Goal: Task Accomplishment & Management: Complete application form

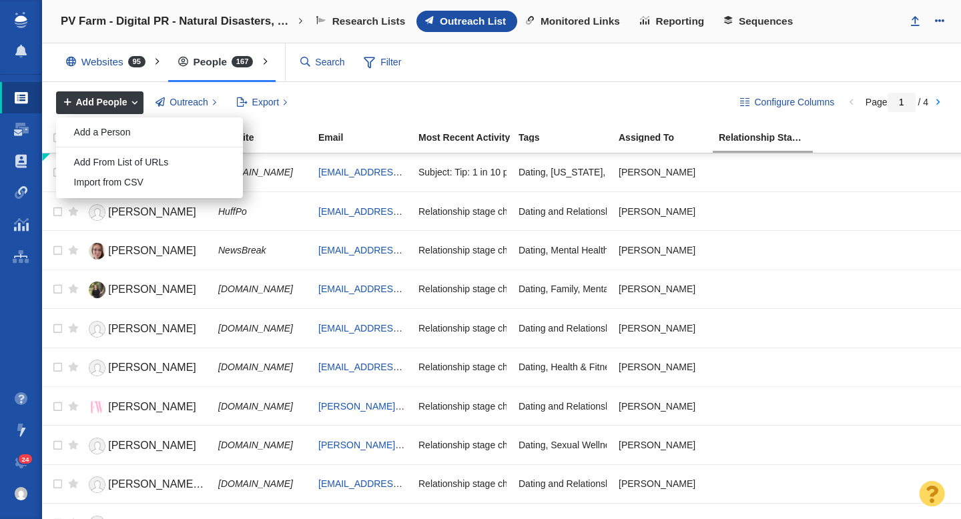
click at [129, 133] on div "Add a Person" at bounding box center [149, 132] width 187 height 21
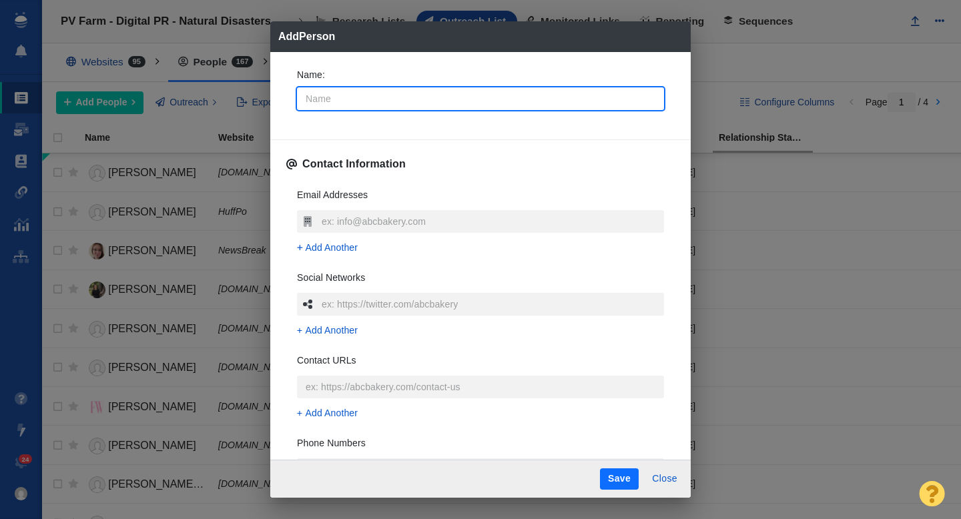
type input "M"
type textarea "x"
type input "Miche"
type textarea "x"
type input "[PERSON_NAME]"
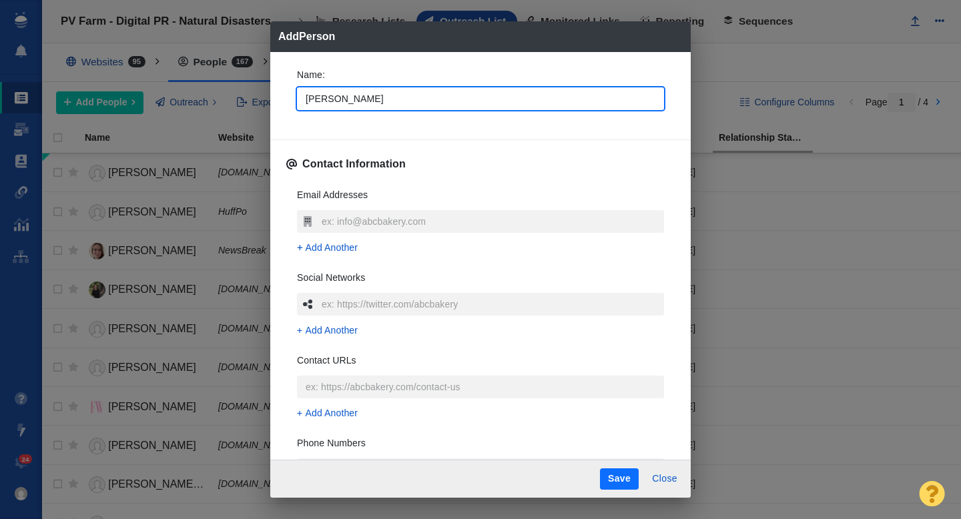
type textarea "x"
type input "[PERSON_NAME]"
type textarea "x"
type input "[PERSON_NAME]"
click at [280, 101] on div "Name : [PERSON_NAME] Contact Information Email Addresses Add Another Social Net…" at bounding box center [480, 256] width 421 height 408
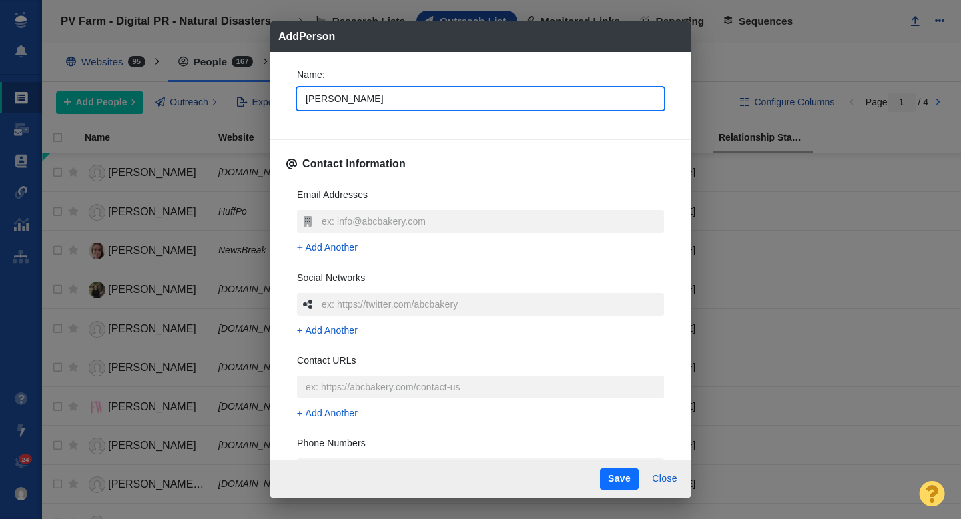
type textarea "x"
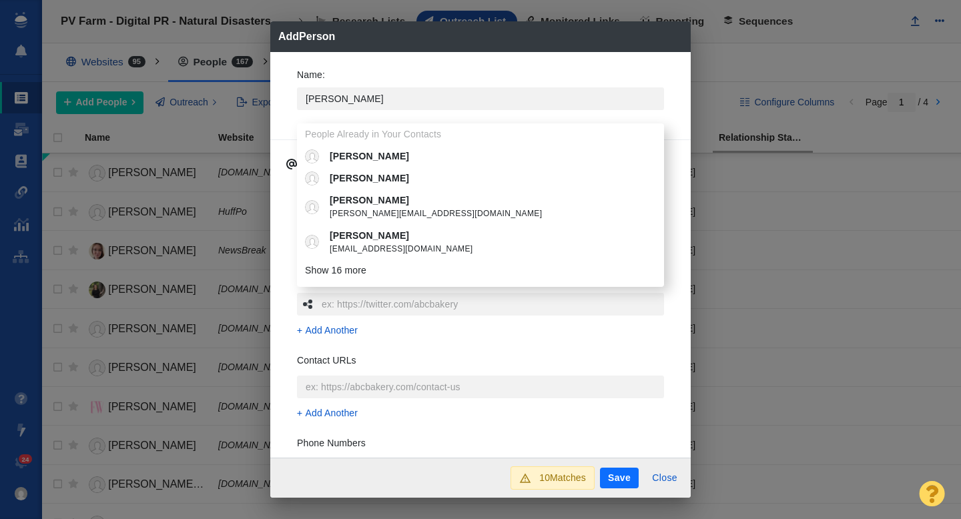
click at [284, 124] on div "Name : [PERSON_NAME] People Already in Your Contacts [PERSON_NAME] [PERSON_NAME…" at bounding box center [480, 255] width 421 height 406
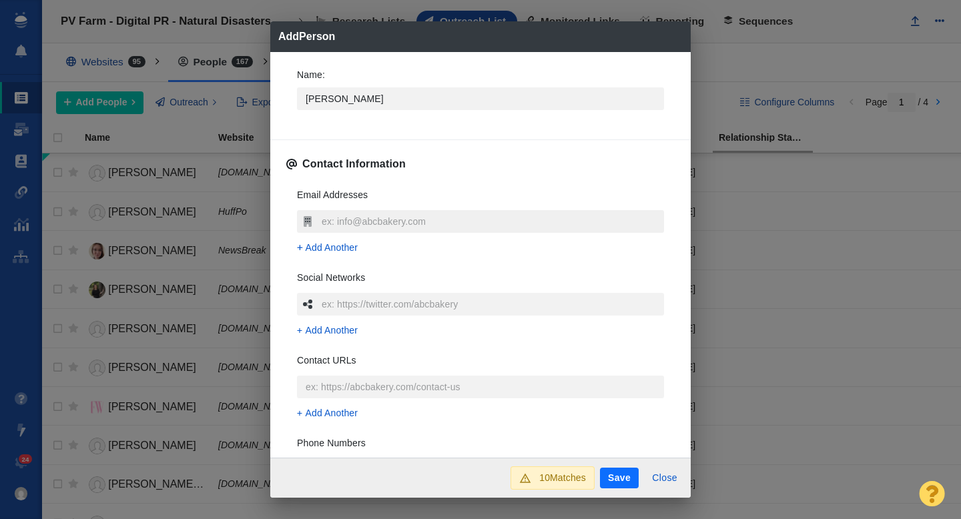
click at [342, 222] on input "text" at bounding box center [491, 221] width 346 height 23
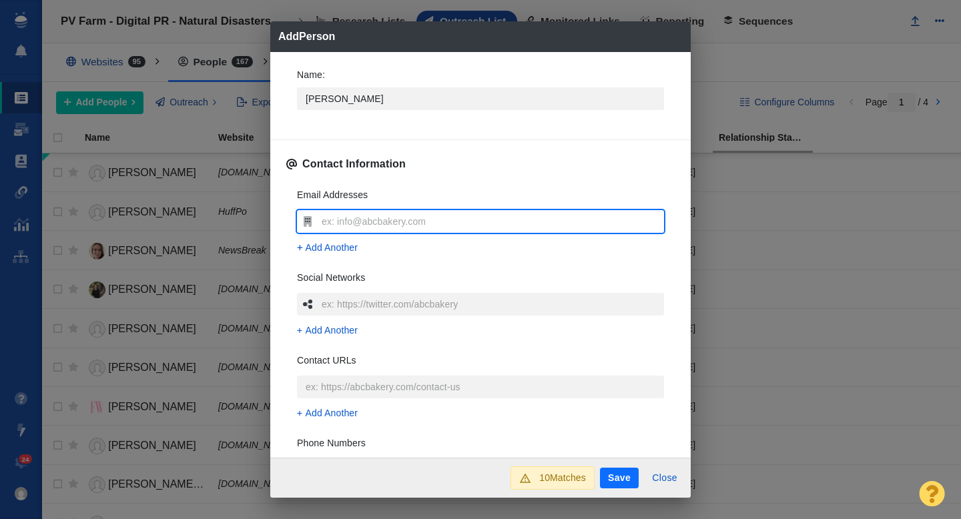
type input "[EMAIL_ADDRESS][DOMAIN_NAME]"
type textarea "x"
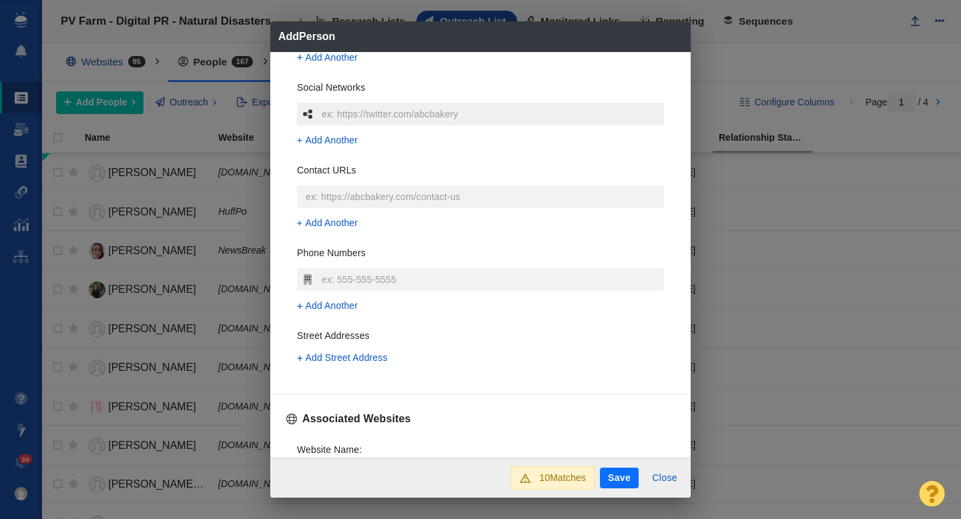
scroll to position [252, 0]
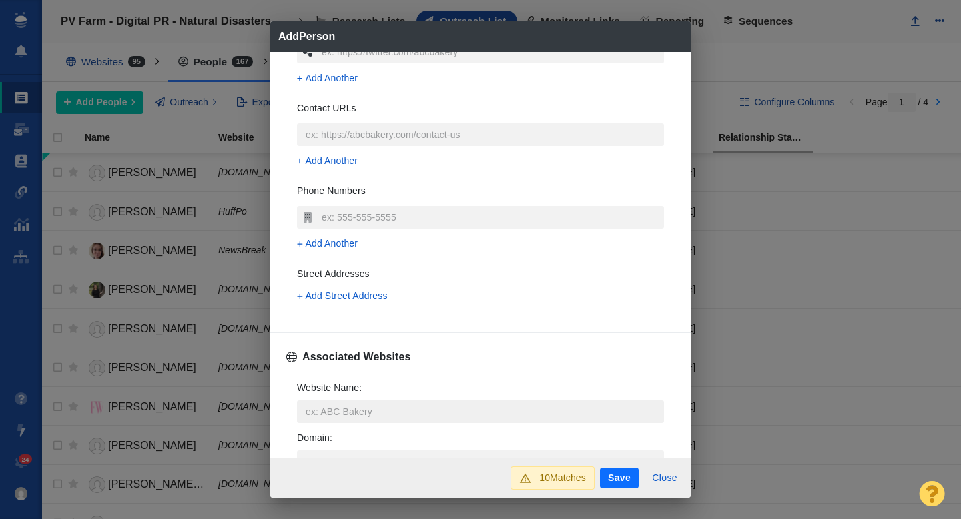
type input "[EMAIL_ADDRESS][DOMAIN_NAME]"
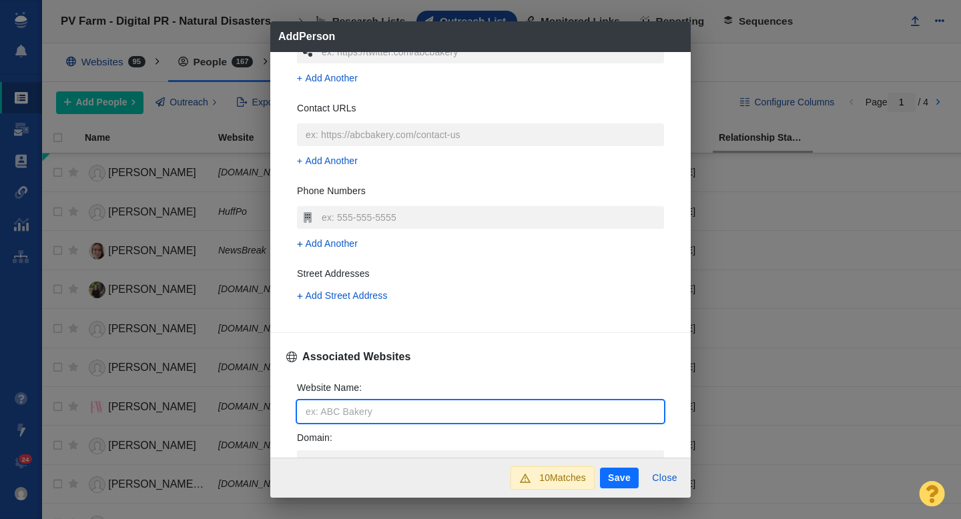
click at [330, 408] on input "Website Name :" at bounding box center [480, 411] width 367 height 23
type input "w"
type textarea "x"
type input "wx"
type textarea "x"
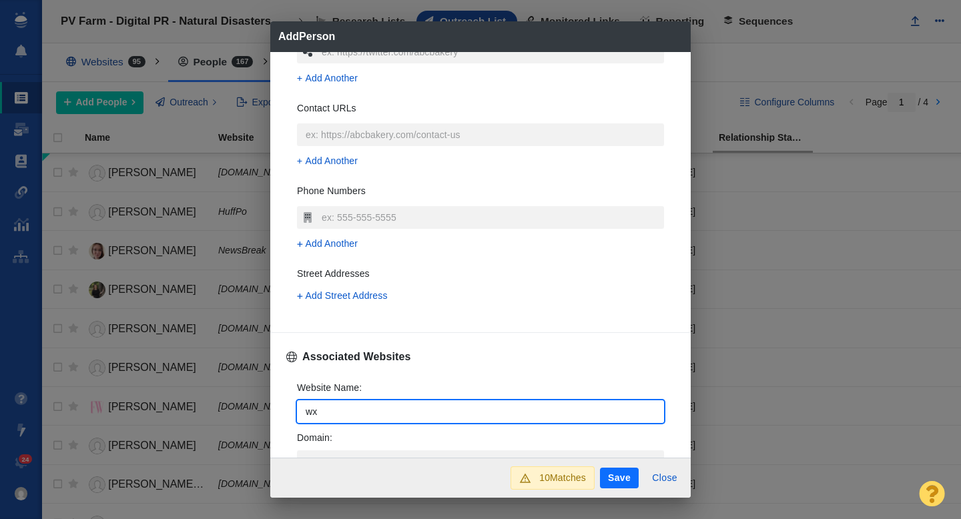
type input "wxi"
type textarea "x"
type input "wxii"
type textarea "x"
type input "wxii12"
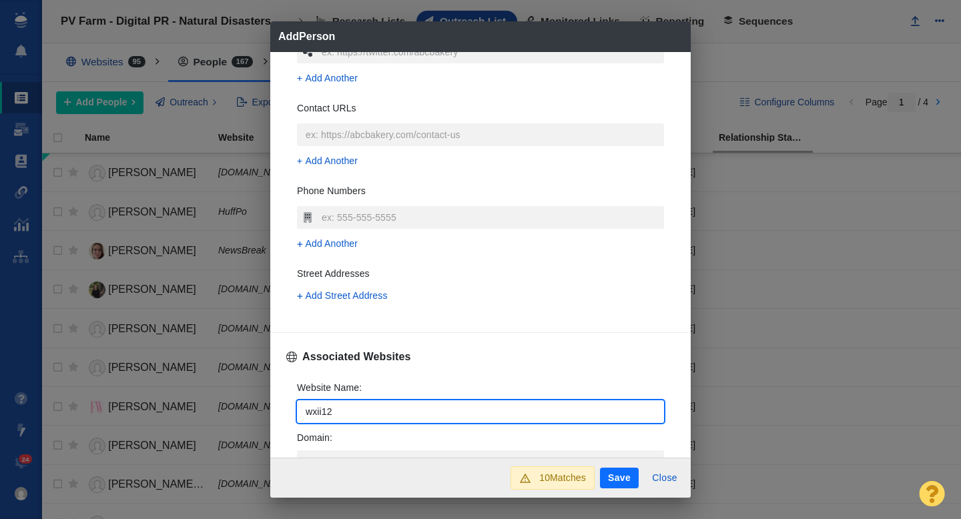
type textarea "x"
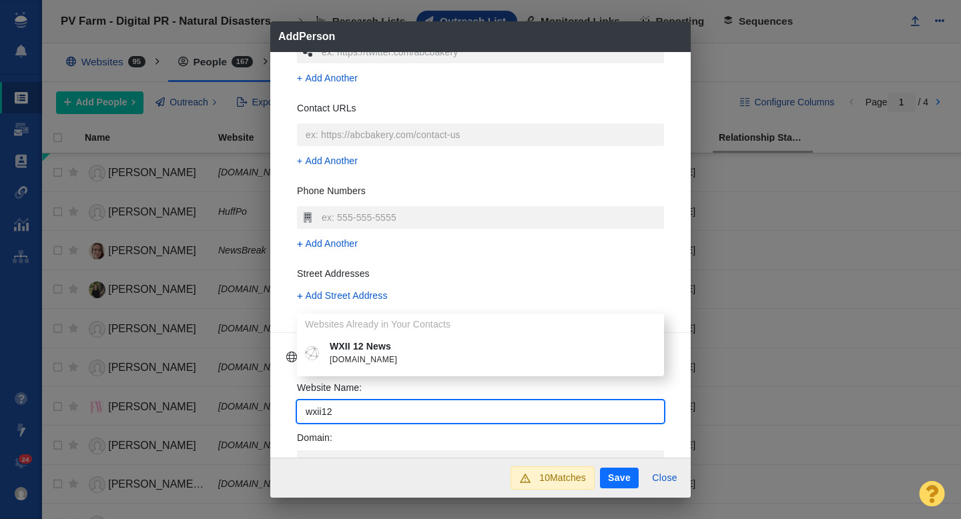
type input "wxii12"
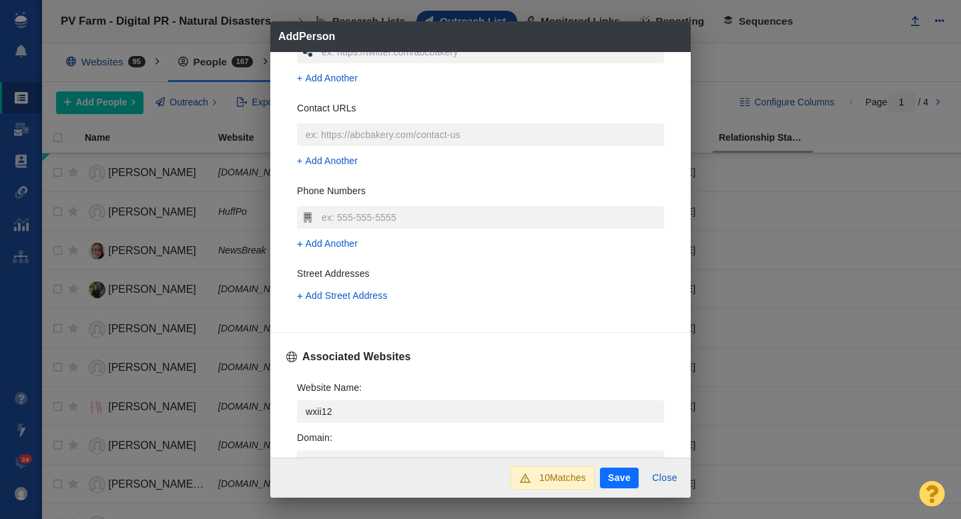
click at [385, 355] on span "[DOMAIN_NAME]" at bounding box center [490, 360] width 321 height 13
type textarea "x"
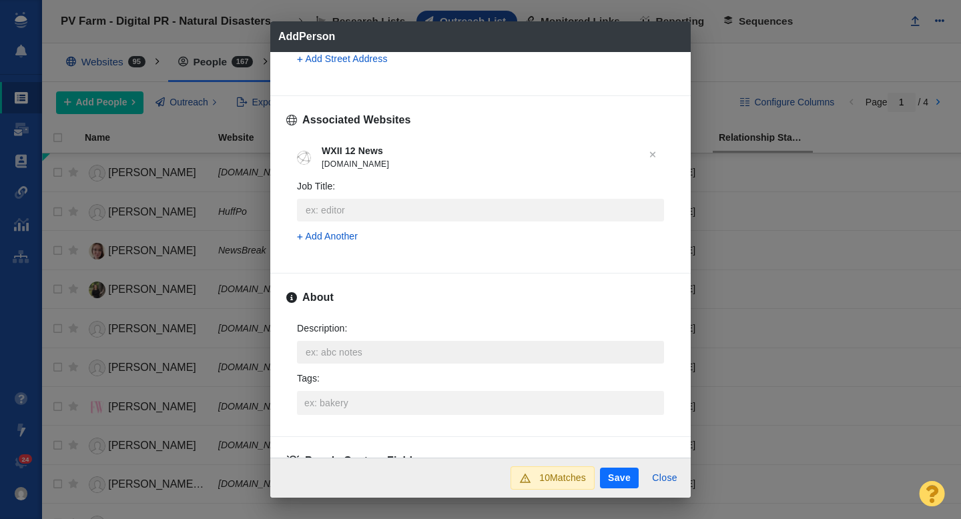
scroll to position [490, 0]
click at [337, 404] on input "Tags :" at bounding box center [480, 402] width 359 height 24
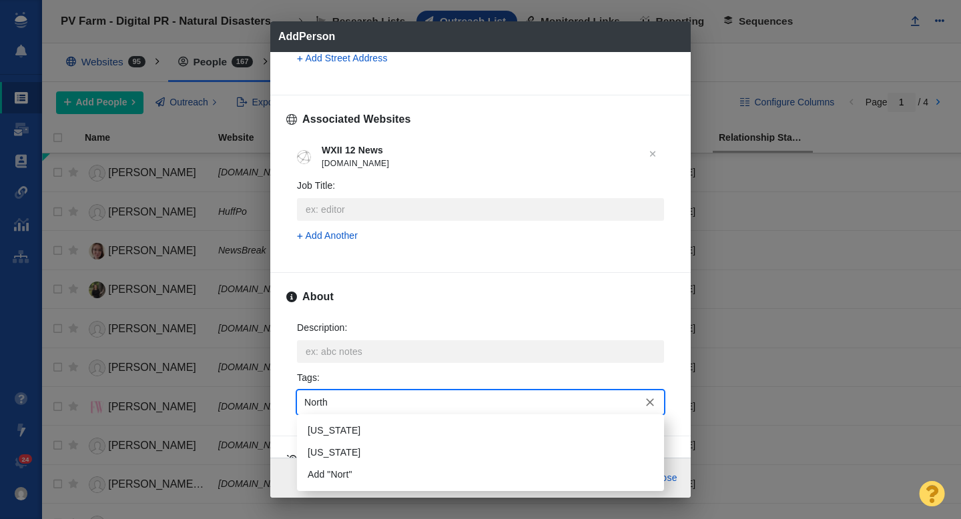
type input "North C"
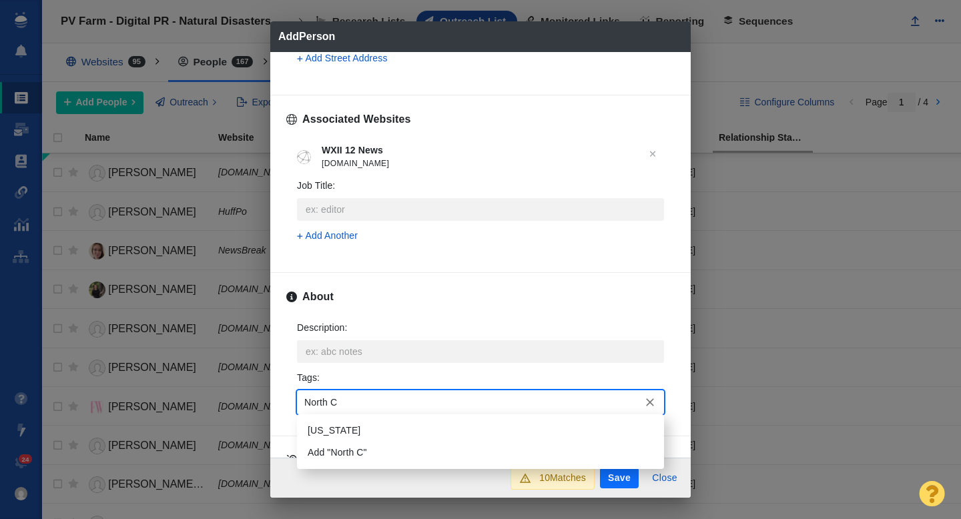
click at [334, 428] on li "[US_STATE]" at bounding box center [480, 431] width 367 height 22
type input "Weather"
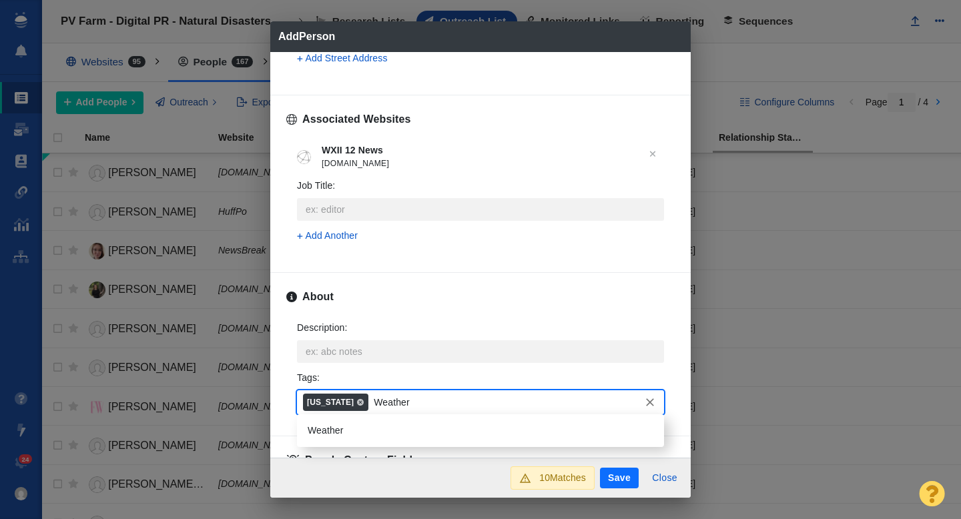
click at [364, 428] on li "Weather" at bounding box center [480, 431] width 367 height 22
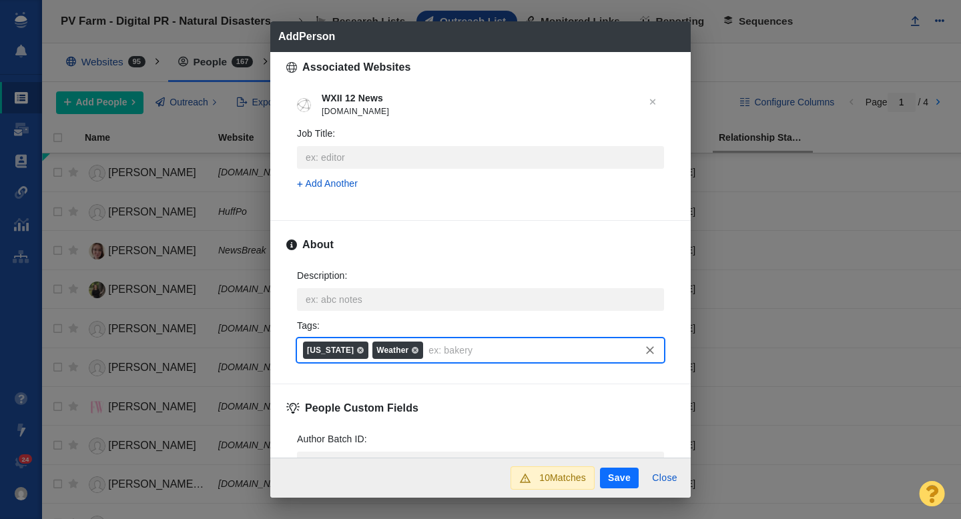
scroll to position [612, 0]
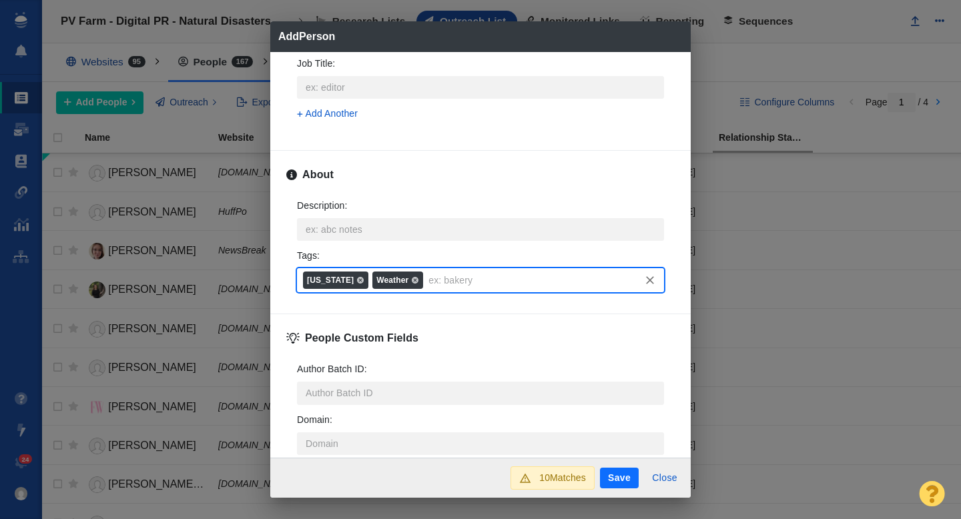
click at [620, 479] on button "Save" at bounding box center [619, 478] width 39 height 21
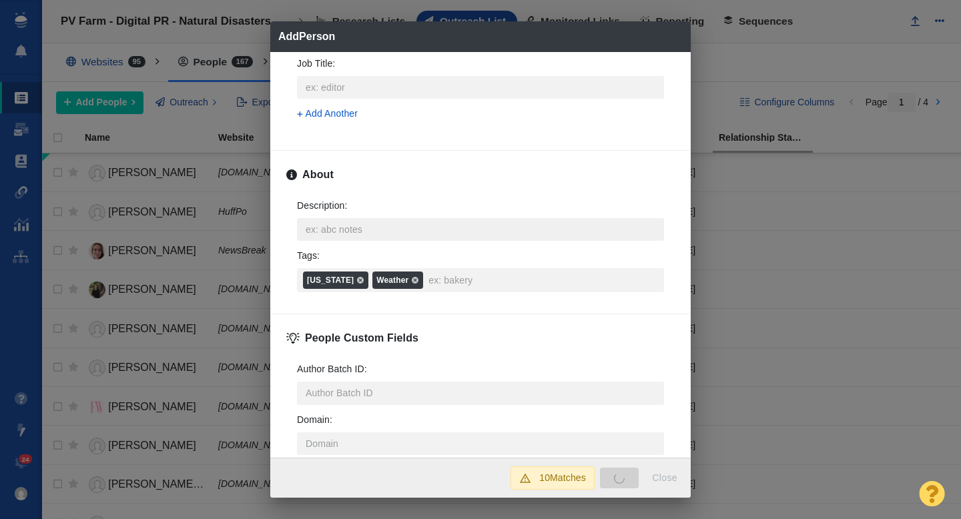
type textarea "x"
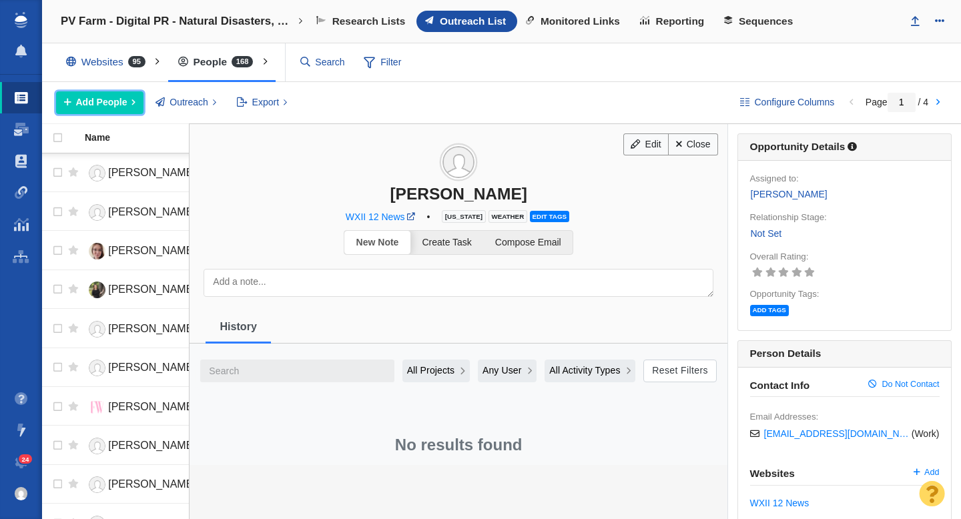
click at [109, 104] on span "Add People" at bounding box center [101, 102] width 51 height 14
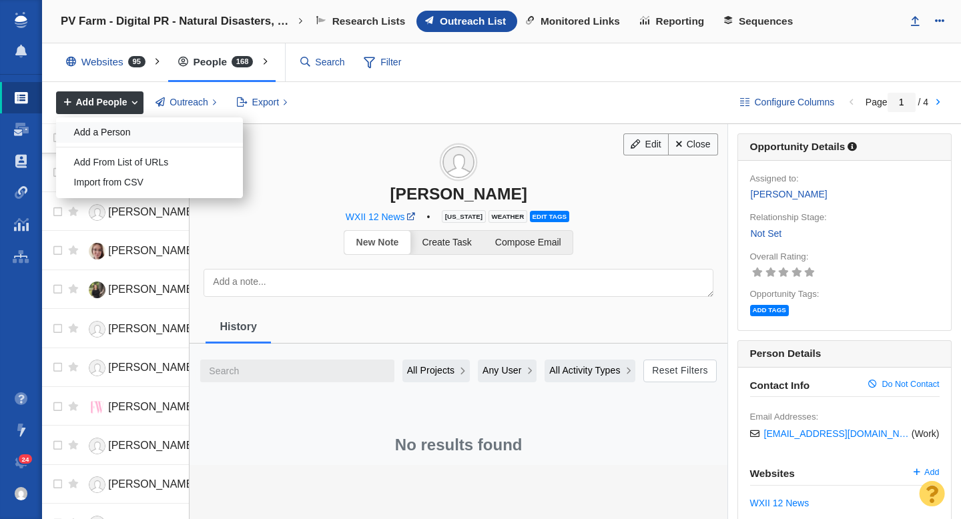
click at [109, 130] on div "Add a Person" at bounding box center [149, 132] width 187 height 21
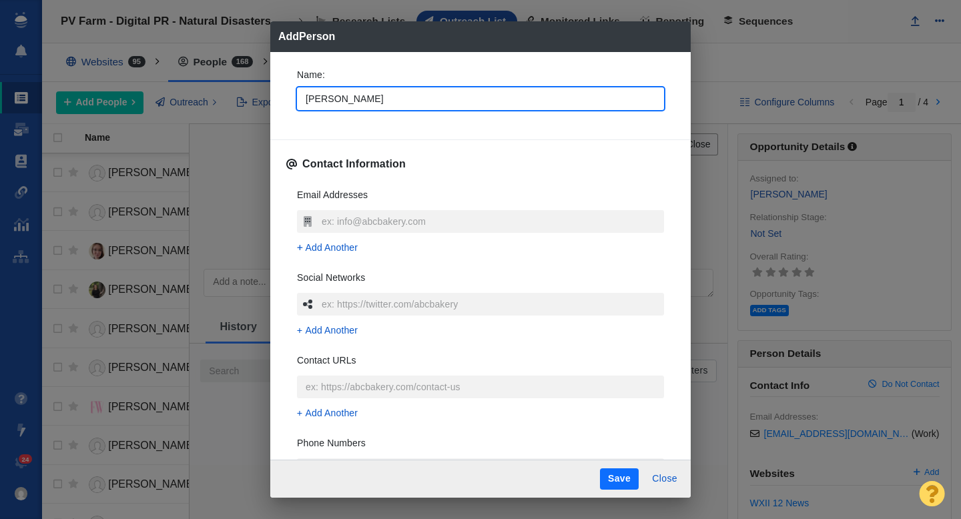
type input "[PERSON_NAME]"
type textarea "x"
type input "[PERSON_NAME]"
type textarea "x"
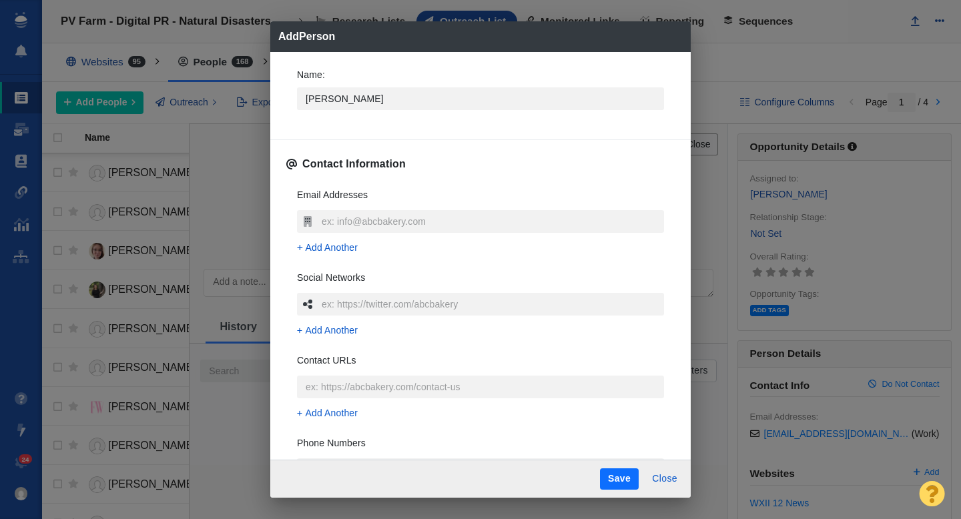
click at [286, 99] on div "Name : [PERSON_NAME]" at bounding box center [480, 92] width 388 height 71
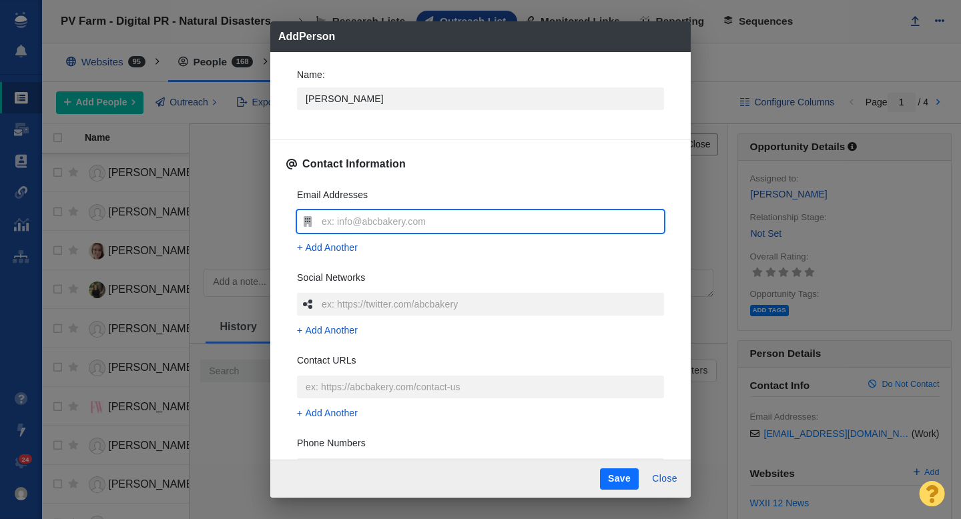
click at [329, 219] on input "text" at bounding box center [491, 221] width 346 height 23
type input "[EMAIL_ADDRESS][DOMAIN_NAME]"
type textarea "x"
type input "[EMAIL_ADDRESS][DOMAIN_NAME]"
click at [284, 212] on div "Name : [PERSON_NAME] Contact Information Email Addresses [EMAIL_ADDRESS][DOMAIN…" at bounding box center [480, 256] width 421 height 408
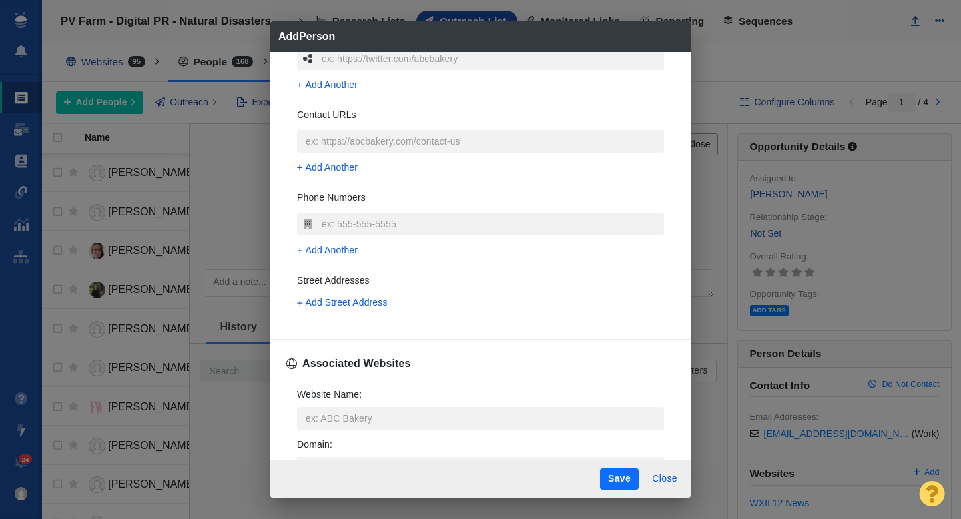
scroll to position [280, 0]
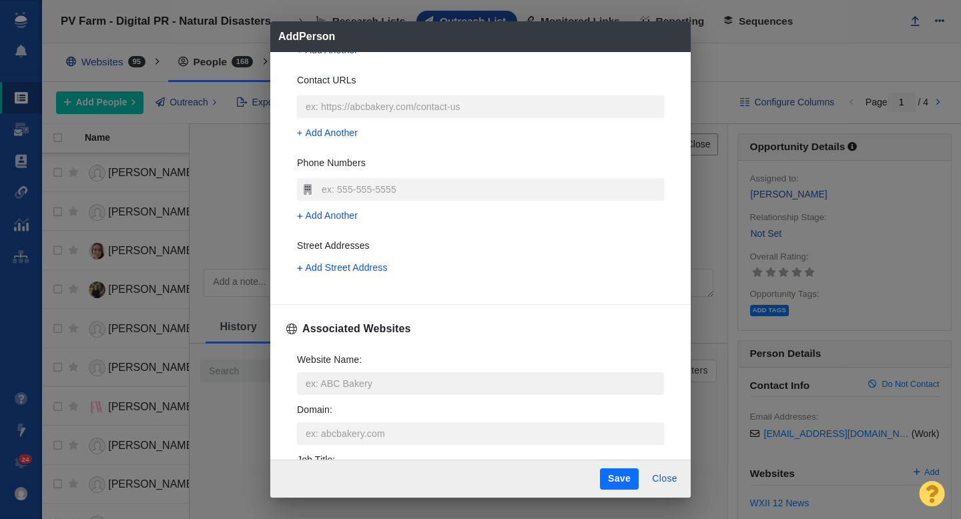
click at [342, 386] on input "Website Name :" at bounding box center [480, 383] width 367 height 23
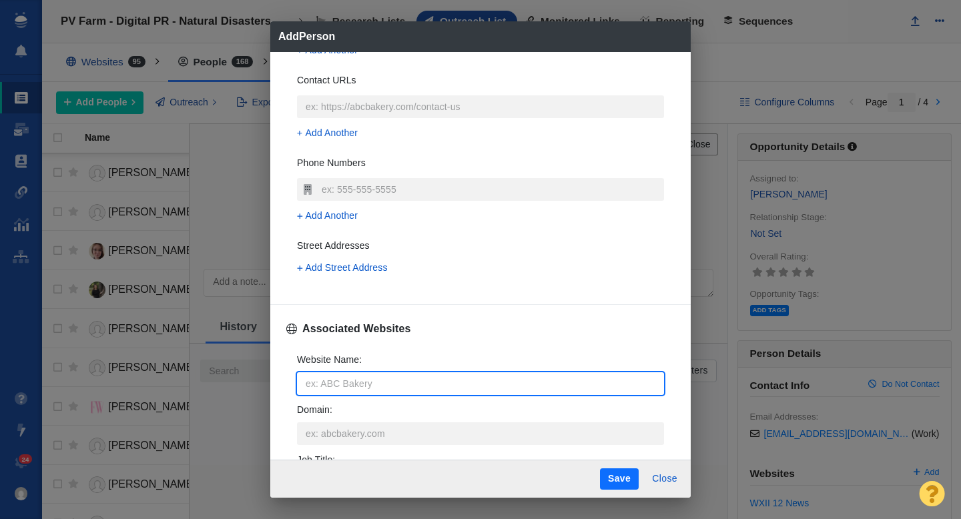
click at [344, 386] on input "Website Name :" at bounding box center [480, 383] width 367 height 23
type input "wx"
type textarea "x"
type input "wxii"
type textarea "x"
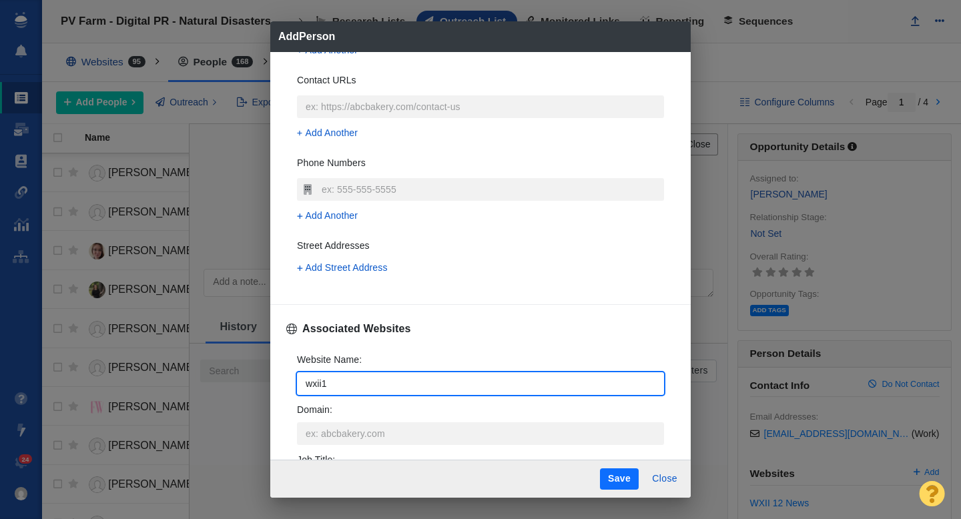
type input "wxii12"
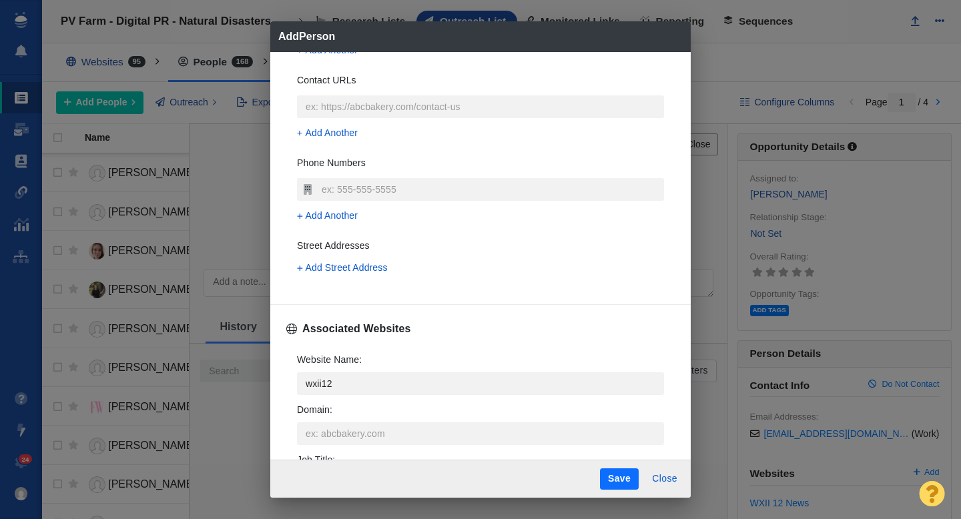
click at [375, 320] on p "WXII 12 News" at bounding box center [490, 319] width 321 height 14
type textarea "x"
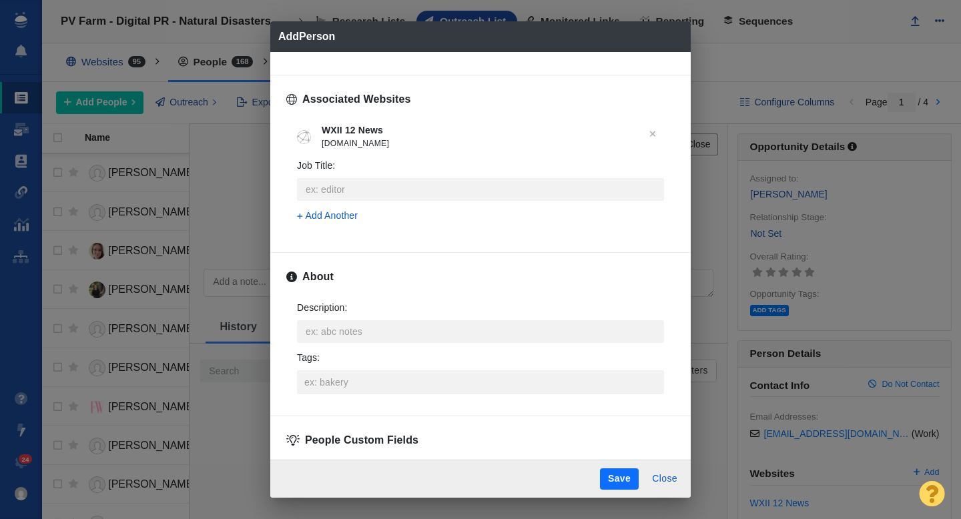
scroll to position [515, 0]
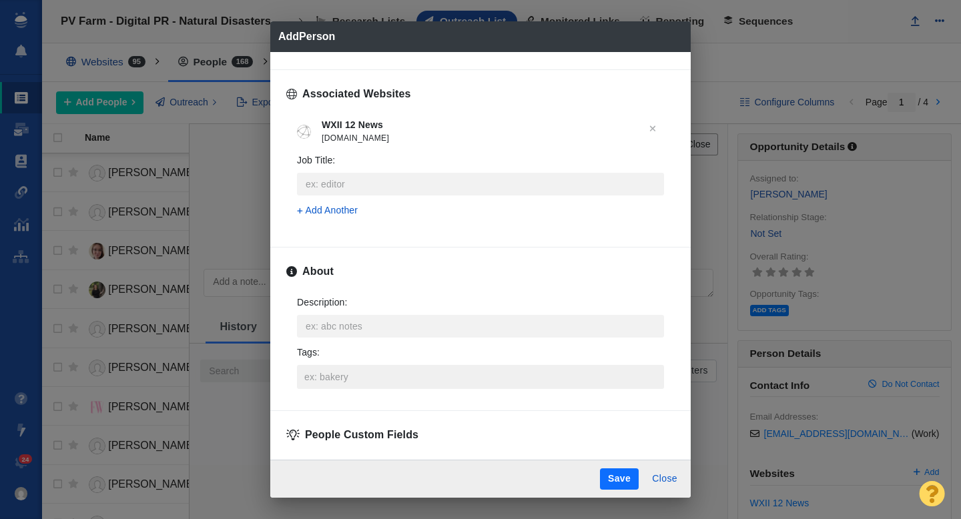
click at [342, 378] on input "Tags :" at bounding box center [480, 377] width 359 height 24
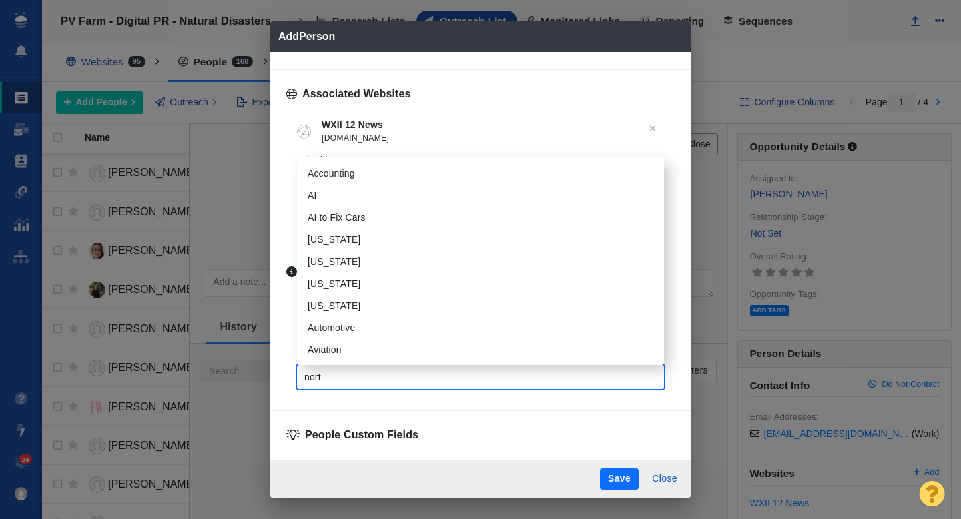
type input "north"
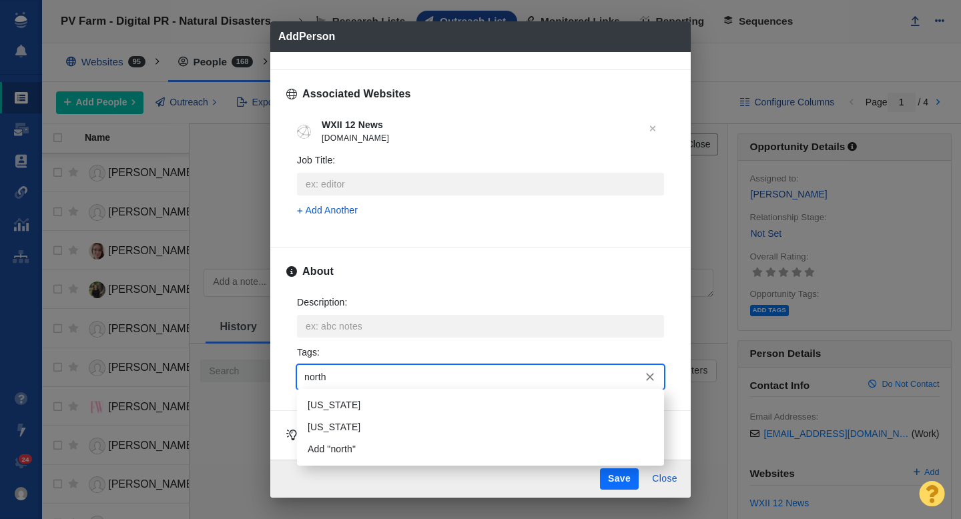
click at [344, 402] on li "[US_STATE]" at bounding box center [480, 405] width 367 height 22
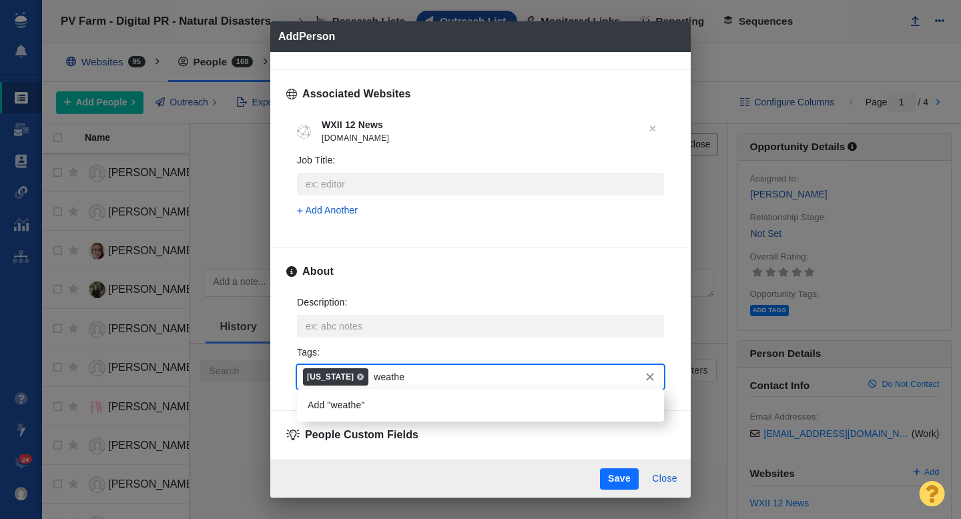
type input "weather"
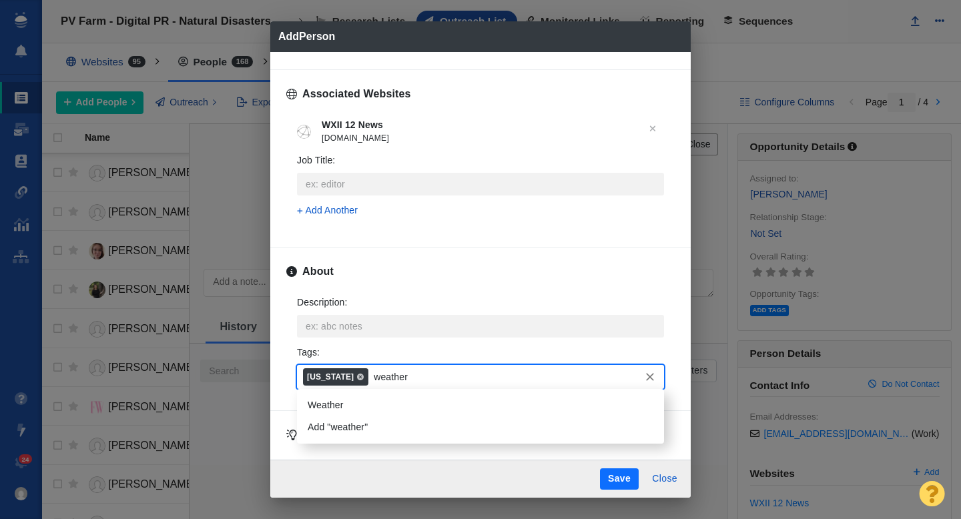
click at [333, 408] on li "Weather" at bounding box center [480, 405] width 367 height 22
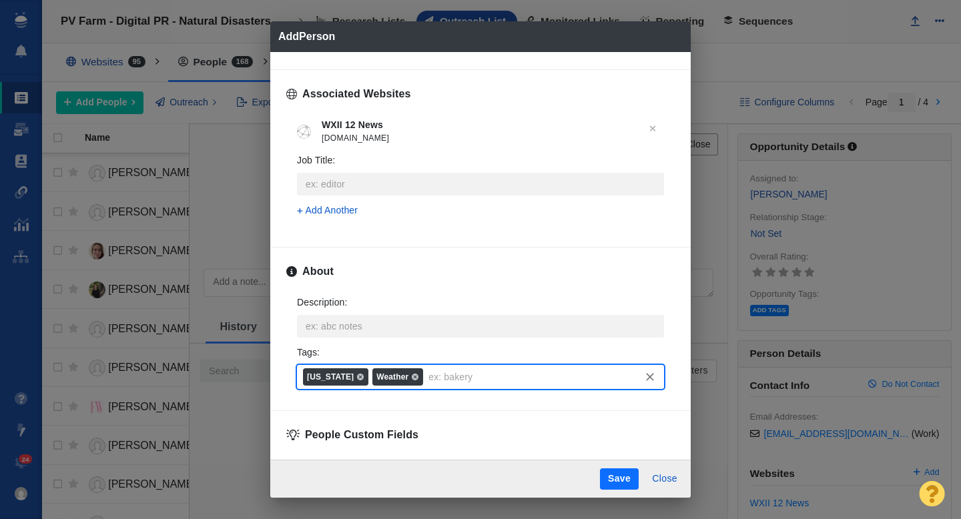
click at [604, 483] on button "Save" at bounding box center [619, 479] width 39 height 21
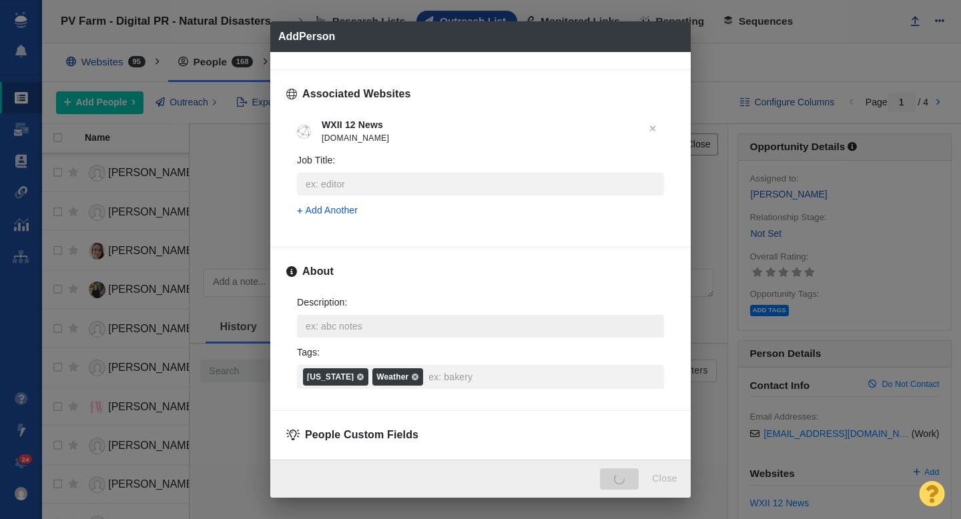
type textarea "x"
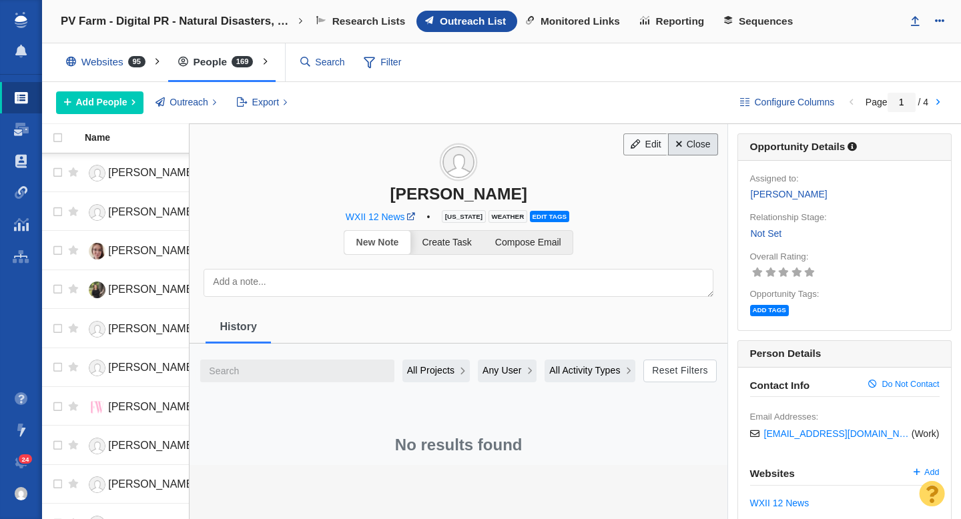
click at [703, 146] on link "Close" at bounding box center [693, 144] width 50 height 23
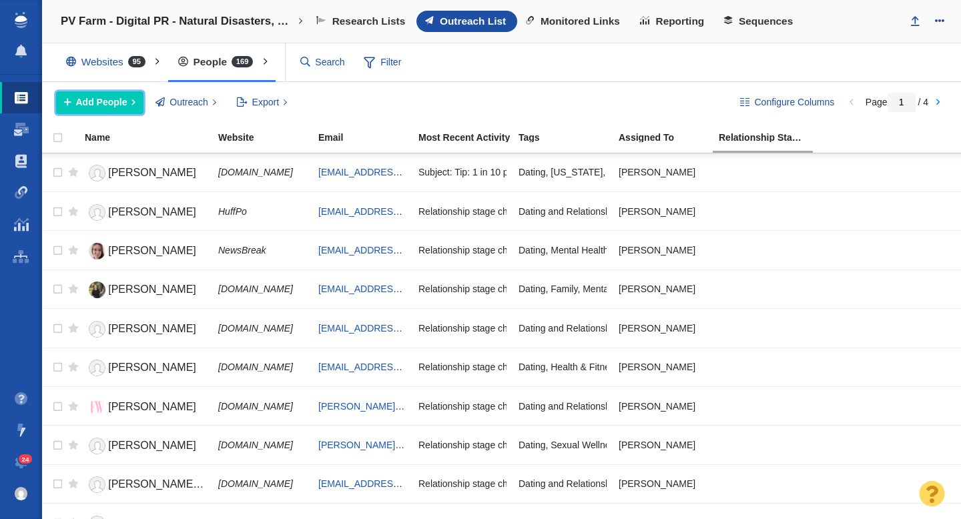
click at [111, 101] on span "Add People" at bounding box center [101, 102] width 51 height 14
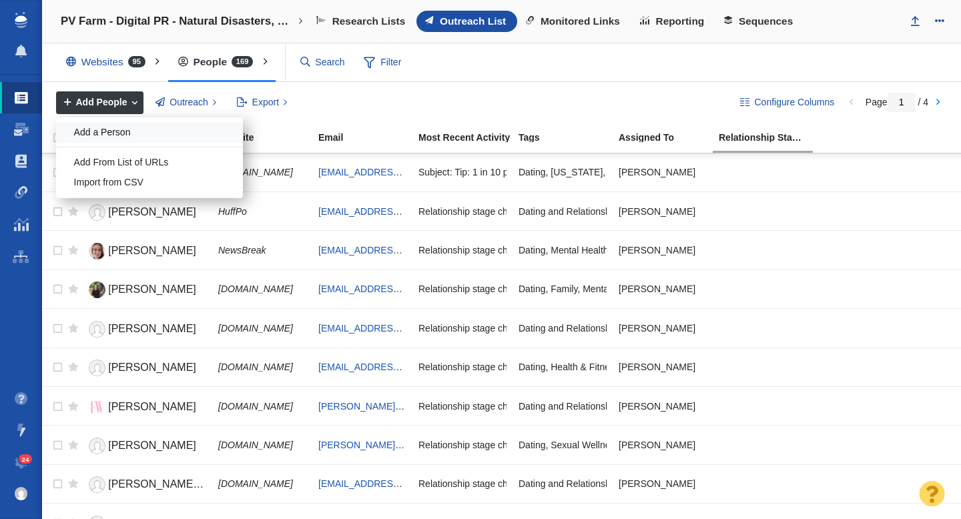
click at [115, 128] on div "Add a Person" at bounding box center [149, 132] width 187 height 21
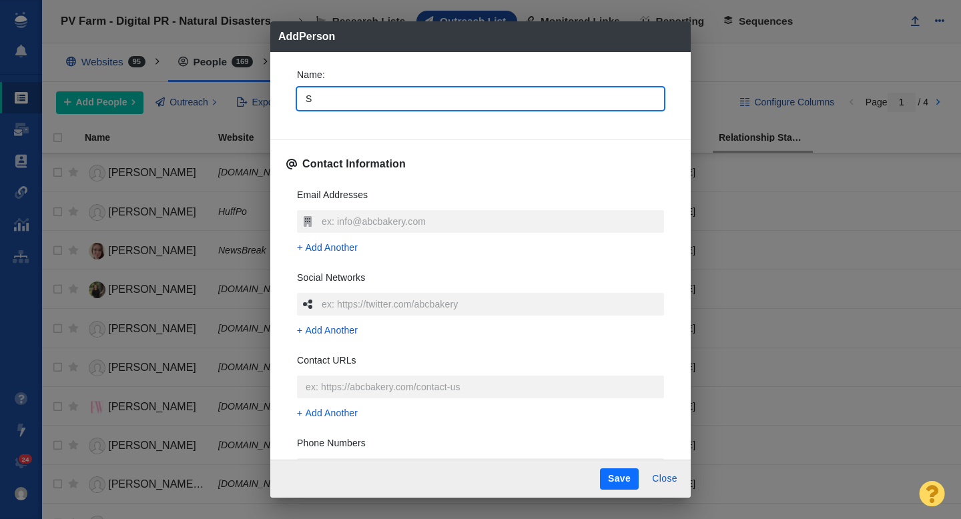
type input "St"
type textarea "x"
type input "[PERSON_NAME]"
type textarea "x"
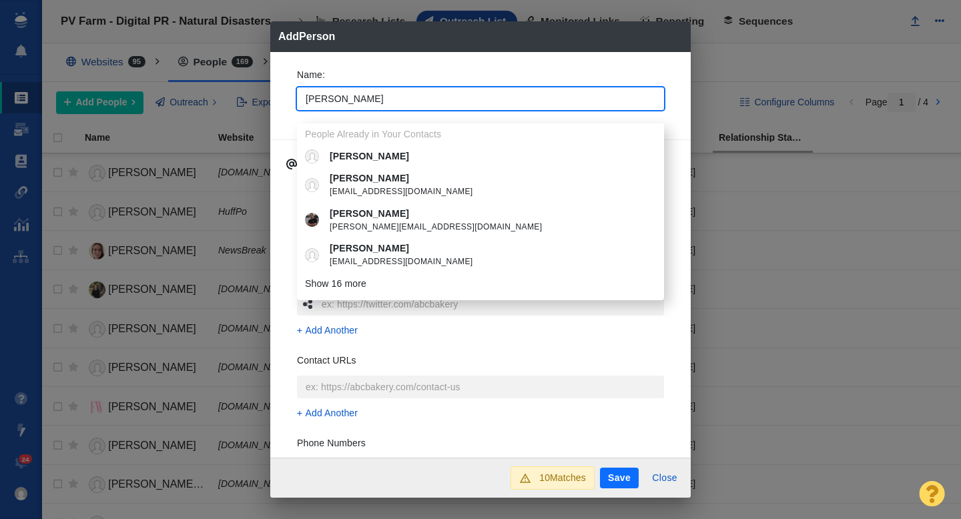
type input "[PERSON_NAME]"
click at [280, 111] on div "Name : [PERSON_NAME] People Already in Your Contacts [PERSON_NAME] [PERSON_NAME…" at bounding box center [480, 255] width 421 height 406
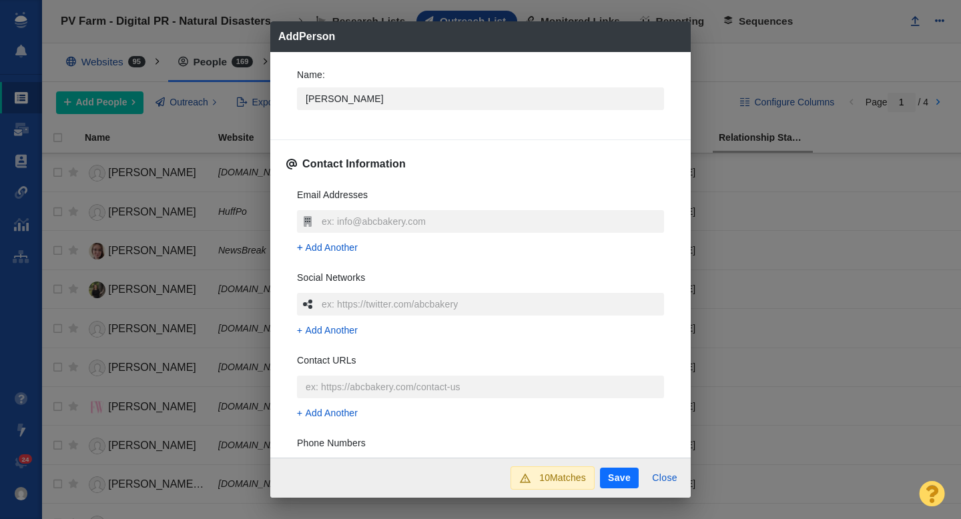
type textarea "x"
click at [334, 218] on input "text" at bounding box center [491, 221] width 346 height 23
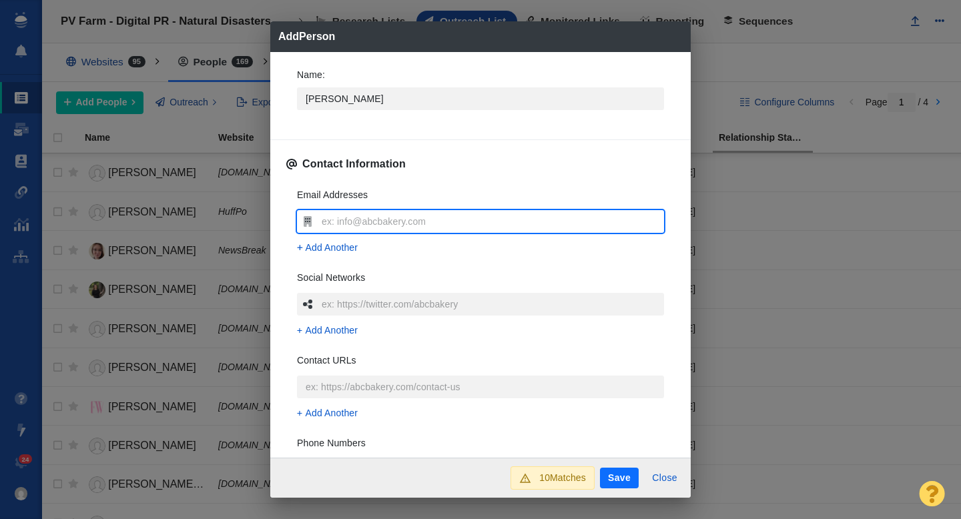
type input "[PERSON_NAME][EMAIL_ADDRESS][URL][PERSON_NAME][PERSON_NAME][DOMAIN_NAME]"
type textarea "x"
click at [368, 220] on input "[PERSON_NAME][EMAIL_ADDRESS][URL][PERSON_NAME][PERSON_NAME][DOMAIN_NAME]" at bounding box center [491, 221] width 346 height 23
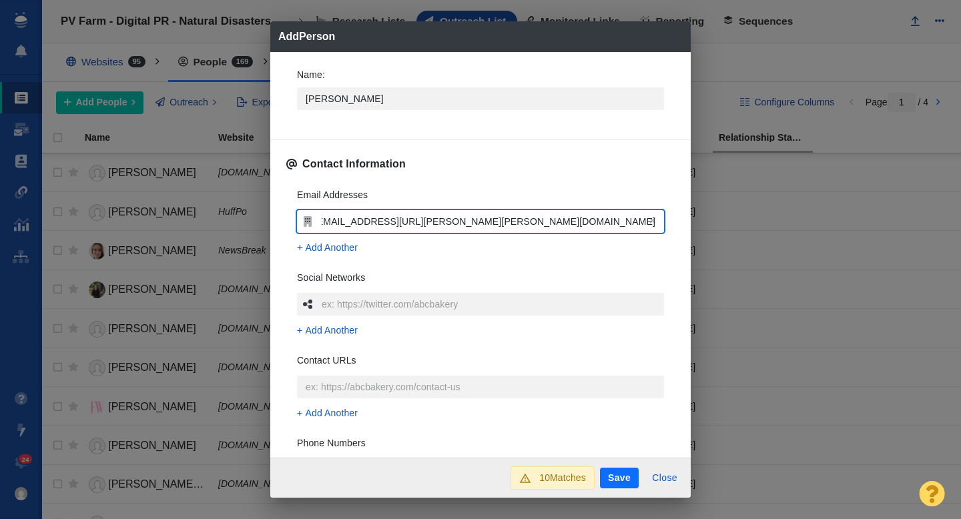
click at [368, 220] on input "[PERSON_NAME][EMAIL_ADDRESS][URL][PERSON_NAME][PERSON_NAME][DOMAIN_NAME]" at bounding box center [491, 221] width 346 height 23
type textarea "x"
paste input "[PERSON_NAME][EMAIL_ADDRESS][PERSON_NAME][PERSON_NAME][DOMAIN_NAME]"
type input "[PERSON_NAME][EMAIL_ADDRESS][PERSON_NAME][PERSON_NAME][DOMAIN_NAME]"
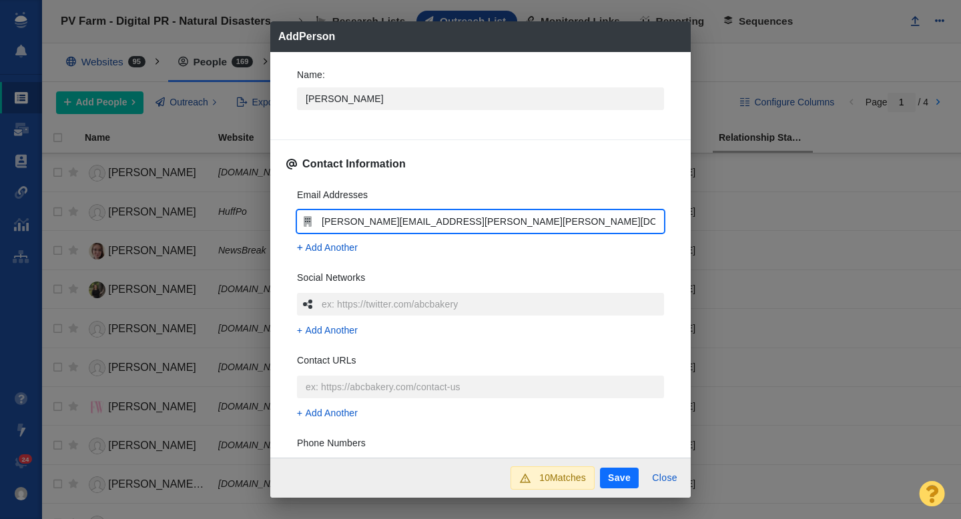
type textarea "x"
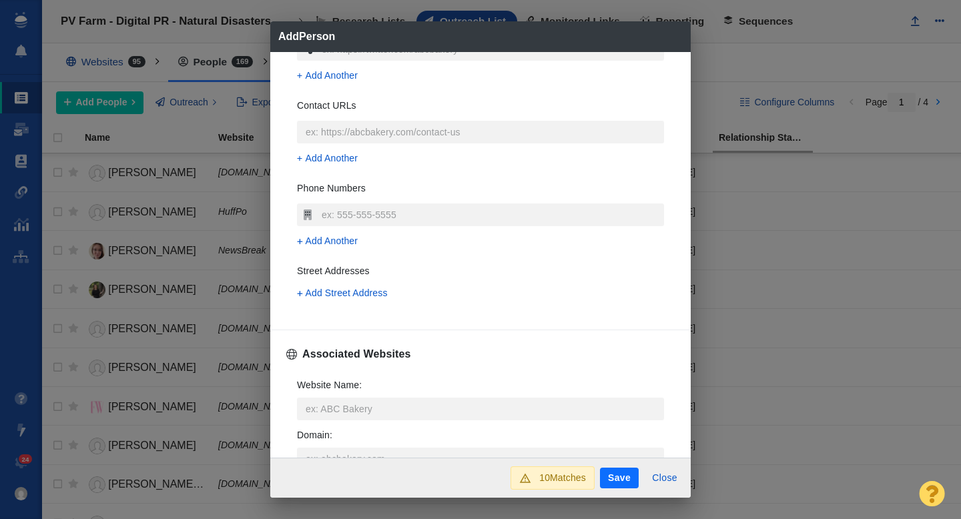
scroll to position [336, 0]
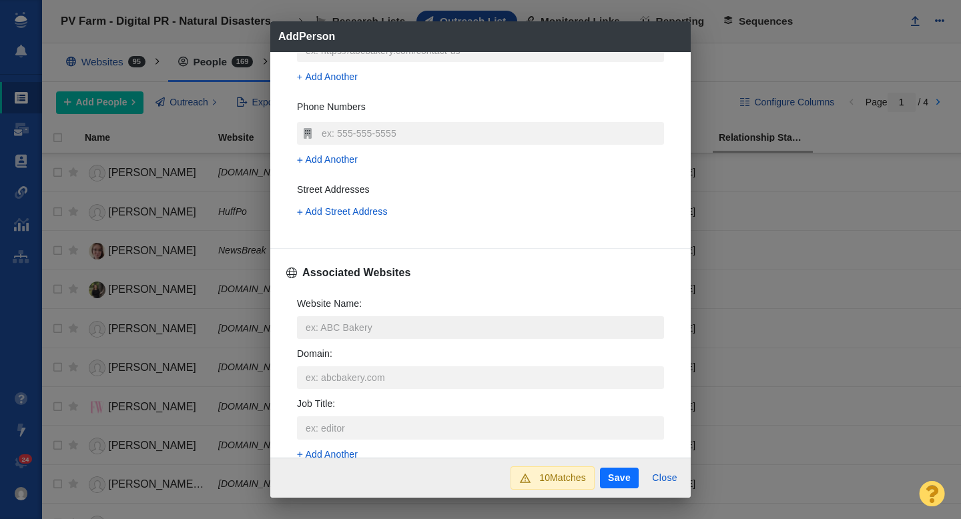
type input "[PERSON_NAME][EMAIL_ADDRESS][PERSON_NAME][PERSON_NAME][DOMAIN_NAME]"
click at [332, 332] on input "Website Name :" at bounding box center [480, 327] width 367 height 23
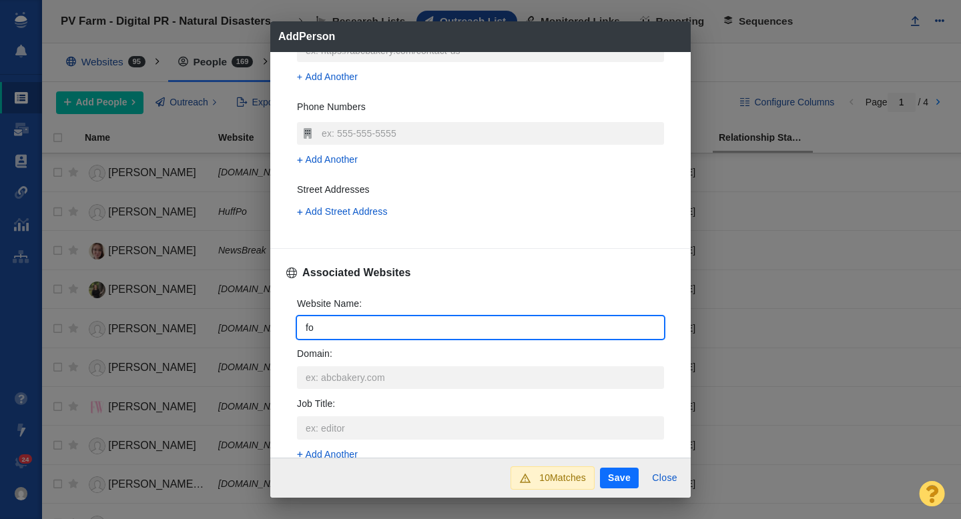
type input "fox"
type textarea "x"
type input "foxw"
type textarea "x"
type input "foxwe"
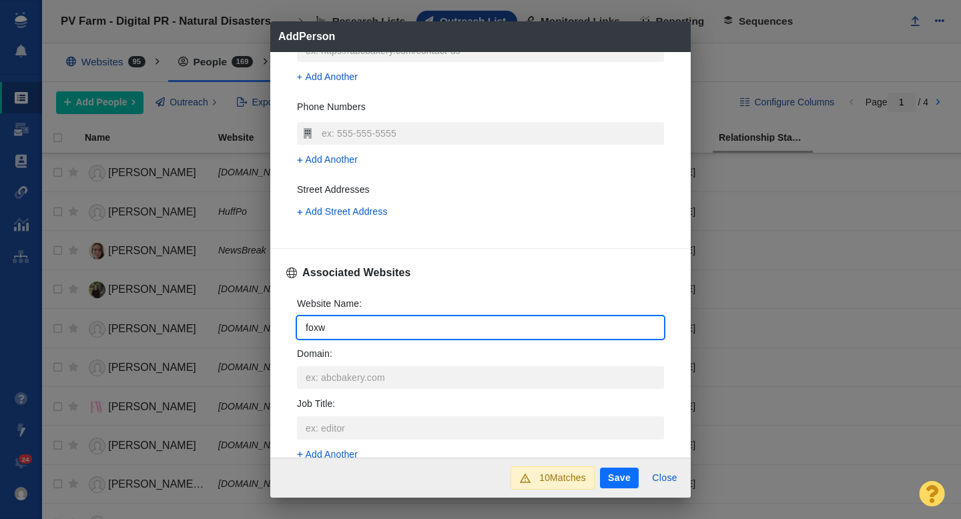
type textarea "x"
type input "foxweat"
type textarea "x"
type input "[DOMAIN_NAME]"
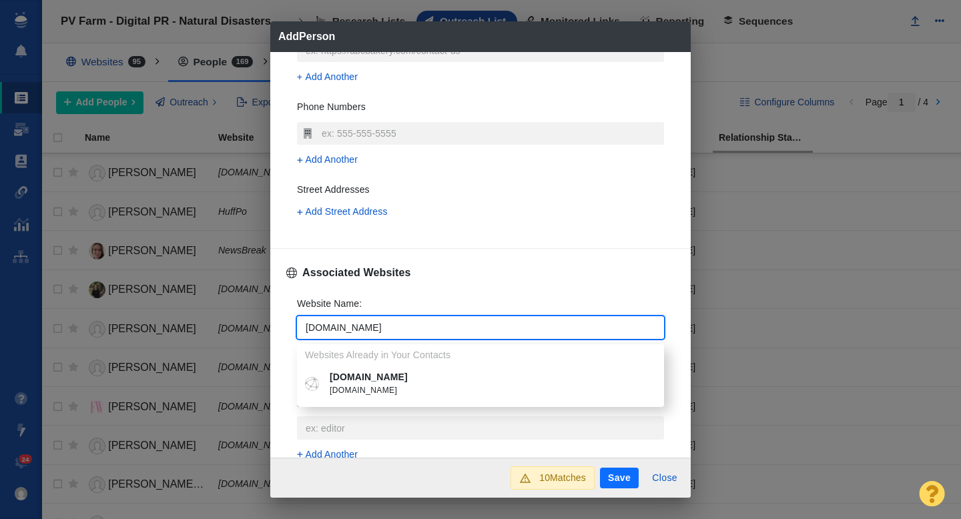
click at [376, 383] on p "[DOMAIN_NAME]" at bounding box center [490, 377] width 321 height 14
type textarea "x"
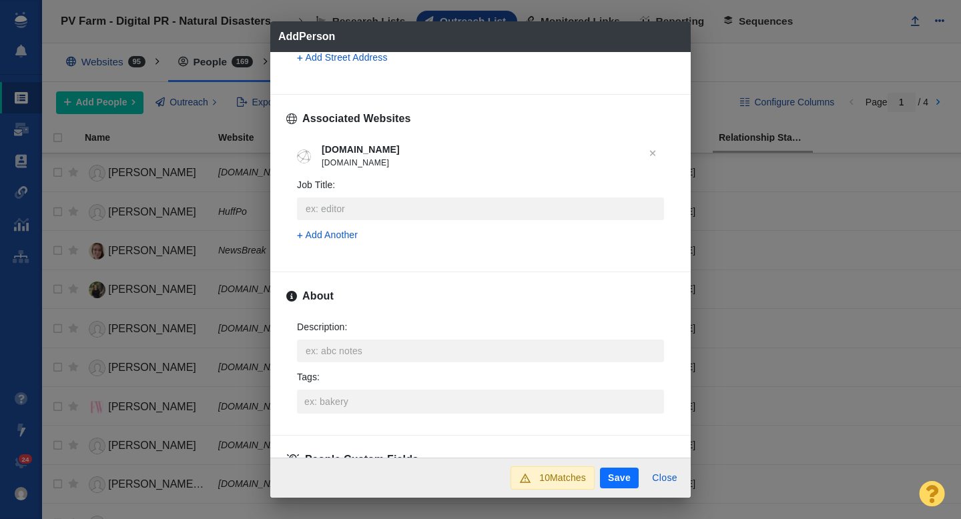
scroll to position [510, 0]
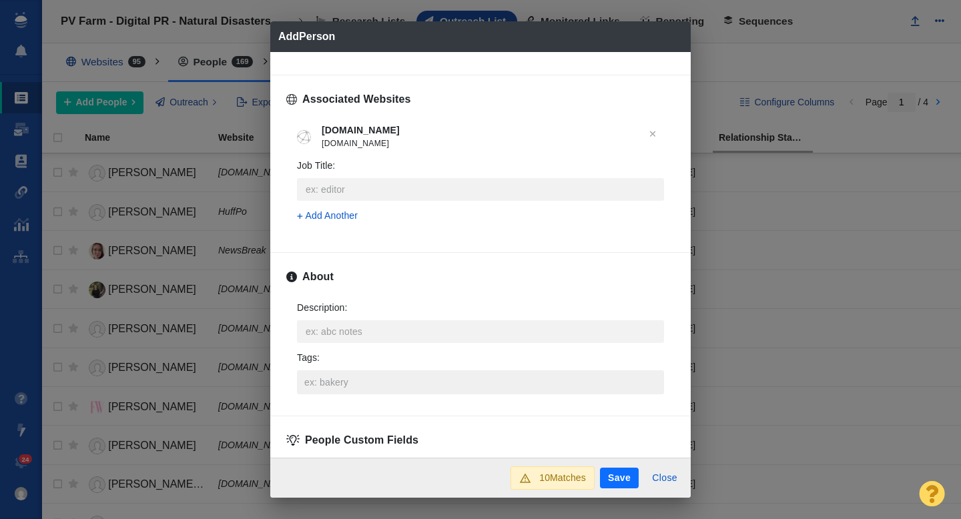
click at [351, 384] on input "Tags :" at bounding box center [480, 382] width 359 height 24
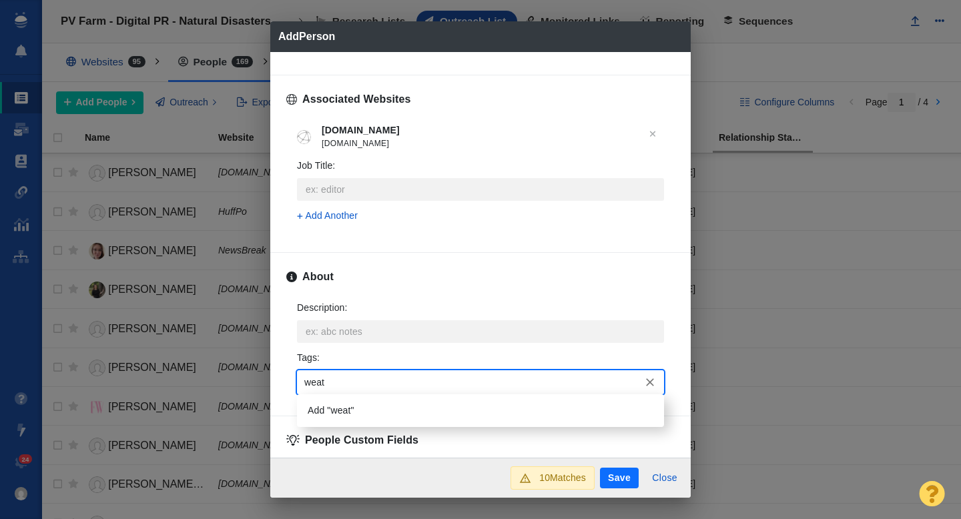
type input "weath"
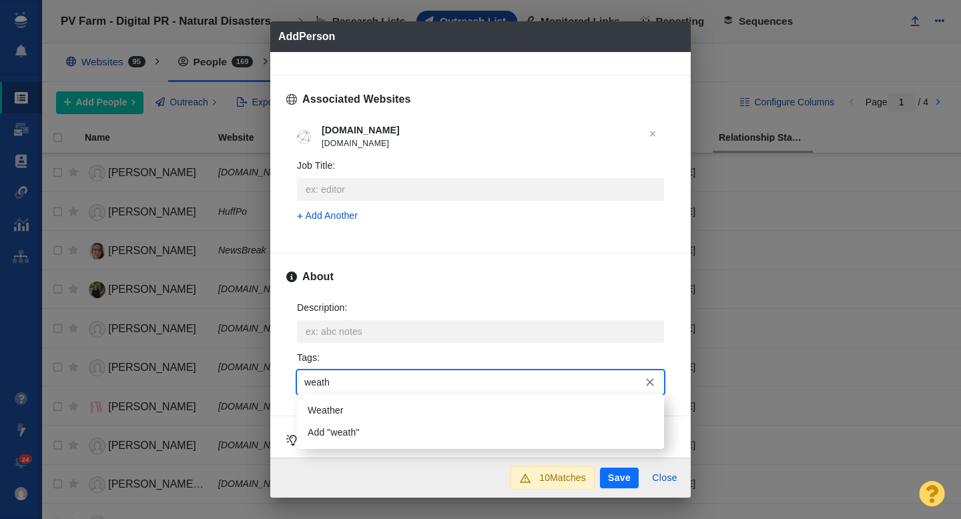
click at [342, 407] on li "Weather" at bounding box center [480, 411] width 367 height 22
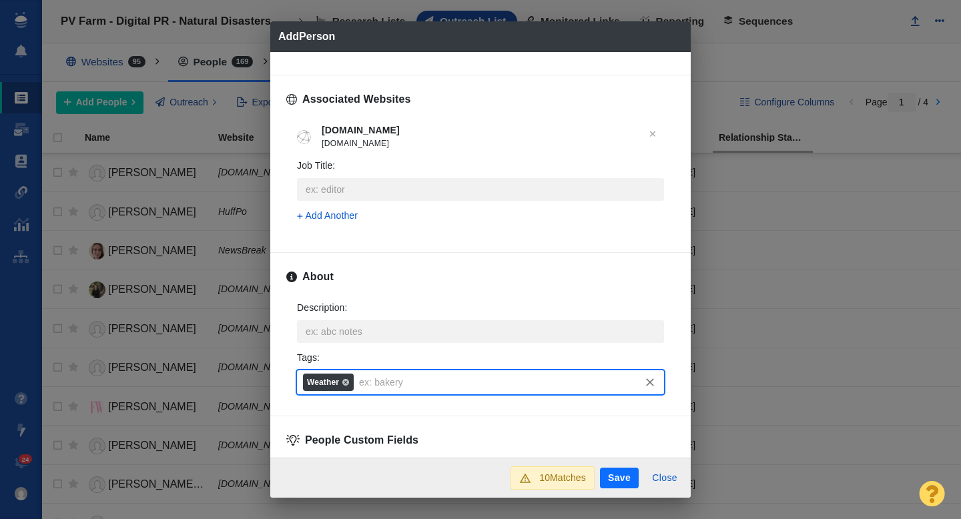
click at [615, 480] on button "Save" at bounding box center [619, 478] width 39 height 21
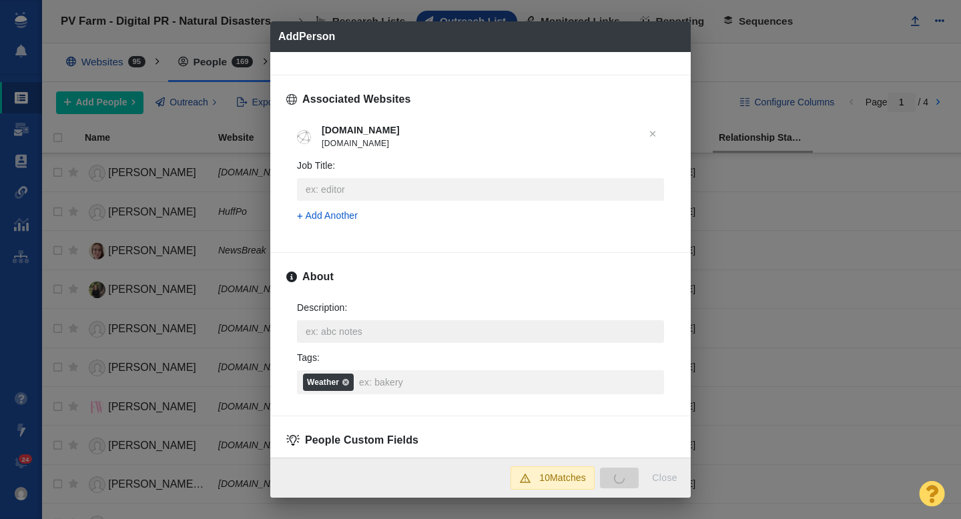
type textarea "x"
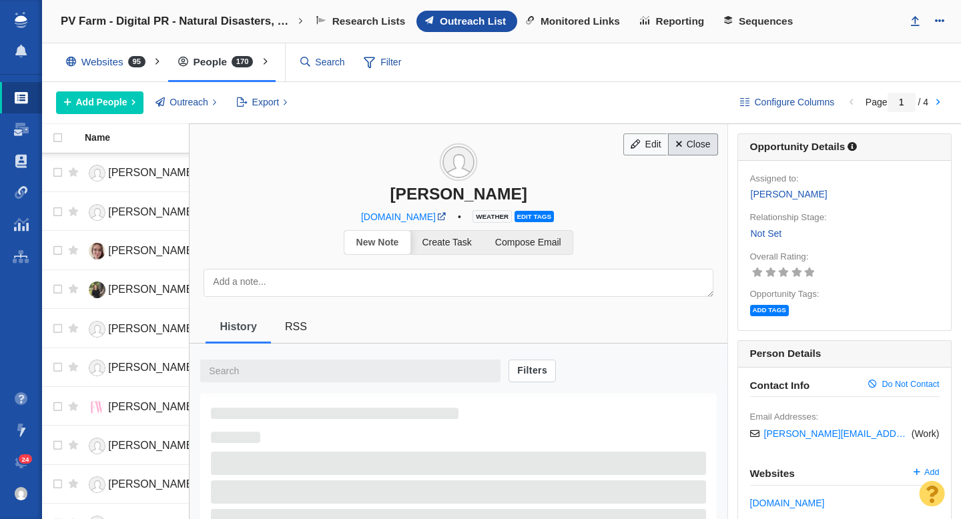
click at [697, 144] on link "Close" at bounding box center [693, 144] width 50 height 23
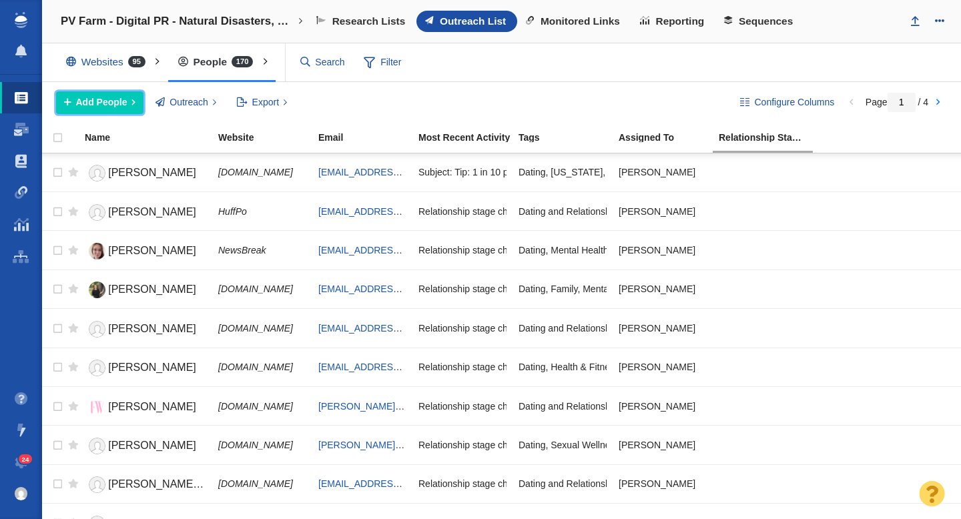
click at [123, 107] on span "Add People" at bounding box center [101, 102] width 51 height 14
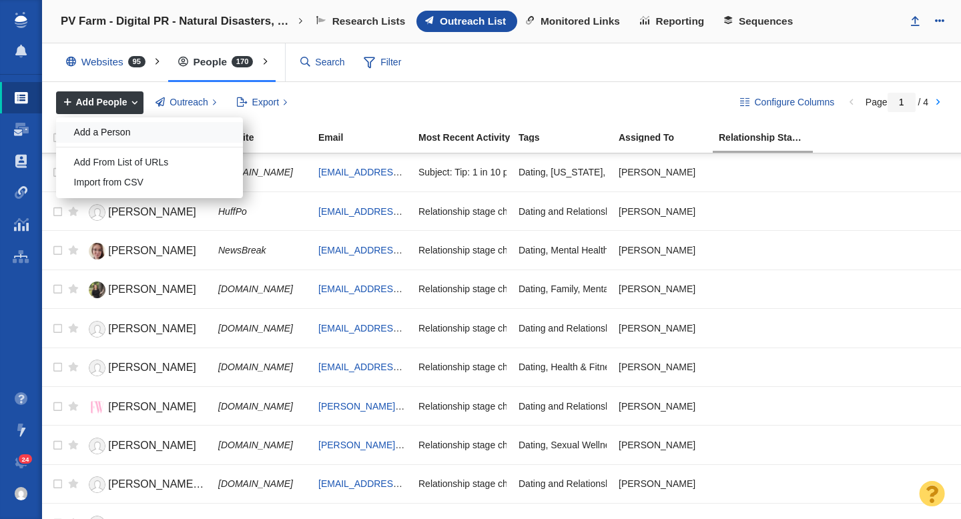
click at [139, 129] on div "Add a Person" at bounding box center [149, 132] width 187 height 21
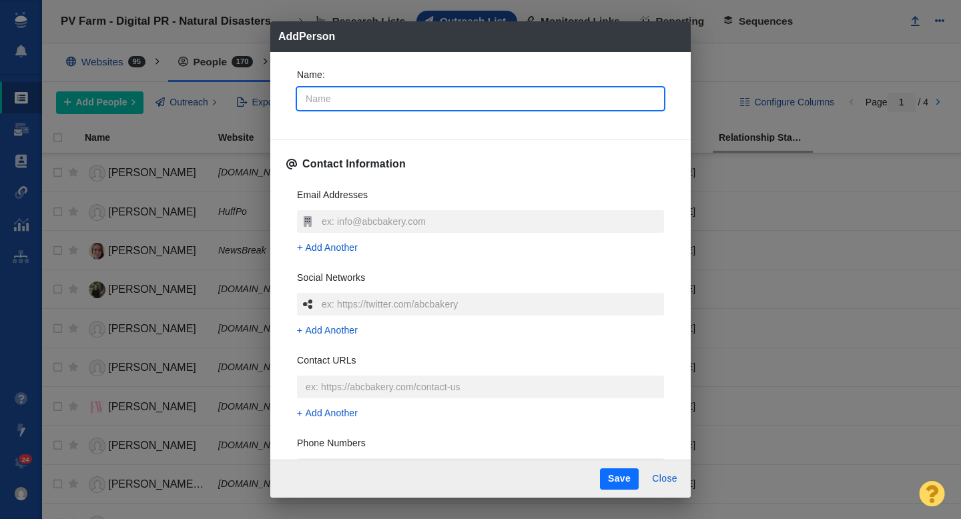
click at [492, 99] on input "Name :" at bounding box center [480, 98] width 367 height 23
type input "W"
type textarea "x"
type input "WYFF"
type textarea "x"
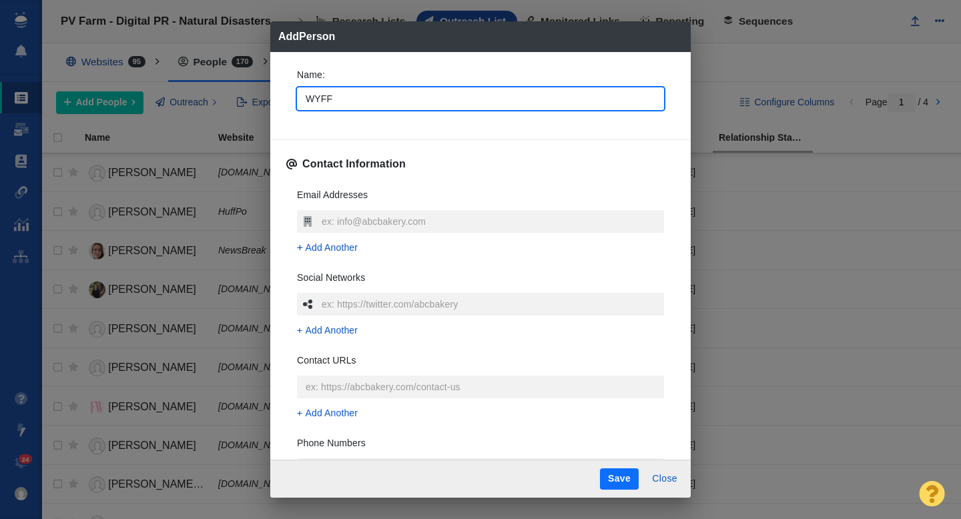
type input "WYFF4"
type textarea "x"
type input "WYFF4"
type textarea "x"
type input "WYFF4 t"
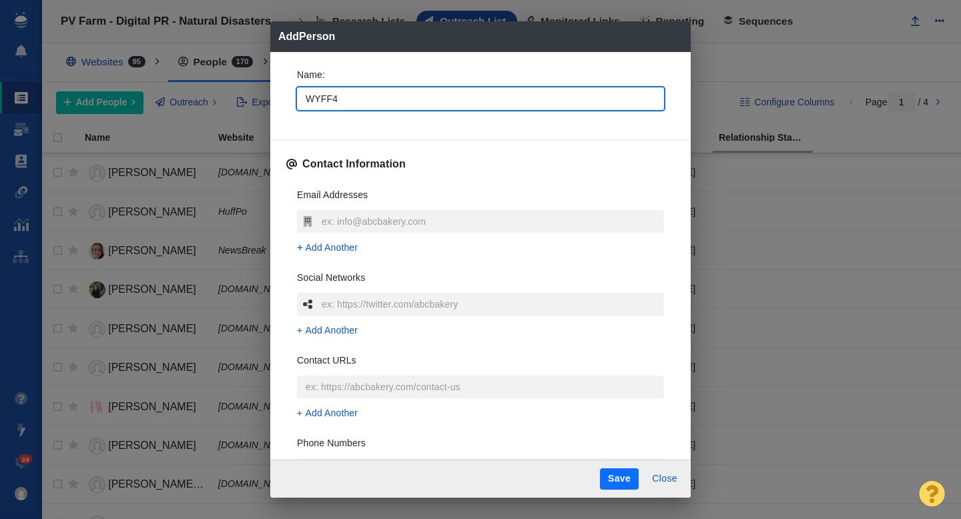
type textarea "x"
type input "WYFF4 team"
type textarea "x"
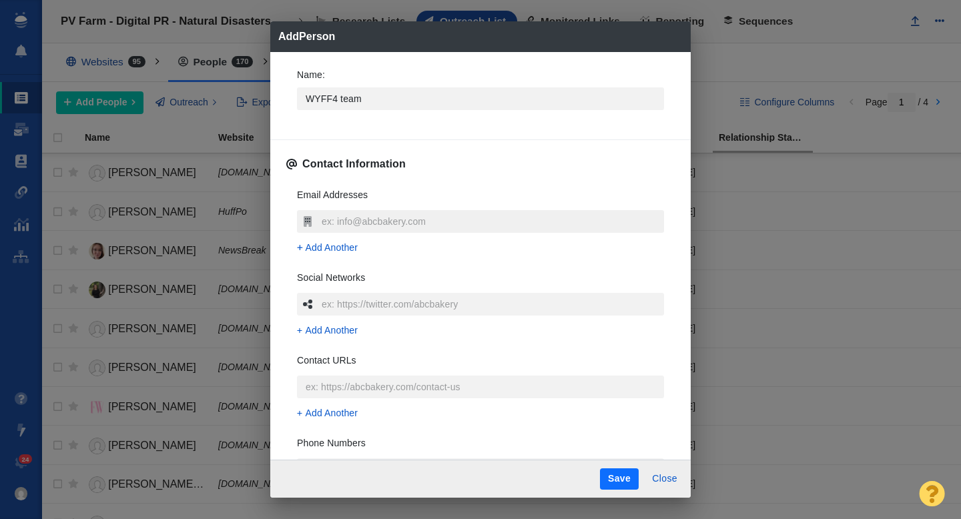
click at [329, 224] on input "text" at bounding box center [491, 221] width 346 height 23
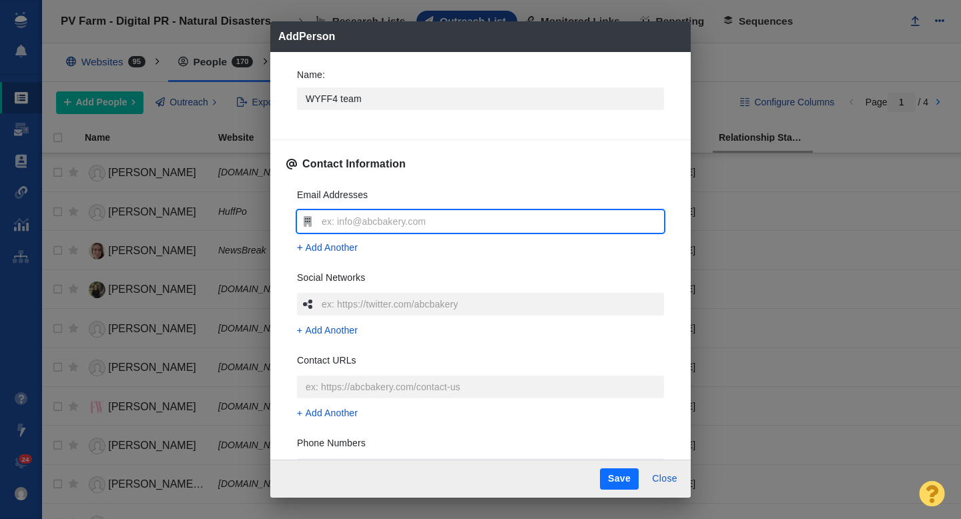
type input "[EMAIL_ADDRESS][DOMAIN_NAME]"
type textarea "x"
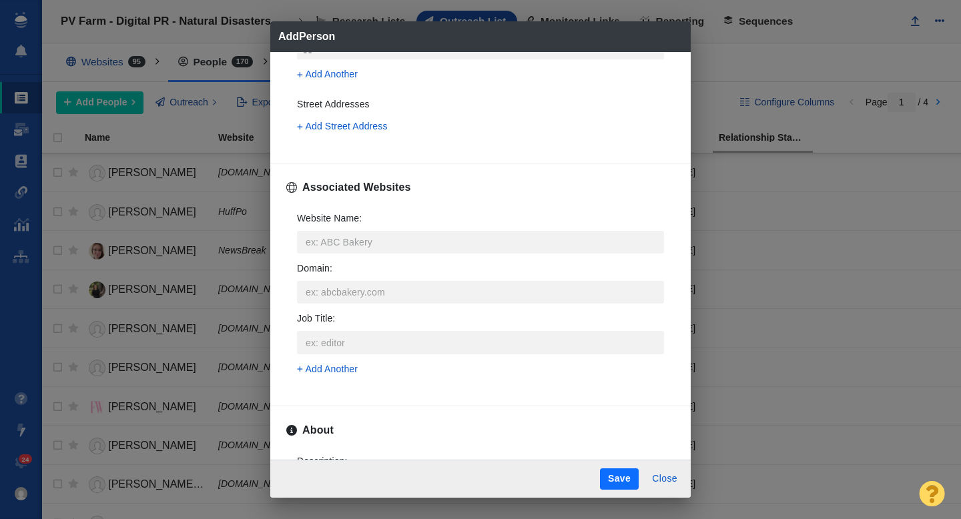
scroll to position [431, 0]
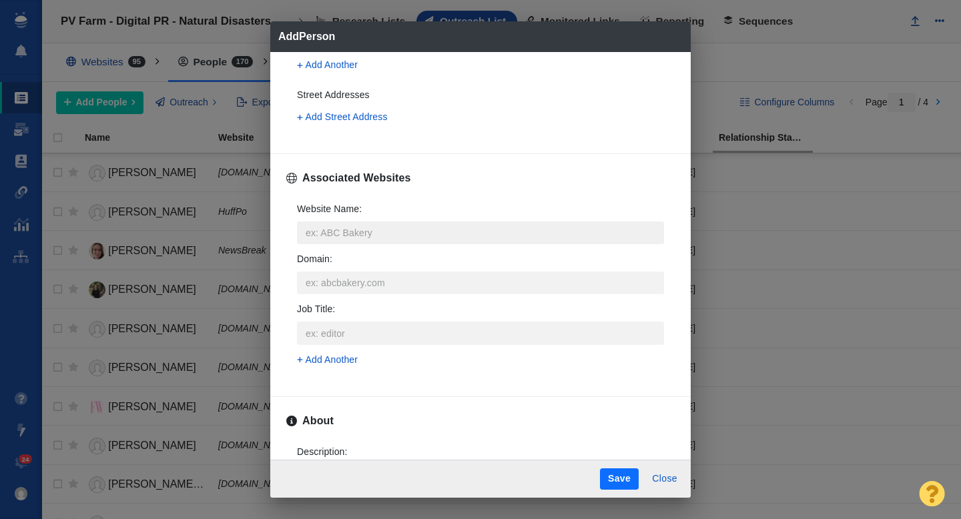
type input "[EMAIL_ADDRESS][DOMAIN_NAME]"
click at [340, 235] on input "Website Name :" at bounding box center [480, 233] width 367 height 23
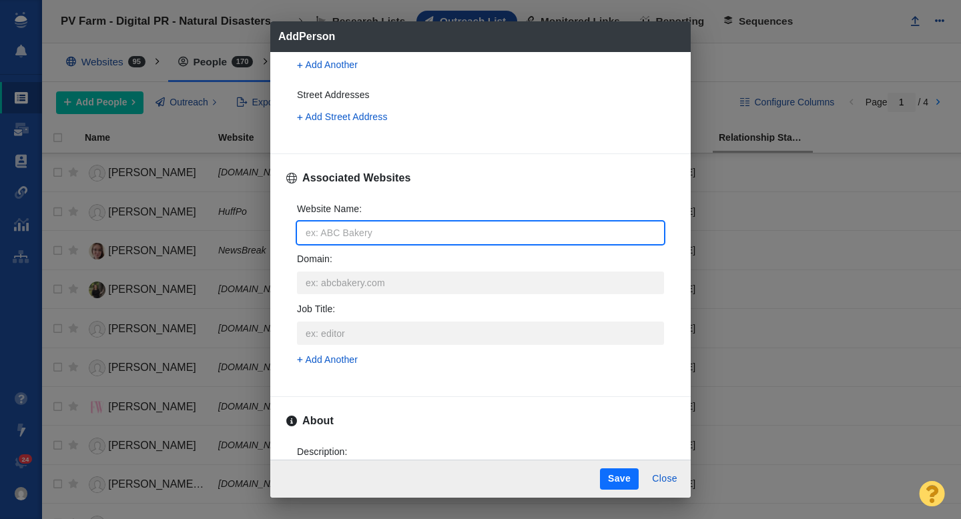
type input "w"
type textarea "x"
type input "wy"
type textarea "x"
type input "wyf"
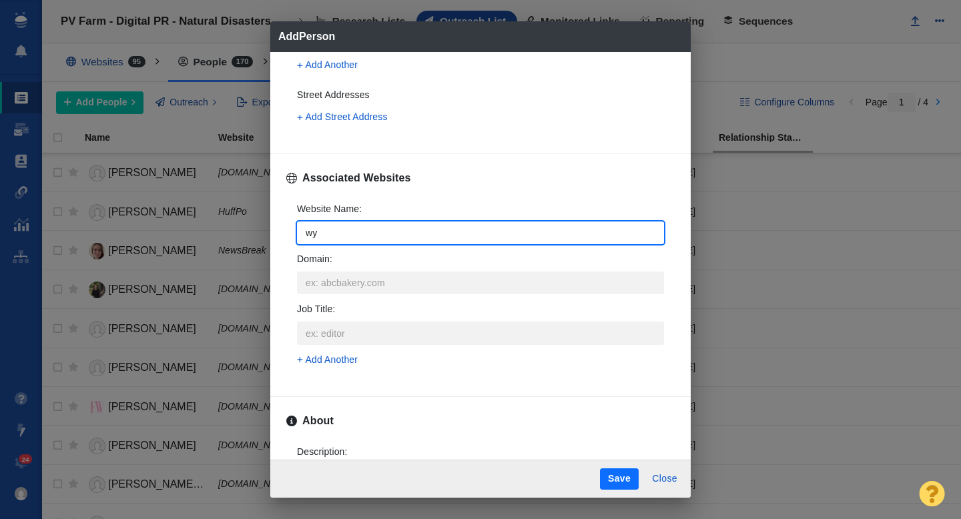
type textarea "x"
type input "wyff"
type textarea "x"
type input "wyff4"
type textarea "x"
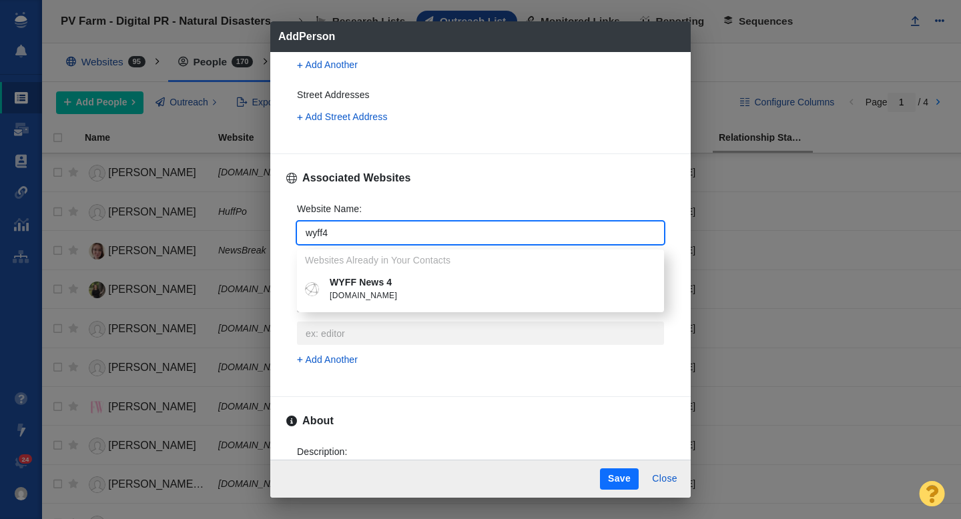
type input "wyff4"
click at [386, 291] on span "[DOMAIN_NAME]" at bounding box center [490, 296] width 321 height 13
type textarea "x"
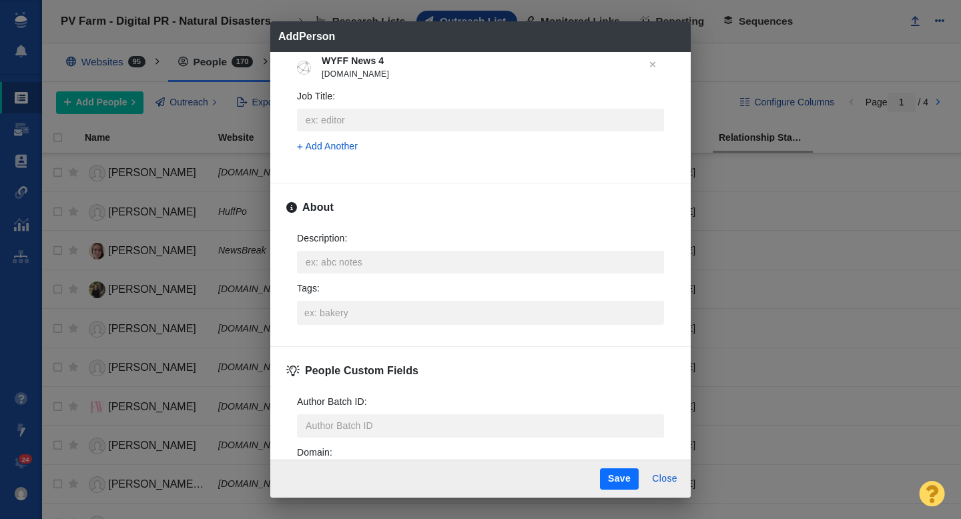
scroll to position [658, 0]
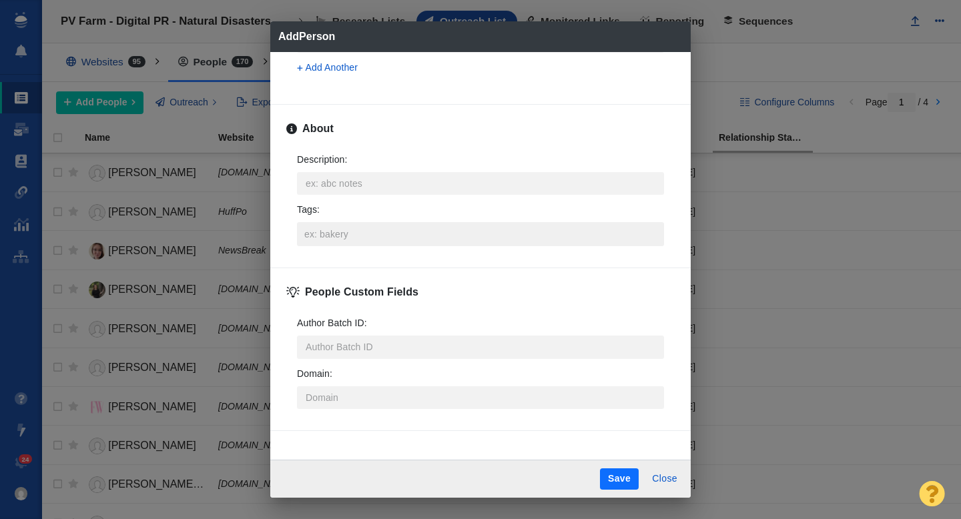
click at [355, 238] on input "Tags :" at bounding box center [480, 234] width 359 height 24
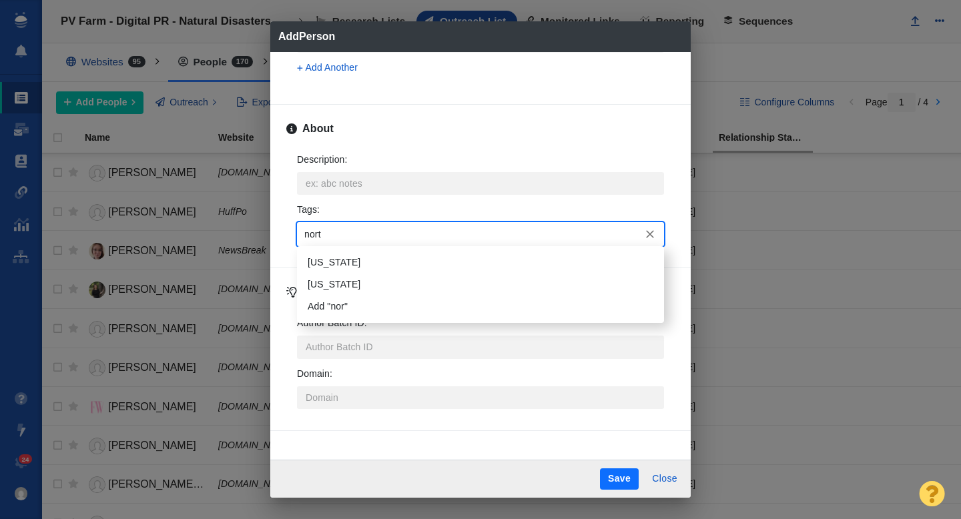
type input "north"
click at [356, 269] on li "[US_STATE]" at bounding box center [480, 263] width 367 height 22
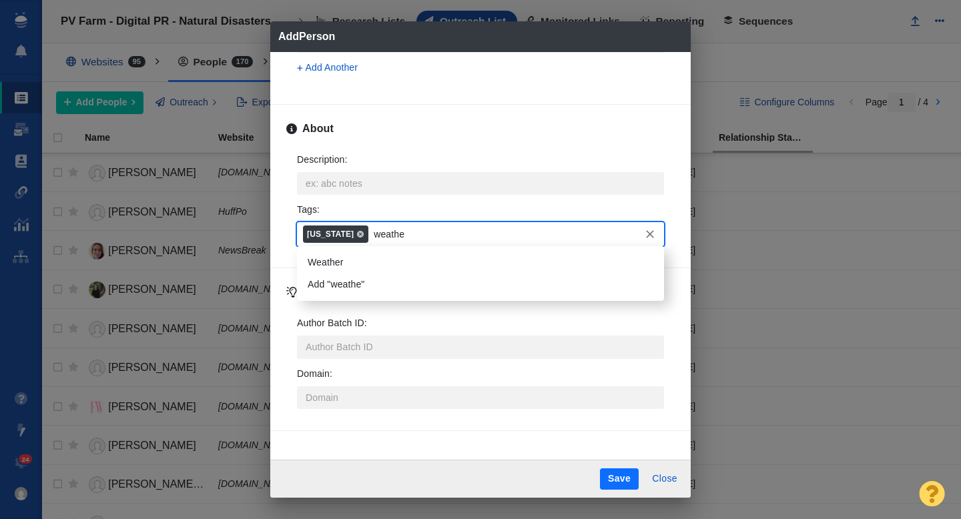
type input "weather"
click at [338, 258] on li "Weather" at bounding box center [480, 263] width 367 height 22
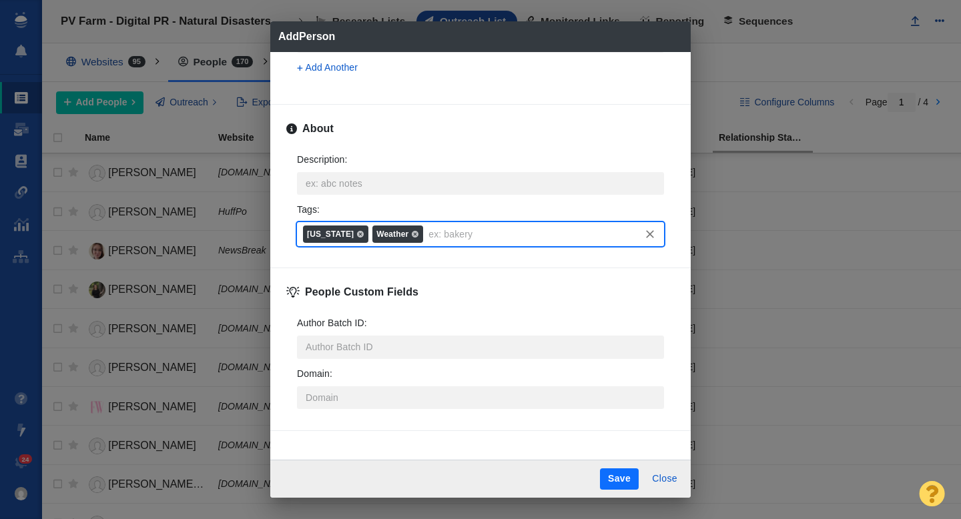
click at [626, 481] on button "Save" at bounding box center [619, 479] width 39 height 21
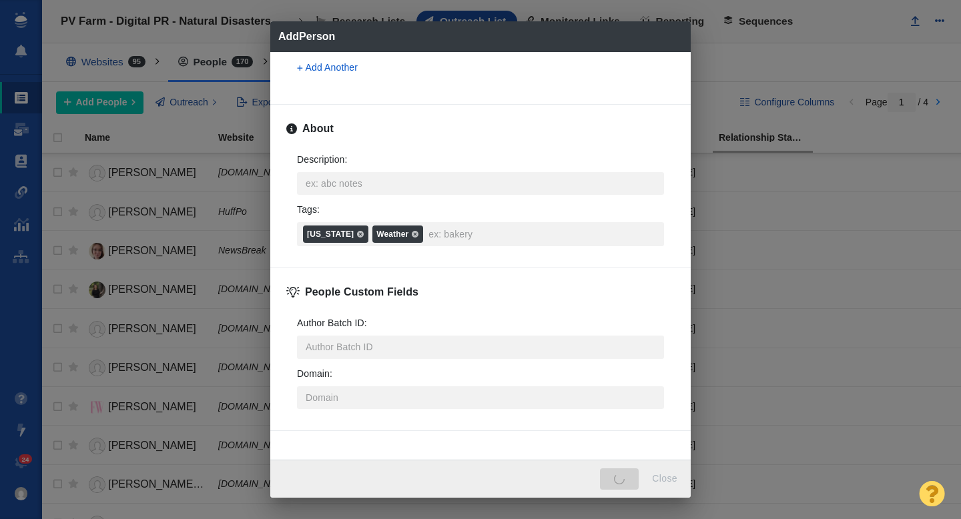
type textarea "x"
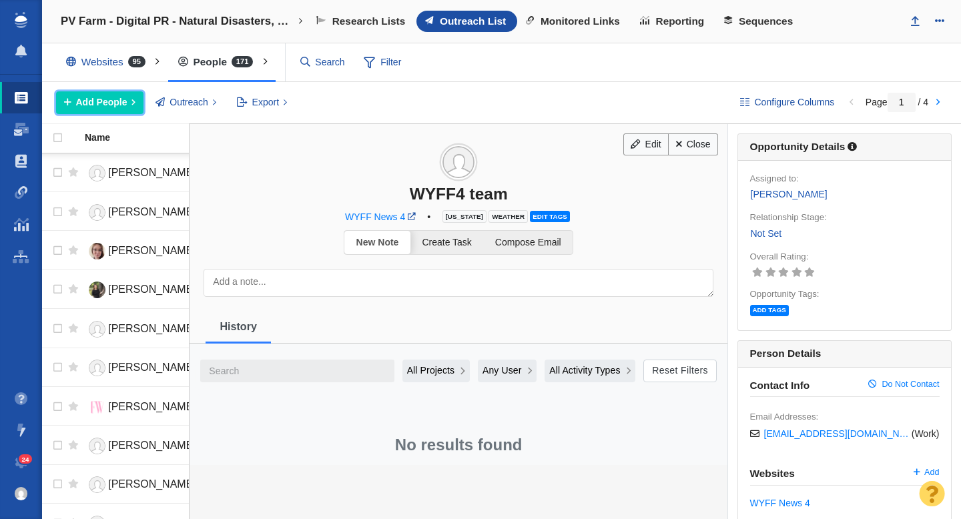
click at [125, 101] on span "Add People" at bounding box center [101, 102] width 51 height 14
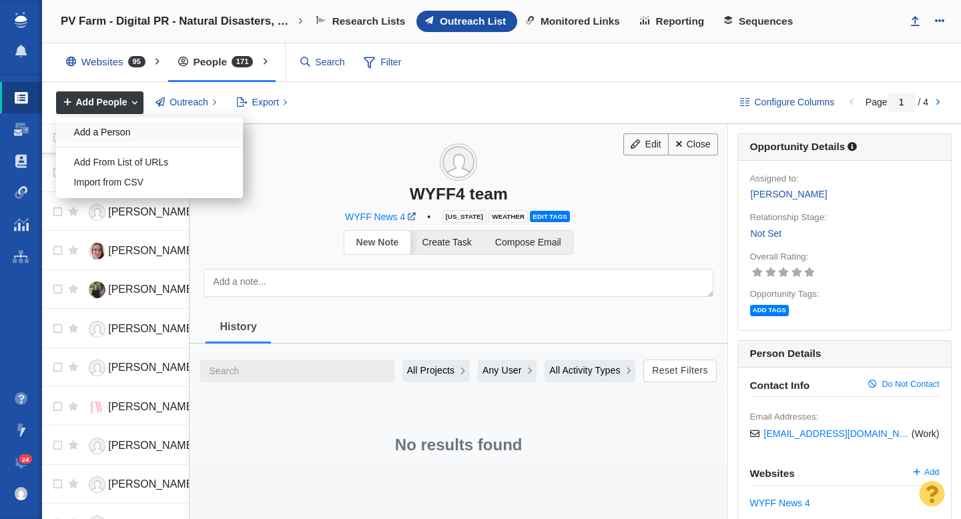
click at [125, 135] on div "Add a Person" at bounding box center [149, 132] width 187 height 21
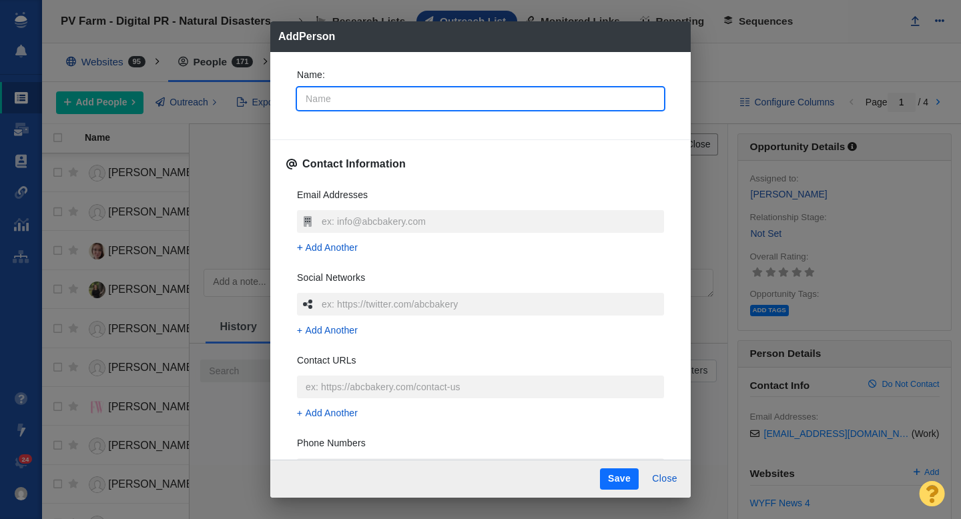
type input "M"
type textarea "x"
type input "Ma"
type textarea "x"
type input "Mar"
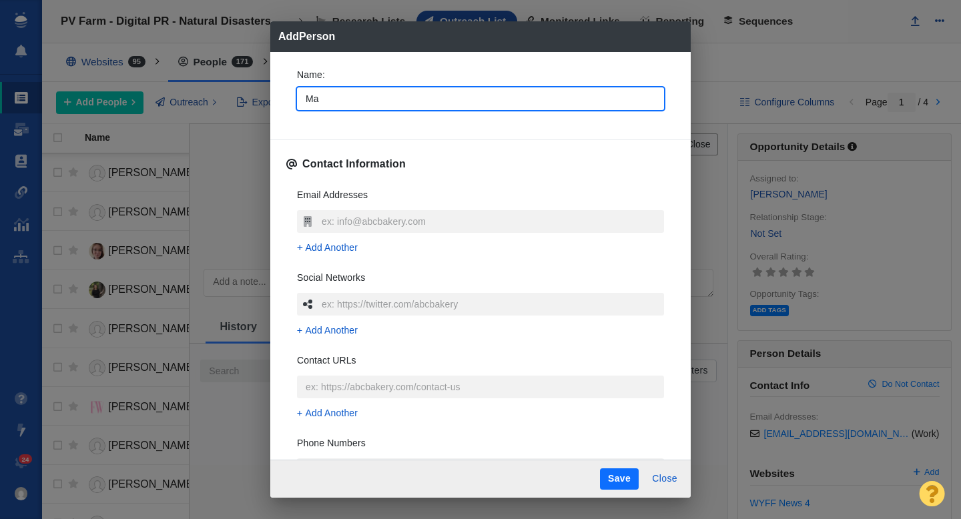
type textarea "x"
type input "Mart"
type textarea "x"
type input "[PERSON_NAME]"
type textarea "x"
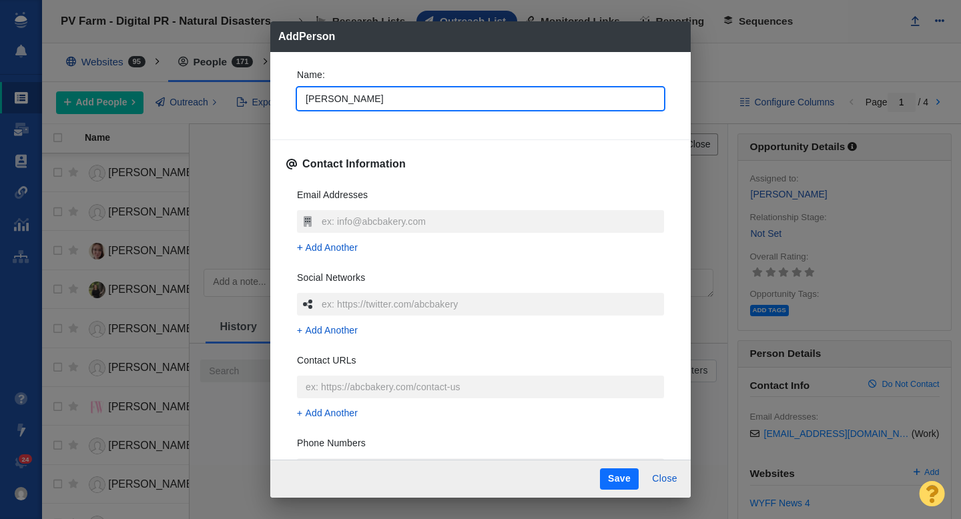
type input "[PERSON_NAME]"
type textarea "x"
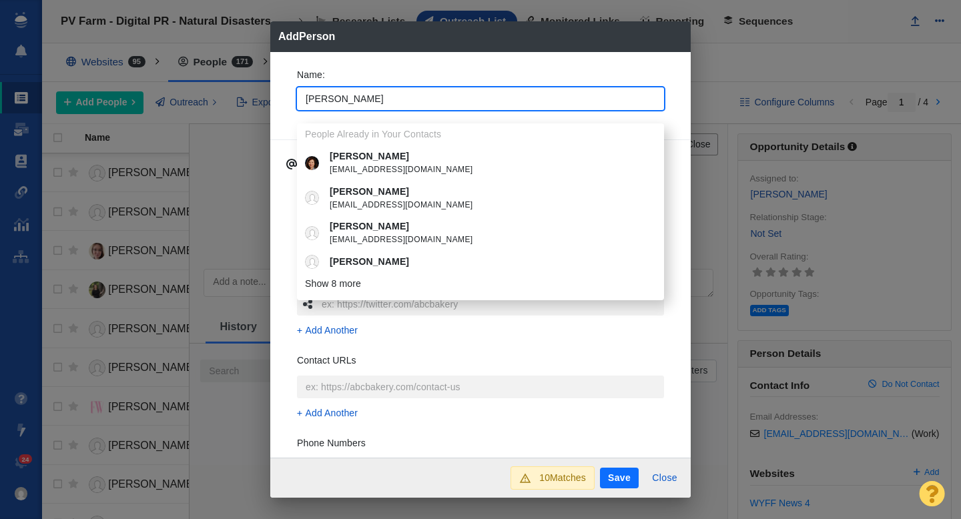
type input "[PERSON_NAME]"
type textarea "x"
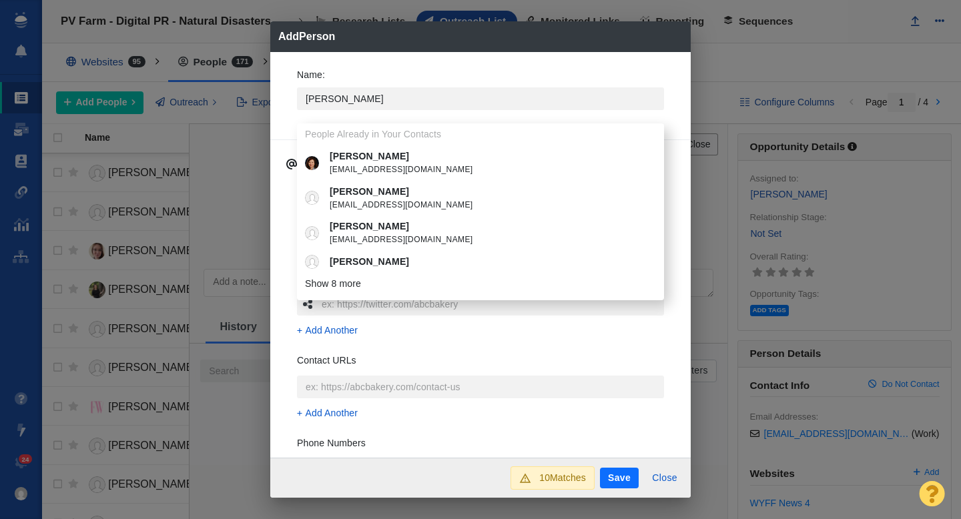
click at [280, 108] on div "Name : [PERSON_NAME] People Already in Your Contacts [PERSON_NAME] [PERSON_NAME…" at bounding box center [480, 255] width 421 height 406
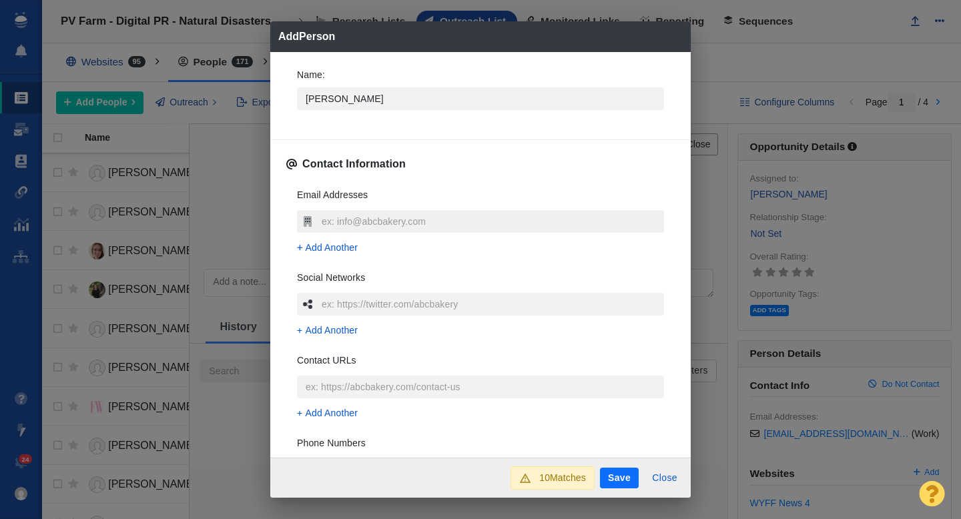
click at [347, 222] on input "text" at bounding box center [491, 221] width 346 height 23
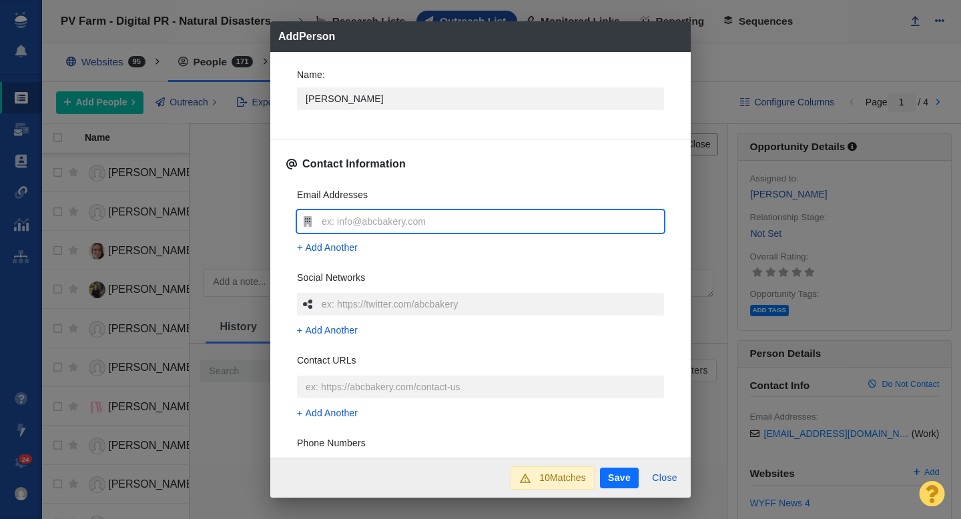
type input "[EMAIL_ADDRESS][DOMAIN_NAME]"
type textarea "x"
type input "[EMAIL_ADDRESS][DOMAIN_NAME]"
click at [286, 248] on div "Email Addresses [EMAIL_ADDRESS][DOMAIN_NAME] Add Another Social Networks Add An…" at bounding box center [480, 376] width 388 height 397
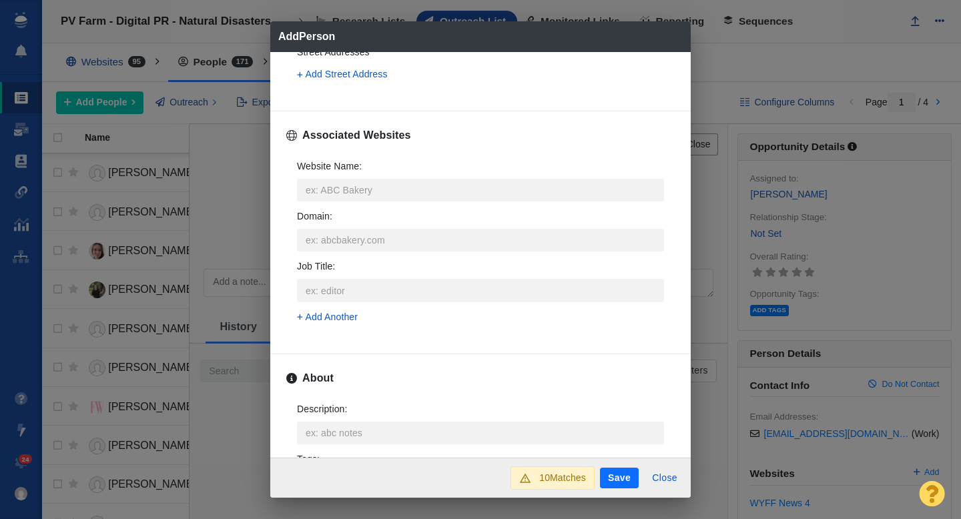
scroll to position [520, 0]
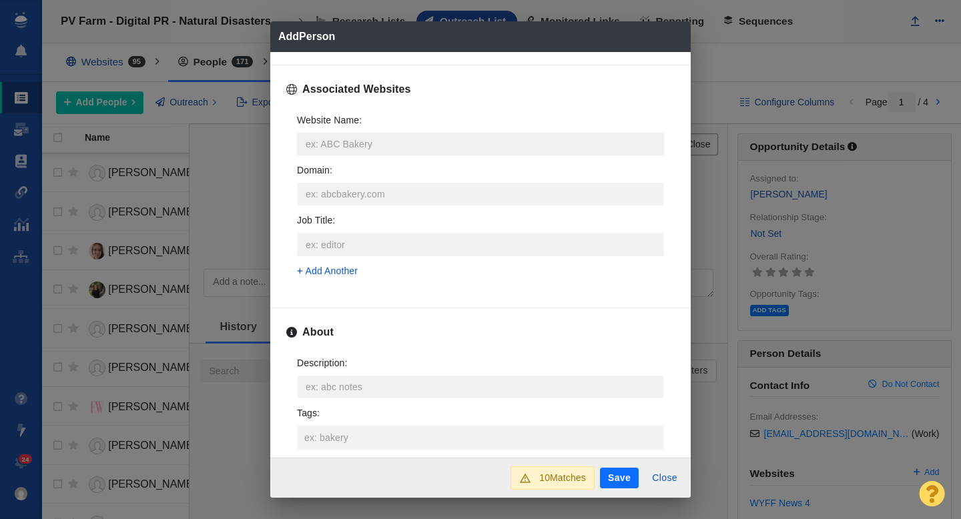
click at [322, 148] on input "Website Name :" at bounding box center [480, 144] width 367 height 23
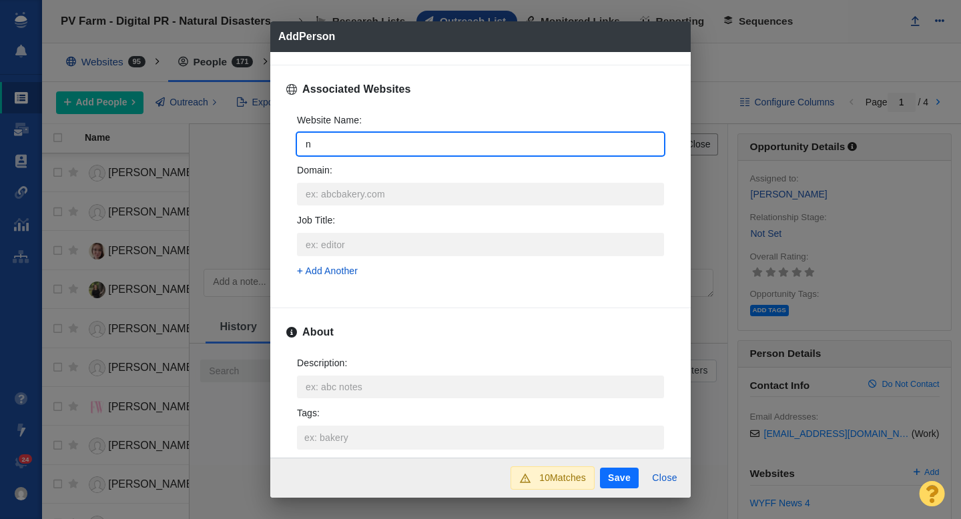
type input "ne"
type textarea "x"
type input "new"
type textarea "x"
type input "news"
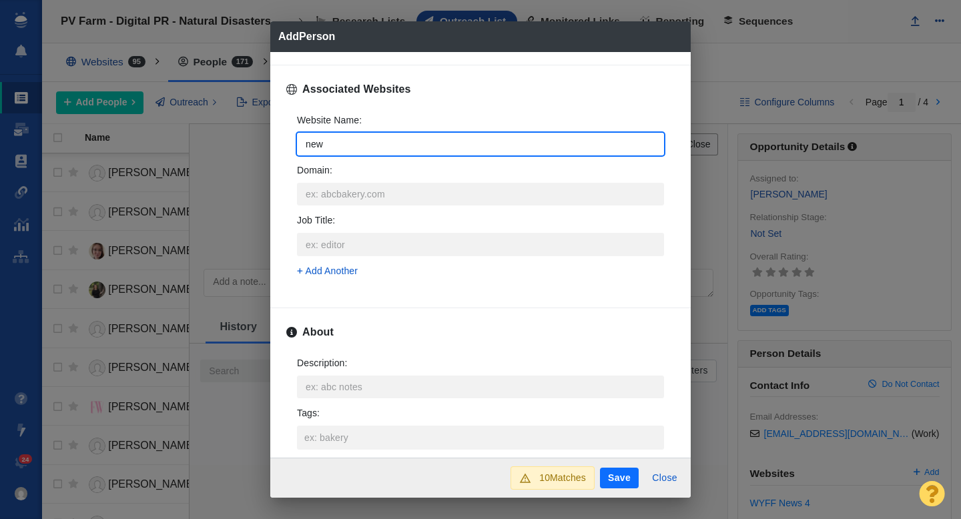
type textarea "x"
type input "newso"
type textarea "x"
type input "newsob"
type textarea "x"
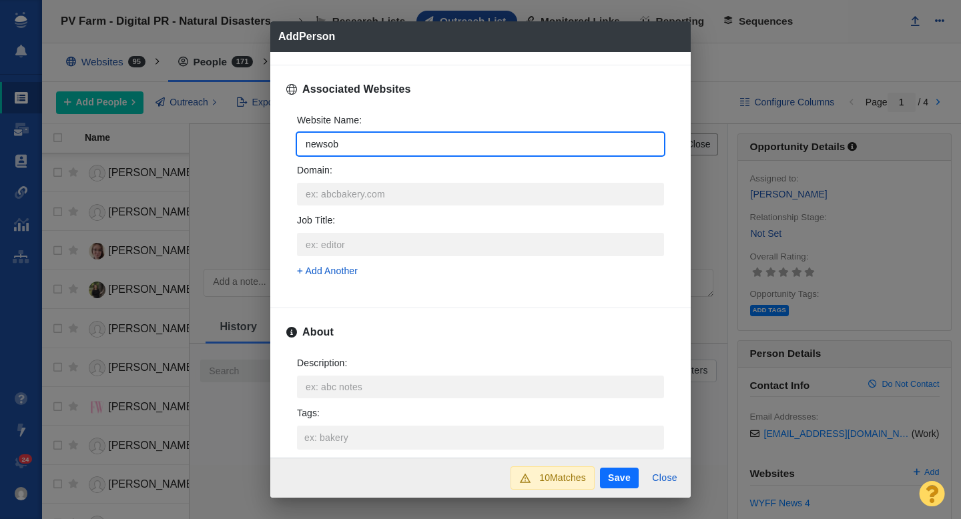
type input "newsobs"
type textarea "x"
type input "newsobse"
type textarea "x"
type input "newsobser"
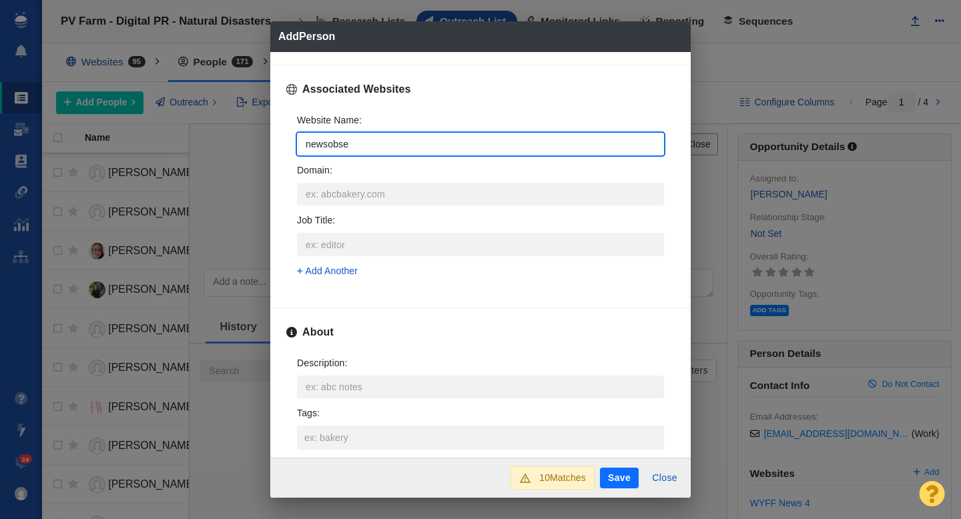
type textarea "x"
type input "newsobserv"
type textarea "x"
type input "newsobserve"
type textarea "x"
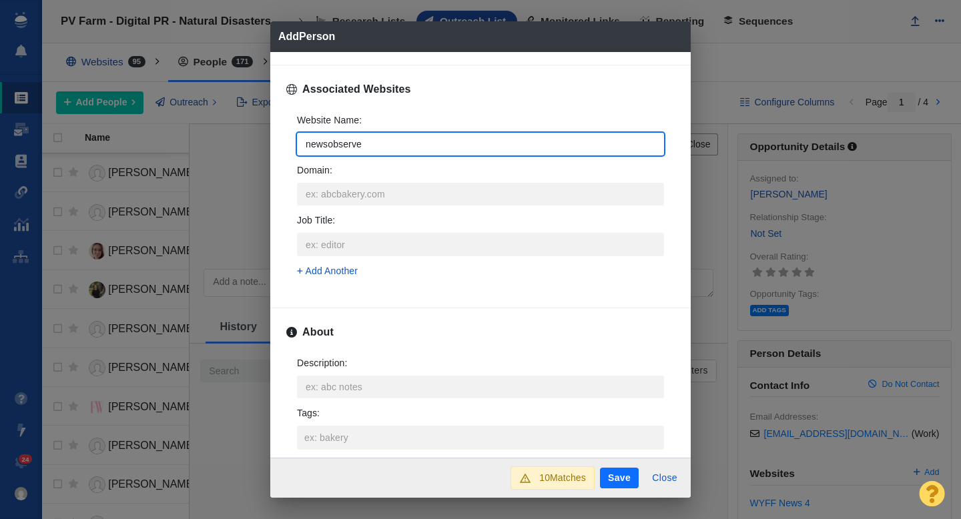
type input "newsobserver"
type textarea "x"
type input "newsobserver."
type textarea "x"
type input "newsobserver.c"
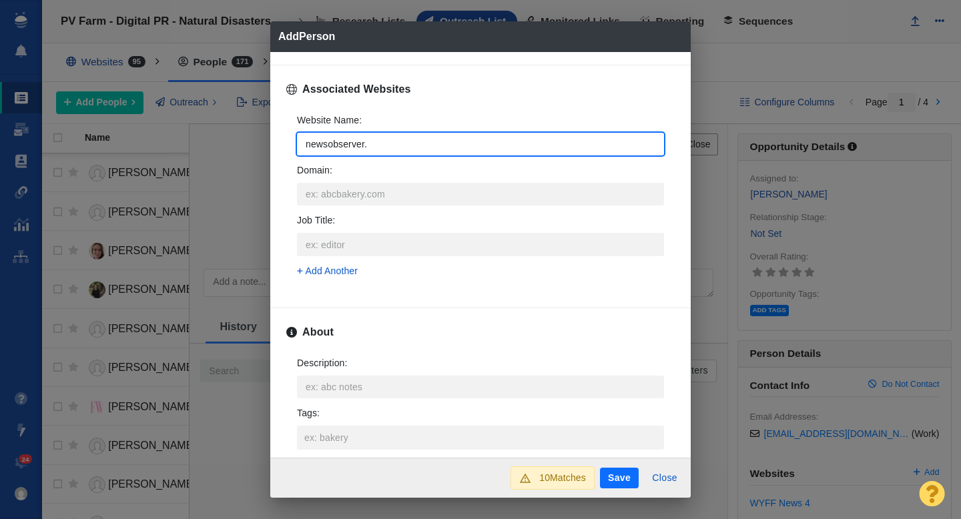
type textarea "x"
type input "[DOMAIN_NAME]"
type textarea "x"
type input "[DOMAIN_NAME]"
type textarea "x"
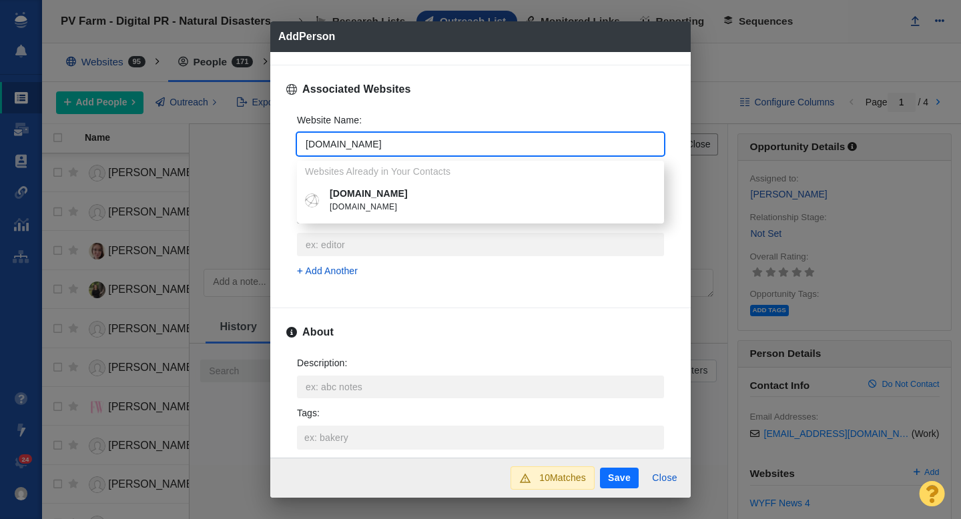
type input "[DOMAIN_NAME]"
click at [383, 196] on p "[DOMAIN_NAME]" at bounding box center [490, 194] width 321 height 14
type textarea "x"
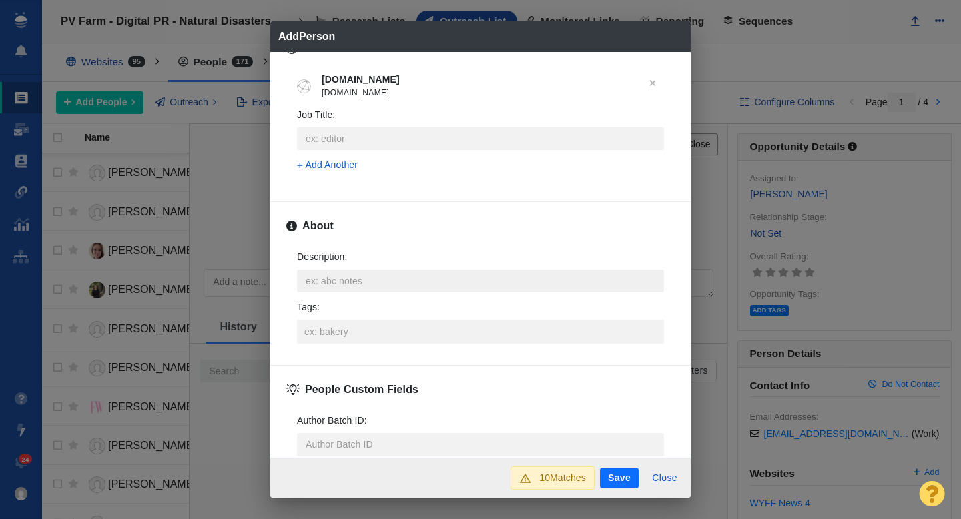
scroll to position [566, 0]
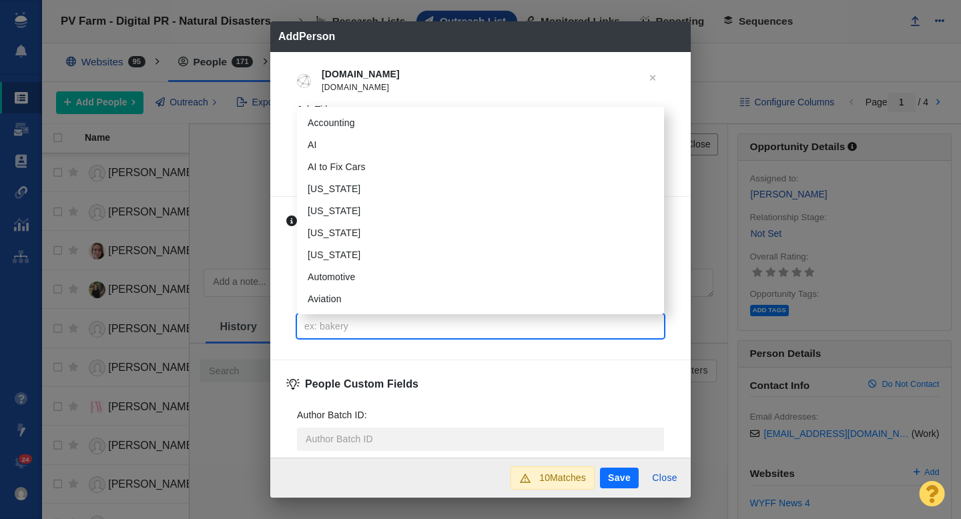
click at [349, 320] on input "Tags :" at bounding box center [480, 326] width 359 height 24
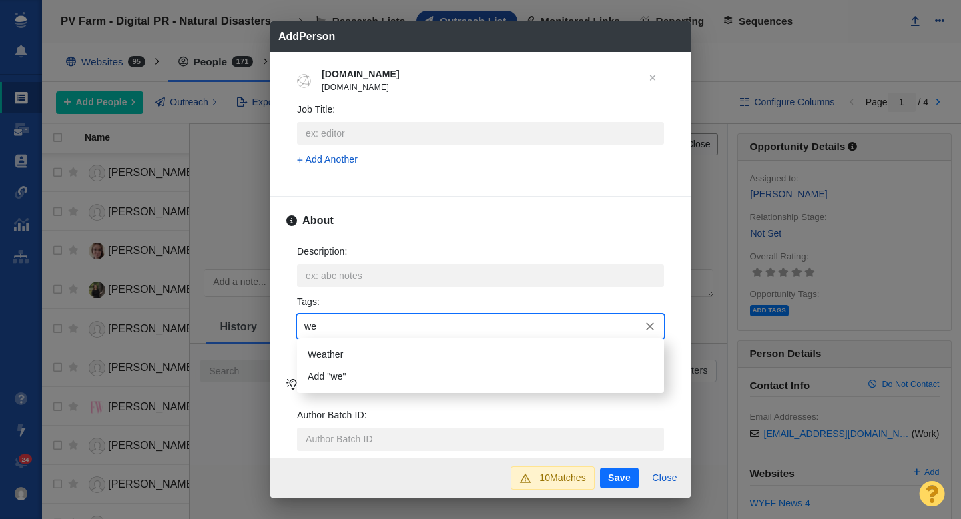
type input "w"
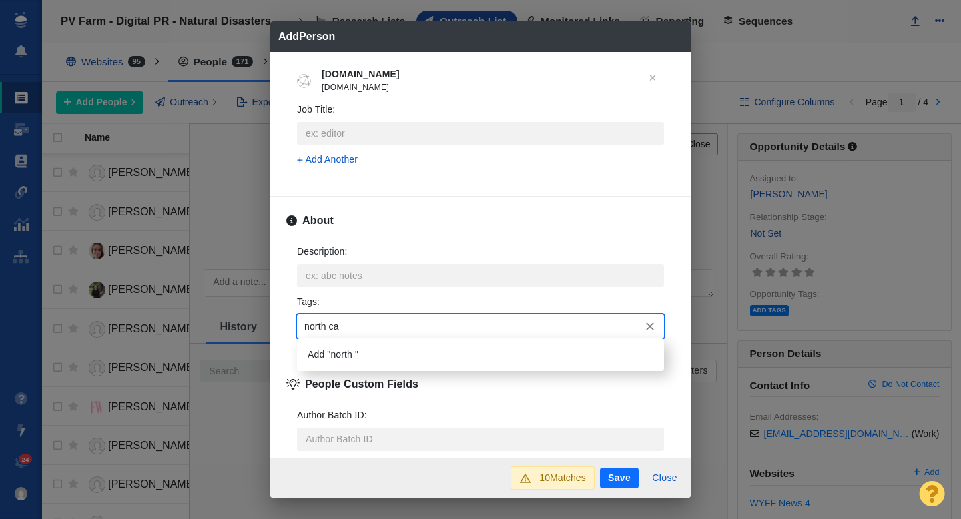
type input "north car"
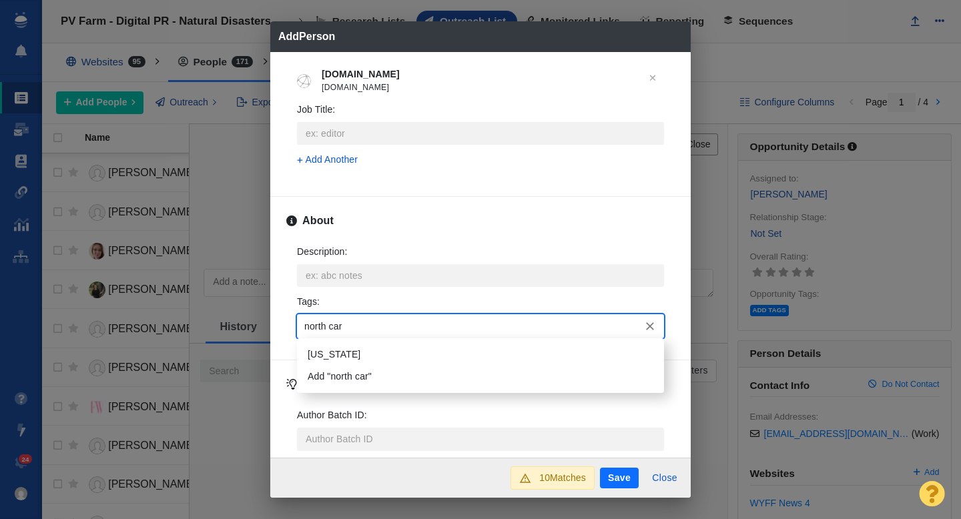
click at [358, 350] on li "[US_STATE]" at bounding box center [480, 355] width 367 height 22
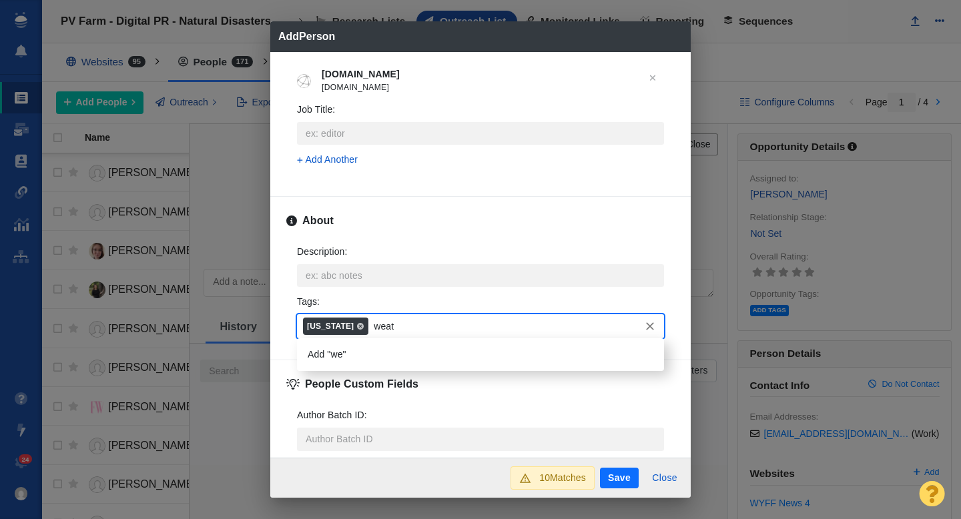
type input "weath"
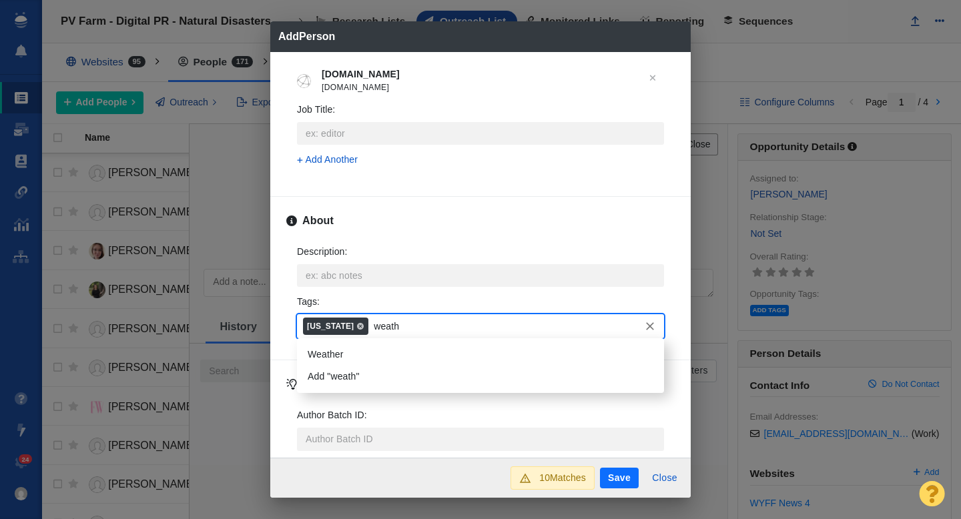
click at [342, 356] on li "Weather" at bounding box center [480, 355] width 367 height 22
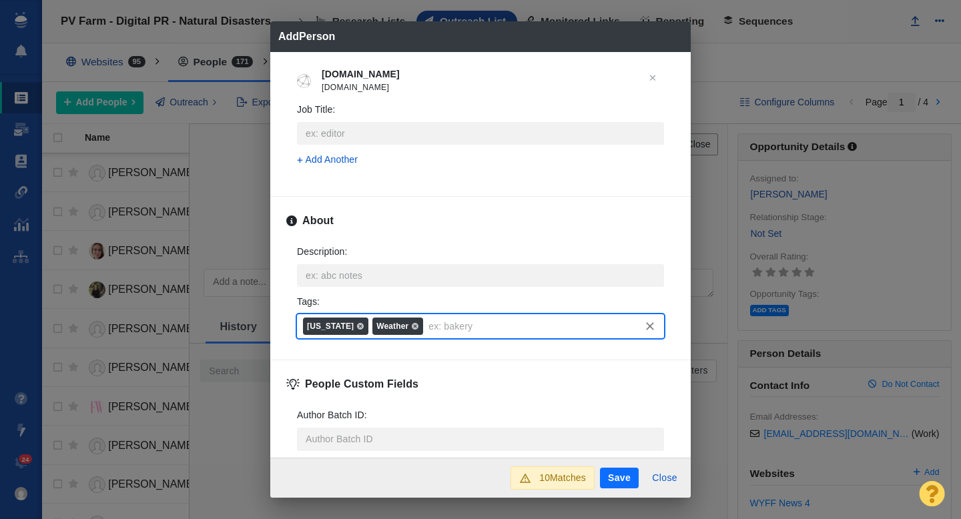
click at [613, 477] on button "Save" at bounding box center [619, 478] width 39 height 21
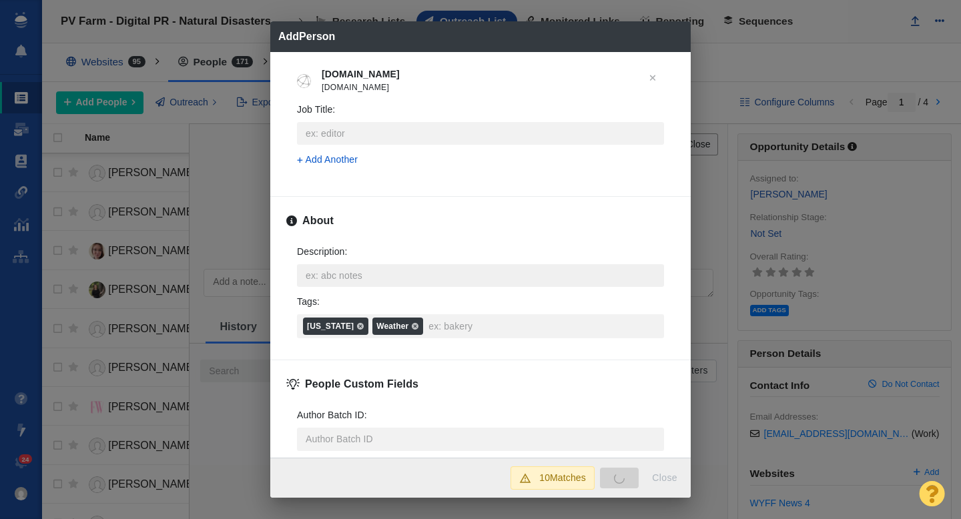
type textarea "x"
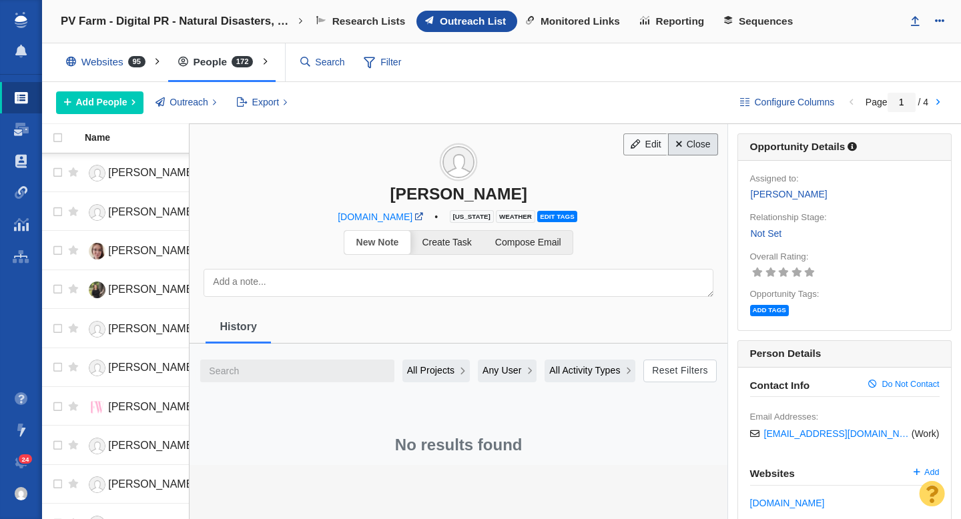
click at [697, 152] on link "Close" at bounding box center [693, 144] width 50 height 23
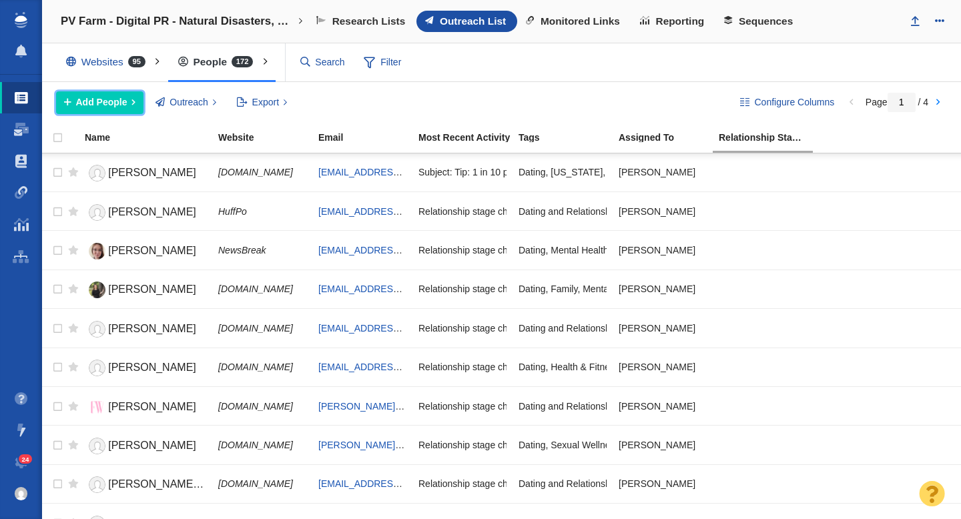
click at [129, 103] on button "Add People" at bounding box center [99, 102] width 87 height 23
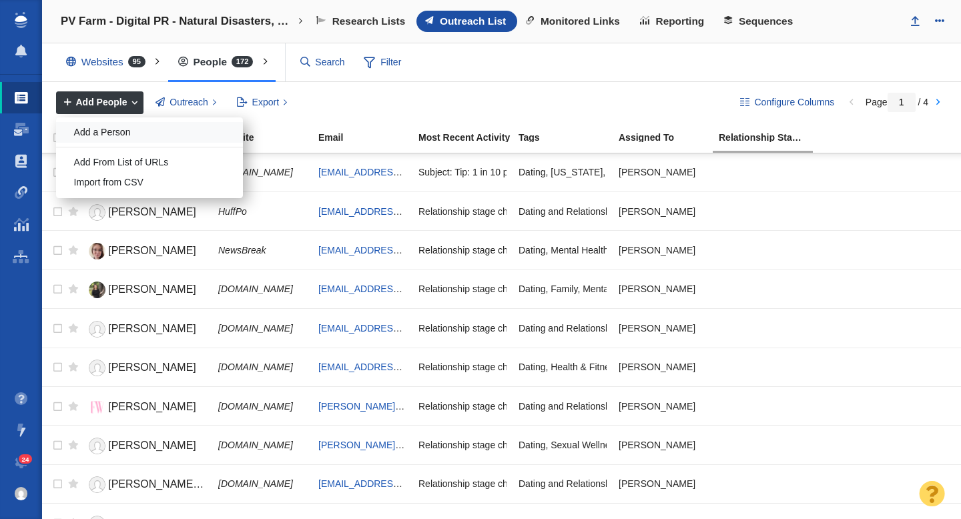
click at [128, 133] on div "Add a Person" at bounding box center [149, 132] width 187 height 21
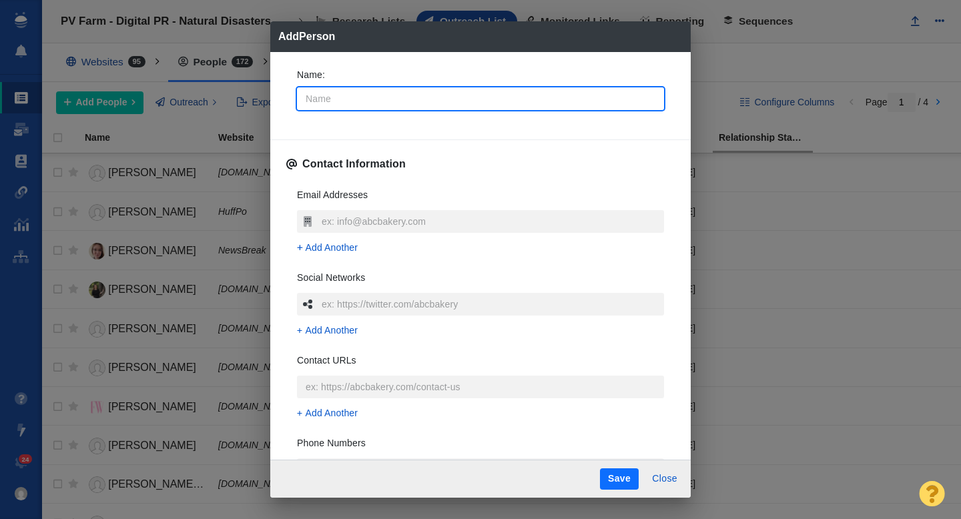
type input "A"
type textarea "x"
type input "An"
type textarea "x"
type input "[PERSON_NAME]"
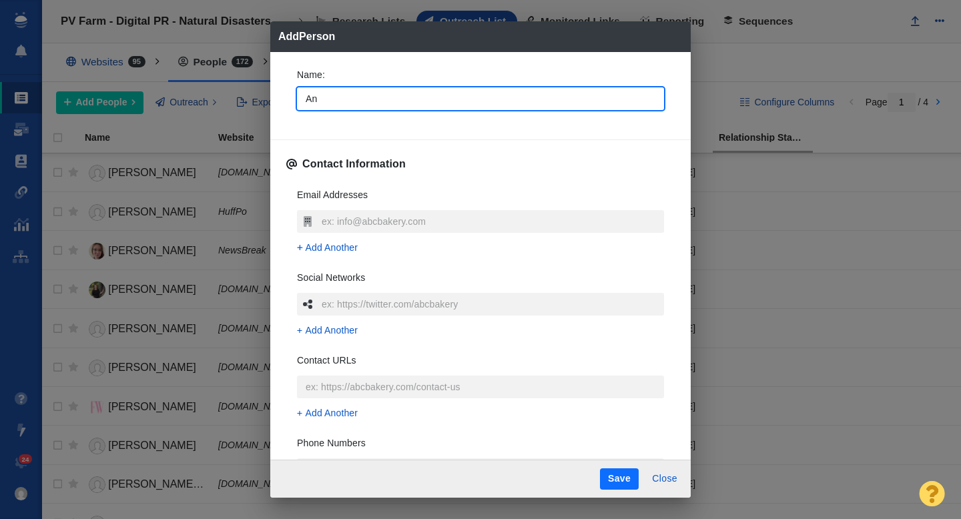
type textarea "x"
type input "[PERSON_NAME]"
type textarea "x"
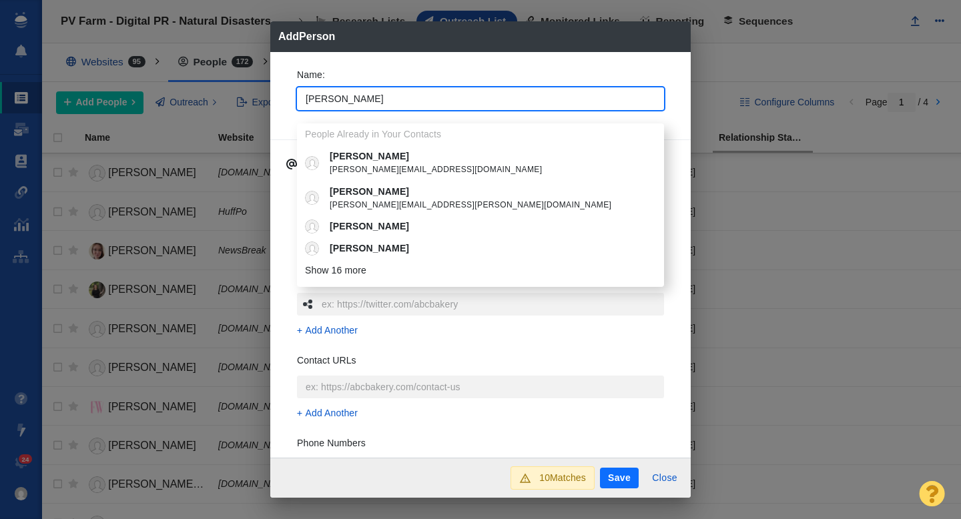
type input "[PERSON_NAME]"
type textarea "x"
click at [286, 112] on div "Name : [PERSON_NAME] People Already in Your Contacts [PERSON_NAME] [PERSON_NAME…" at bounding box center [480, 92] width 388 height 71
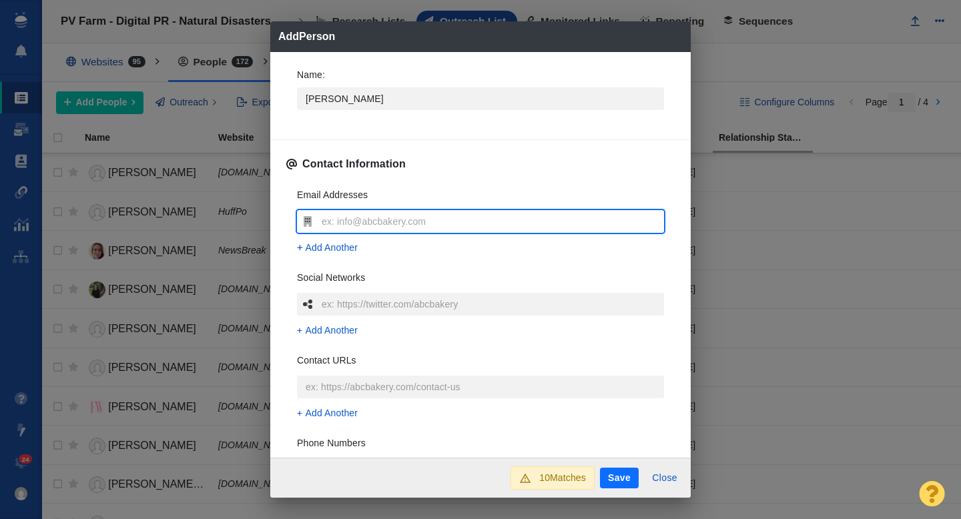
click at [353, 224] on input "text" at bounding box center [491, 221] width 346 height 23
type input "[PERSON_NAME][EMAIL_ADDRESS][DOMAIN_NAME]"
type textarea "x"
type input "[PERSON_NAME][EMAIL_ADDRESS][DOMAIN_NAME]"
click at [288, 241] on div "Email Addresses [PERSON_NAME][EMAIL_ADDRESS][DOMAIN_NAME] Add Another Social Ne…" at bounding box center [480, 376] width 388 height 397
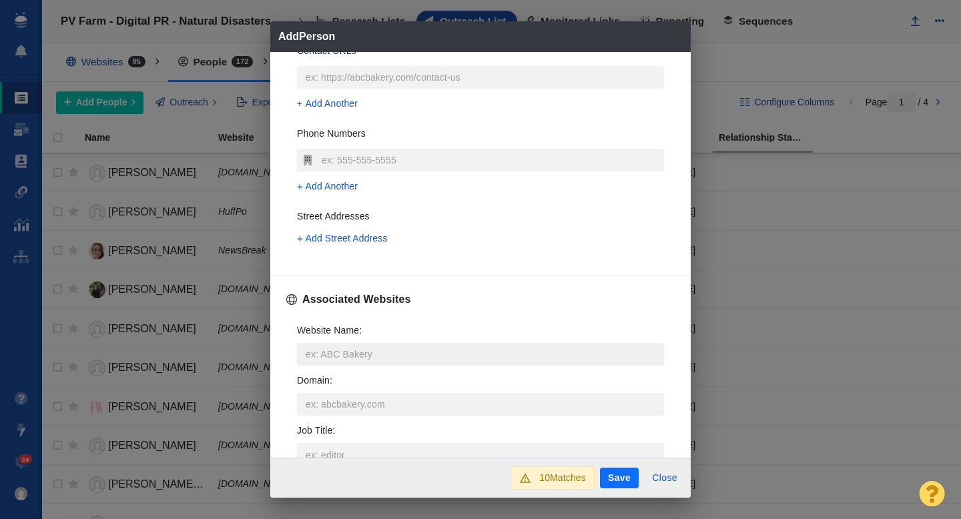
scroll to position [316, 0]
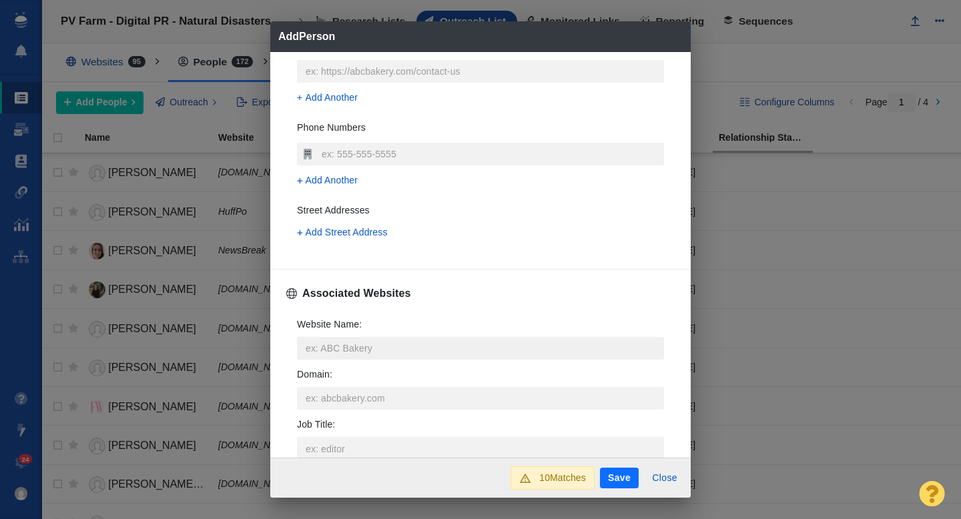
click at [335, 339] on input "Website Name :" at bounding box center [480, 348] width 367 height 23
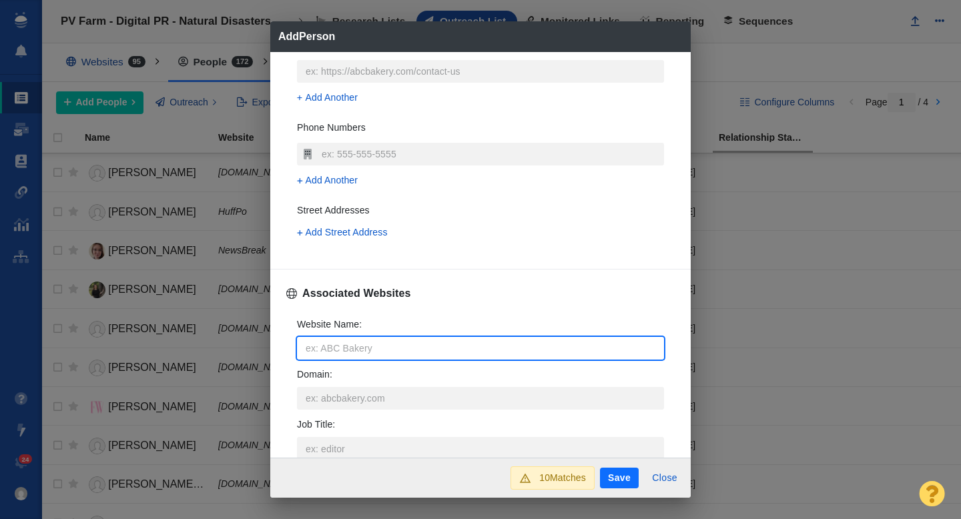
type input "n"
type textarea "x"
type input "ne"
type textarea "x"
type input "new"
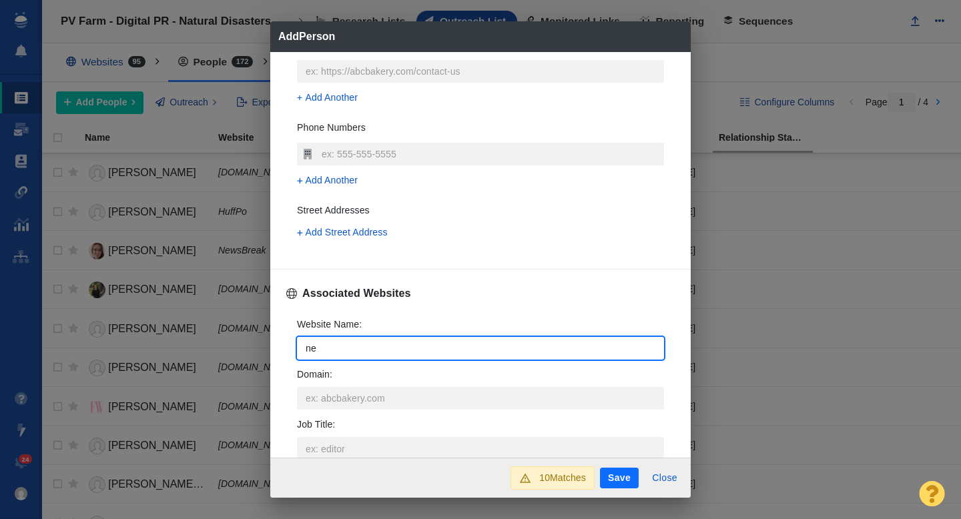
type textarea "x"
type input "news"
type textarea "x"
type input "newsw"
type textarea "x"
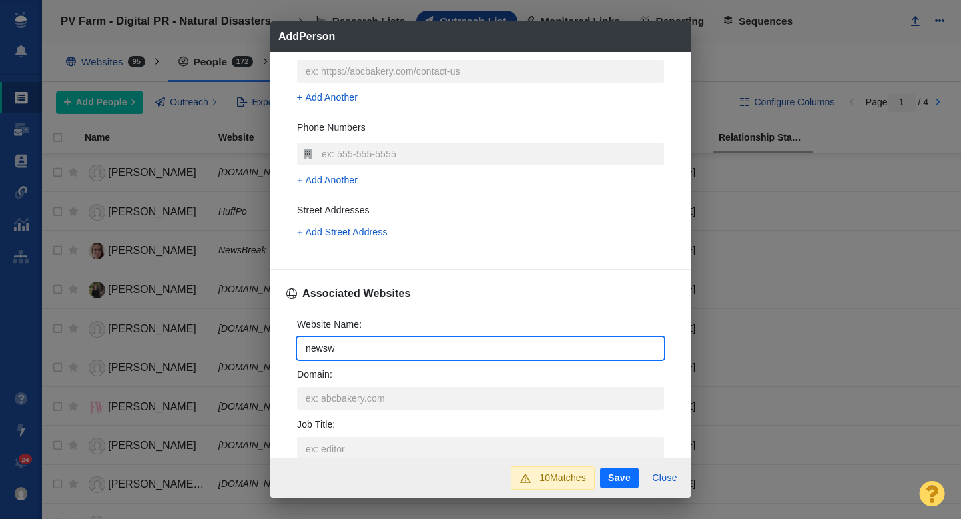
type input "newswe"
type textarea "x"
type input "newswee"
type textarea "x"
type input "newsweek"
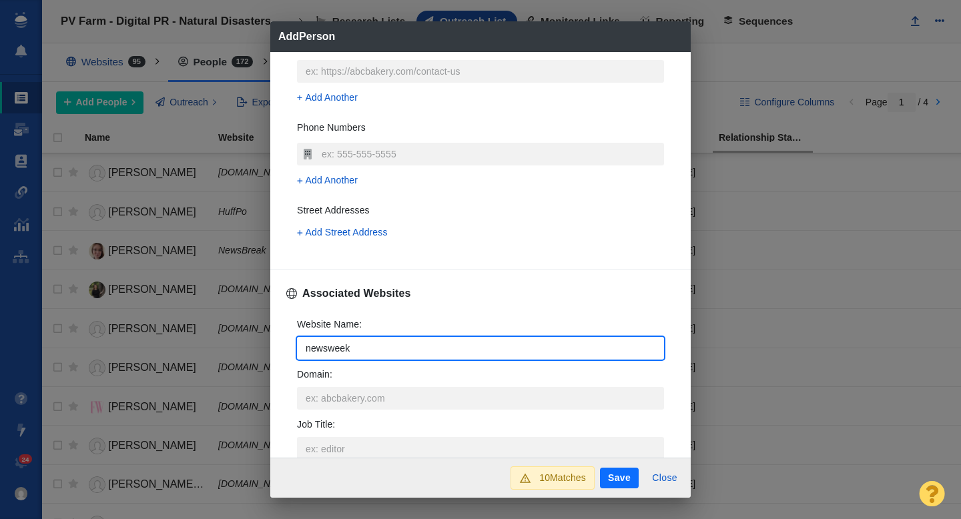
type textarea "x"
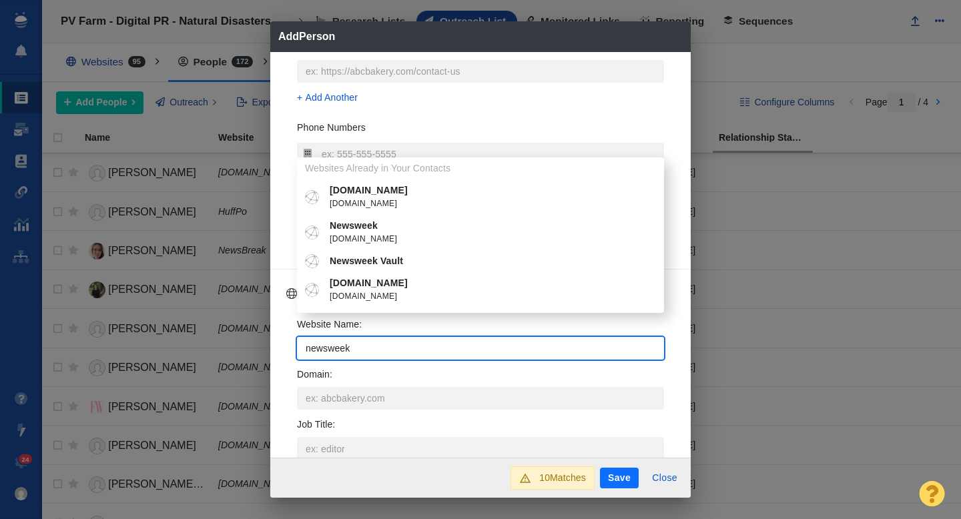
type input "newsweek"
click at [386, 233] on span "[DOMAIN_NAME]" at bounding box center [490, 239] width 321 height 13
type textarea "x"
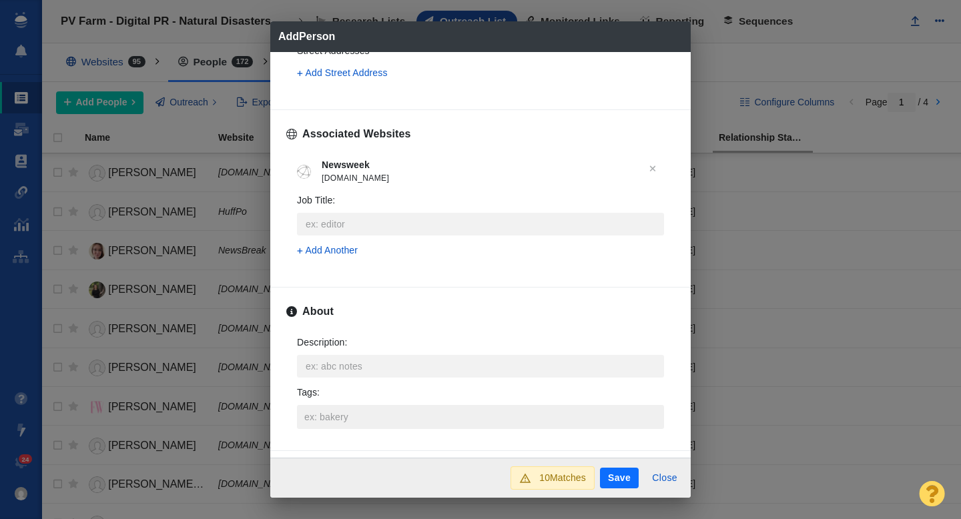
scroll to position [487, 0]
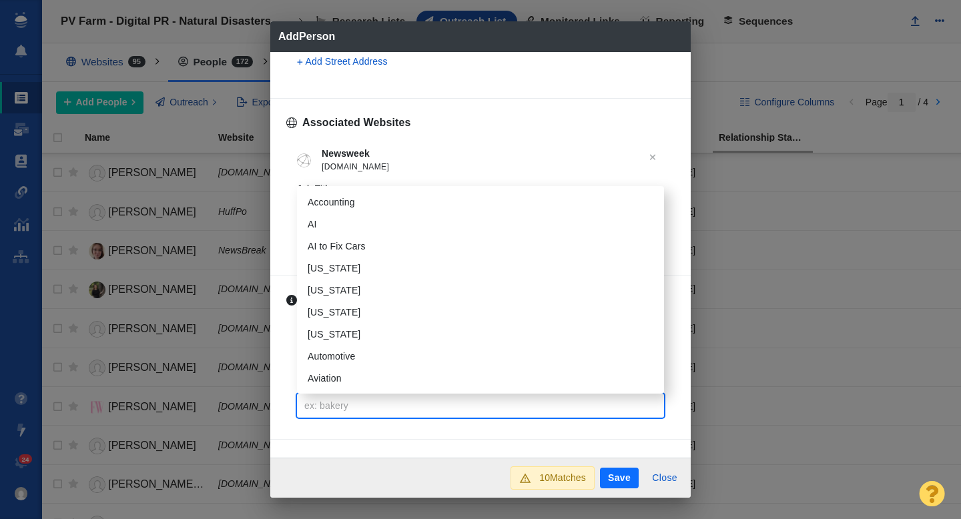
click at [362, 405] on input "Tags :" at bounding box center [480, 406] width 359 height 24
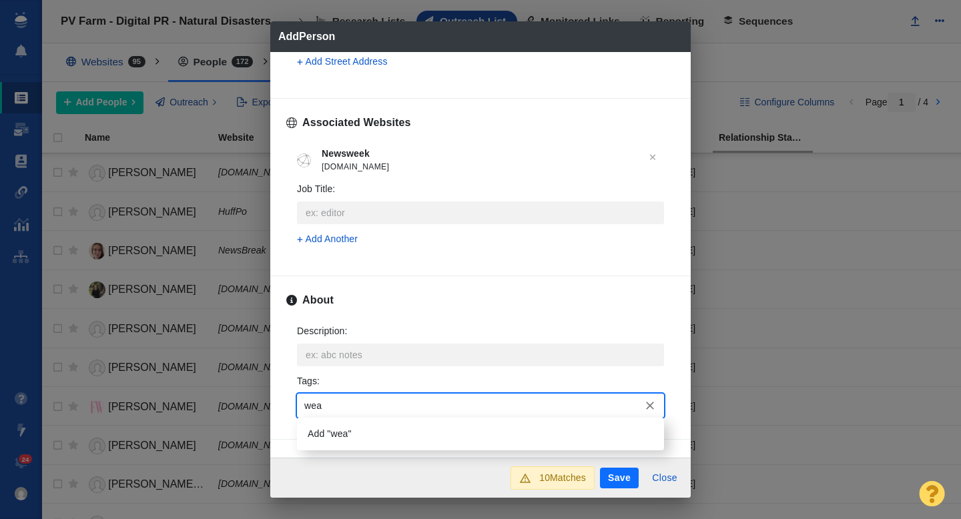
type input "weat"
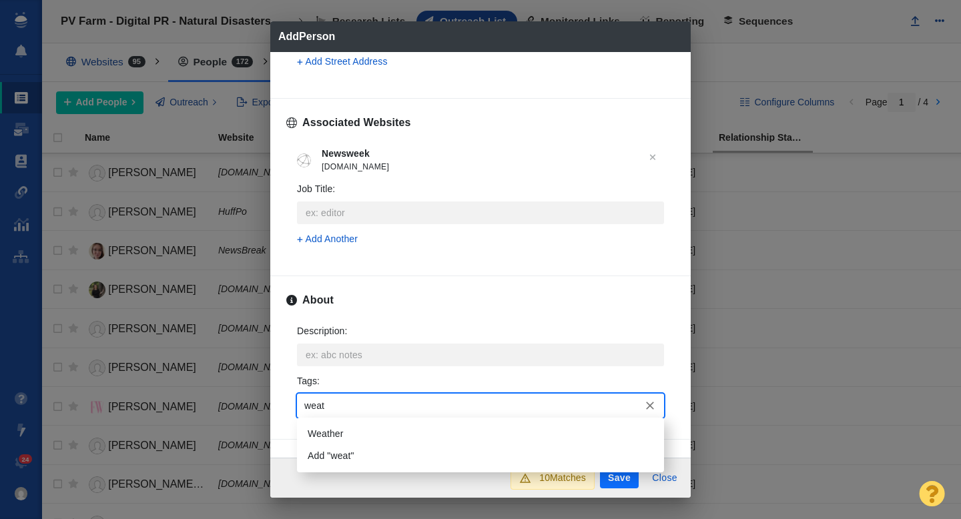
click at [360, 431] on li "Weather" at bounding box center [480, 434] width 367 height 22
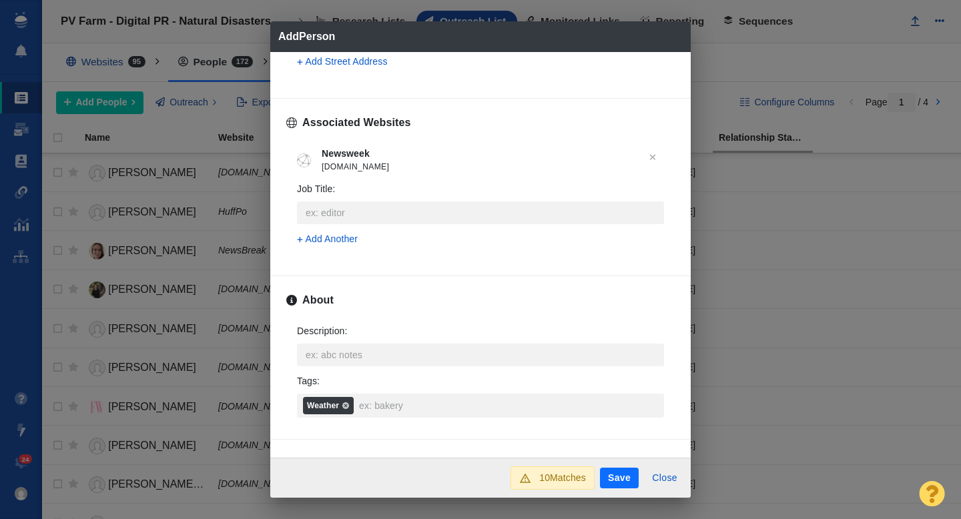
click at [613, 474] on button "Save" at bounding box center [619, 478] width 39 height 21
type textarea "x"
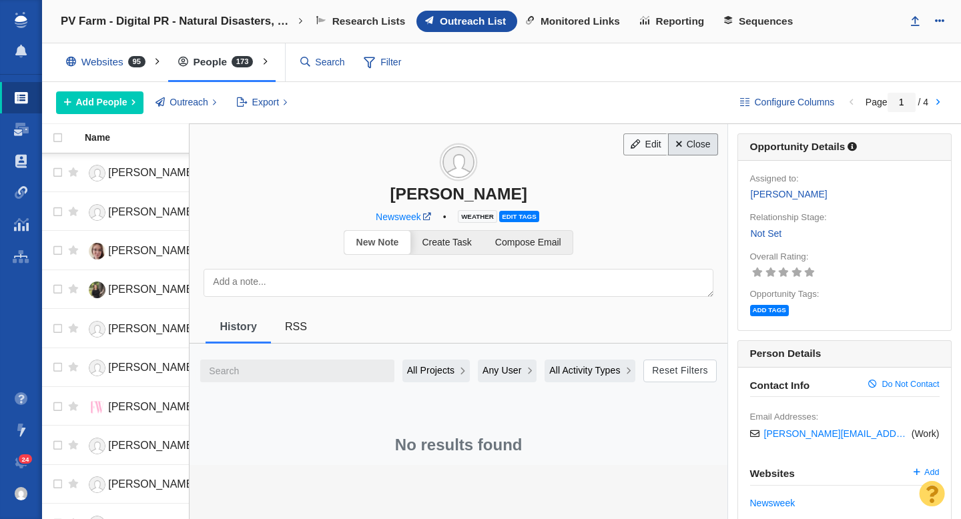
click at [685, 137] on link "Close" at bounding box center [693, 144] width 50 height 23
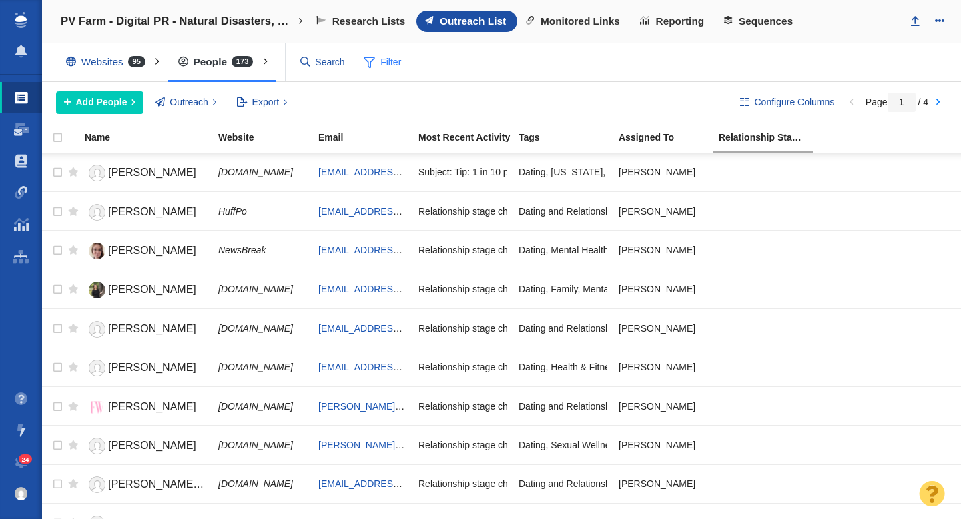
click at [391, 64] on span "Filter" at bounding box center [382, 62] width 53 height 25
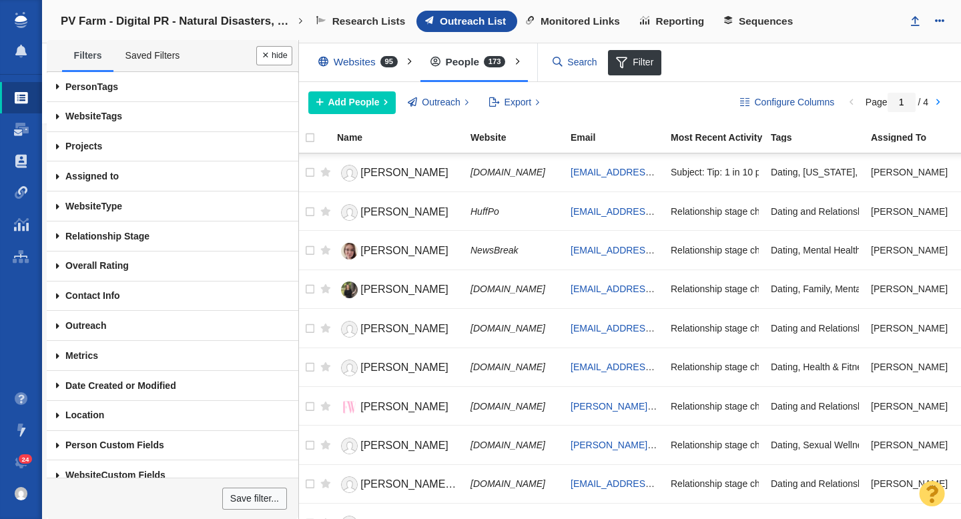
click at [59, 178] on span at bounding box center [58, 177] width 22 height 30
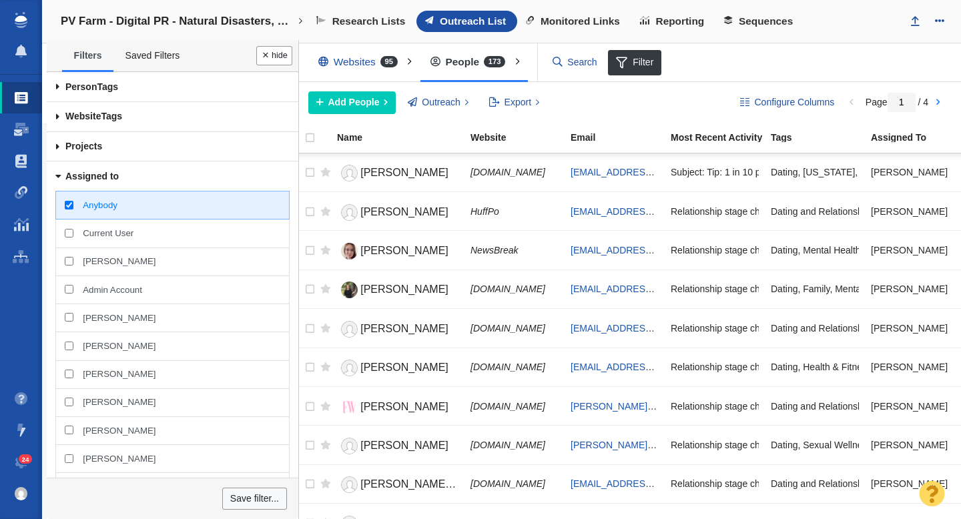
click at [69, 261] on input "[PERSON_NAME]" at bounding box center [69, 261] width 9 height 9
checkbox input "true"
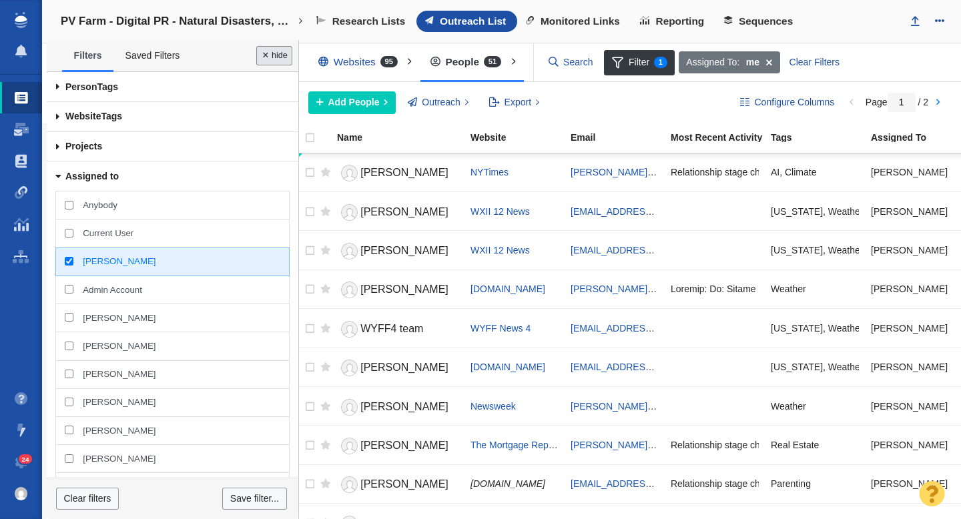
click at [280, 57] on button "Done" at bounding box center [274, 55] width 36 height 19
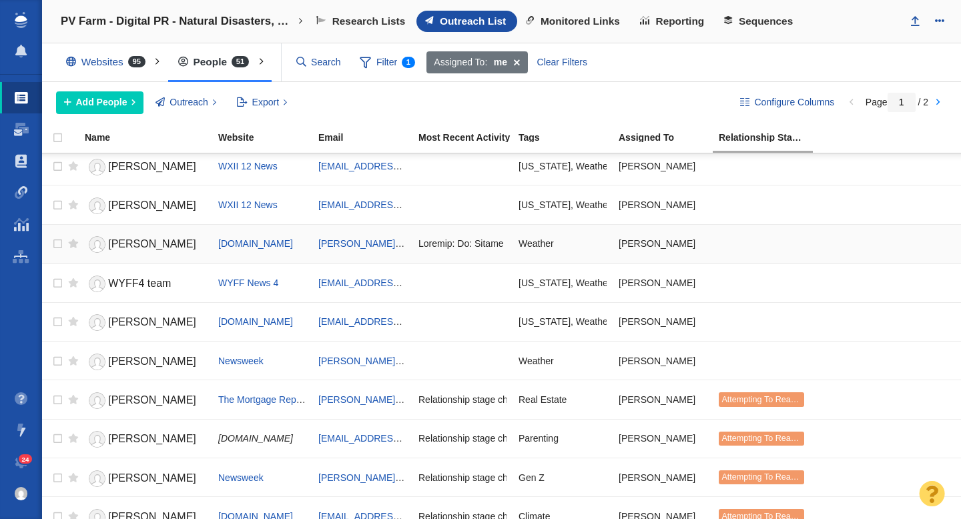
scroll to position [61, 0]
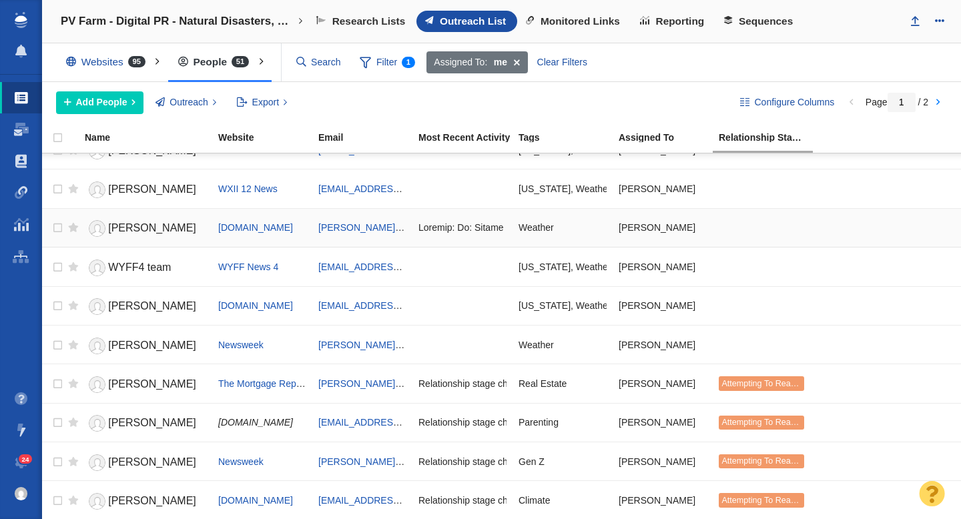
click at [168, 223] on link "[PERSON_NAME]" at bounding box center [145, 228] width 121 height 23
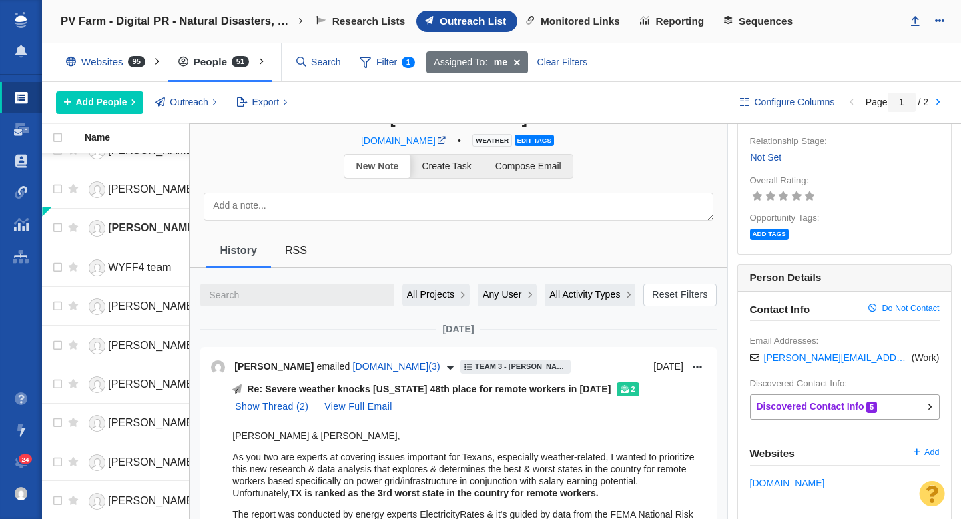
scroll to position [0, 0]
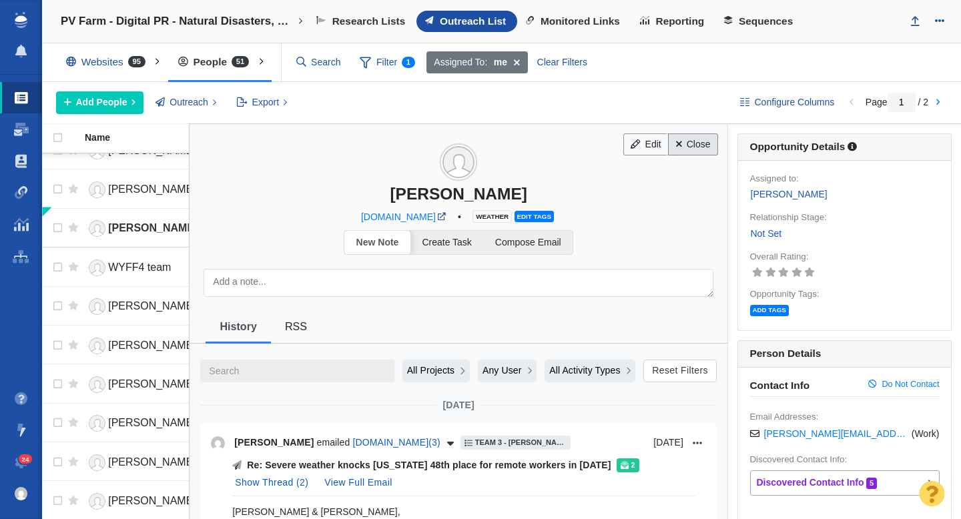
click at [690, 154] on link "Close" at bounding box center [693, 144] width 50 height 23
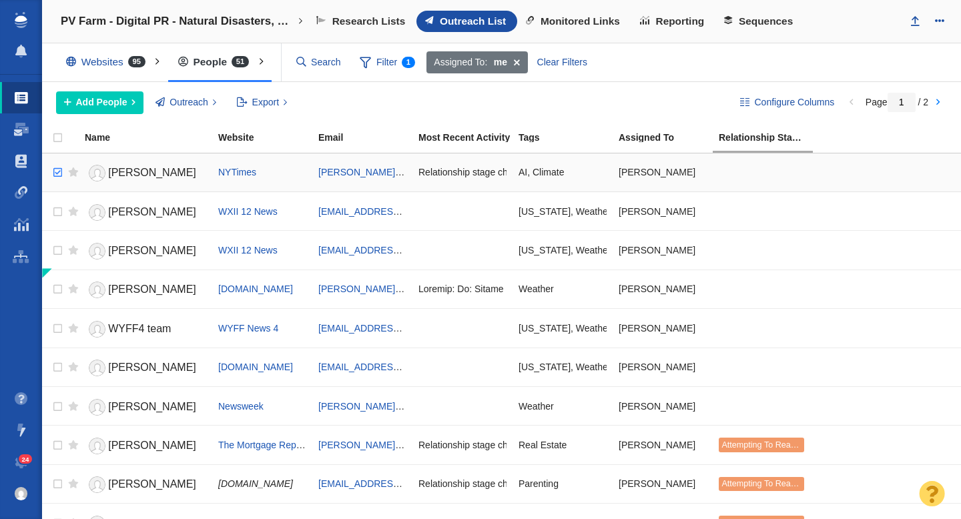
checkbox input "true"
click at [57, 176] on input "checkbox" at bounding box center [56, 172] width 20 height 29
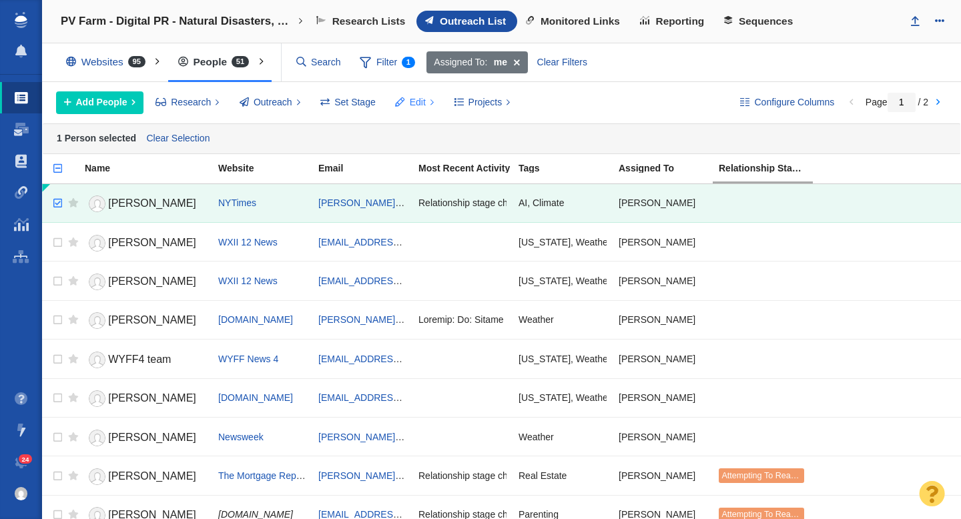
click at [418, 101] on span "Edit" at bounding box center [418, 102] width 16 height 14
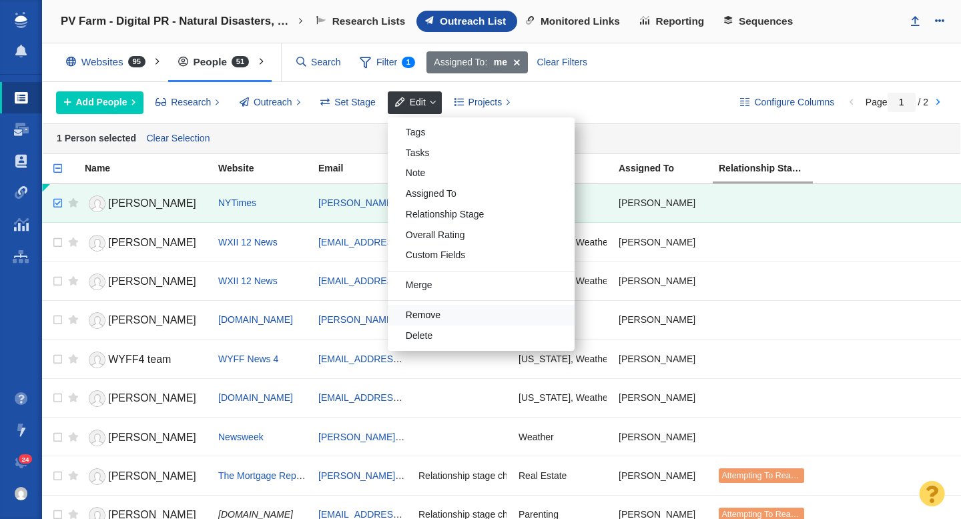
click at [439, 318] on div "Remove" at bounding box center [481, 315] width 187 height 21
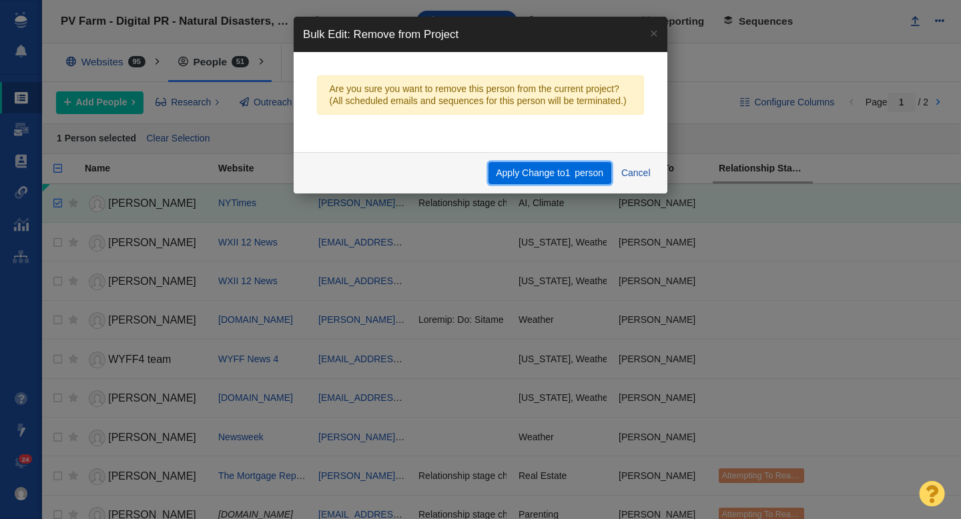
click at [531, 175] on button "Apply Change to 1 person" at bounding box center [550, 173] width 123 height 23
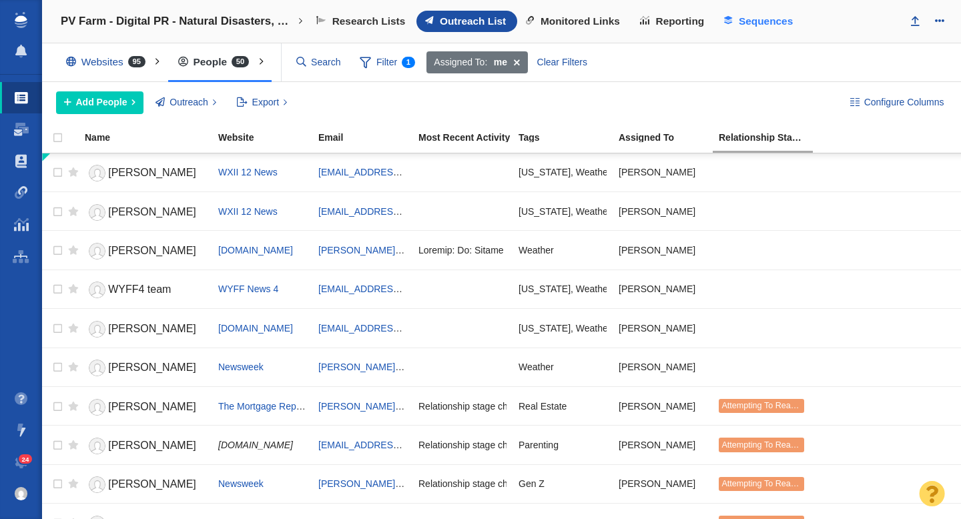
click at [747, 19] on span "Sequences" at bounding box center [766, 21] width 54 height 12
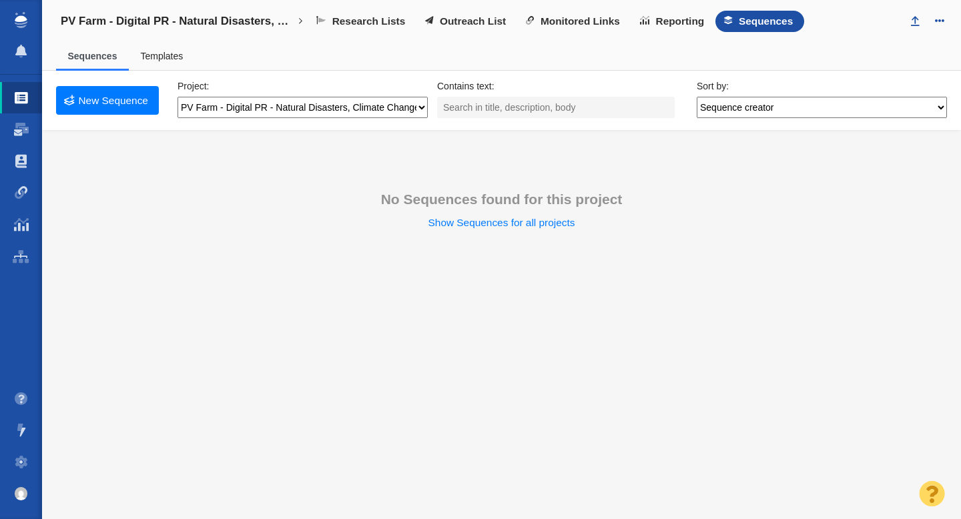
click at [166, 61] on span "Templates" at bounding box center [162, 57] width 66 height 28
click at [154, 61] on link "Templates" at bounding box center [161, 56] width 43 height 11
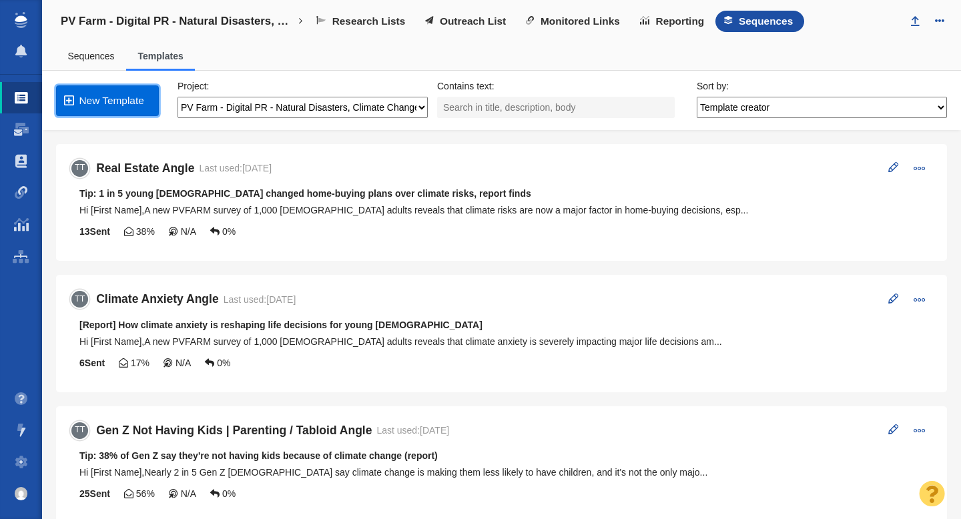
click at [111, 103] on link "New Template" at bounding box center [107, 100] width 103 height 31
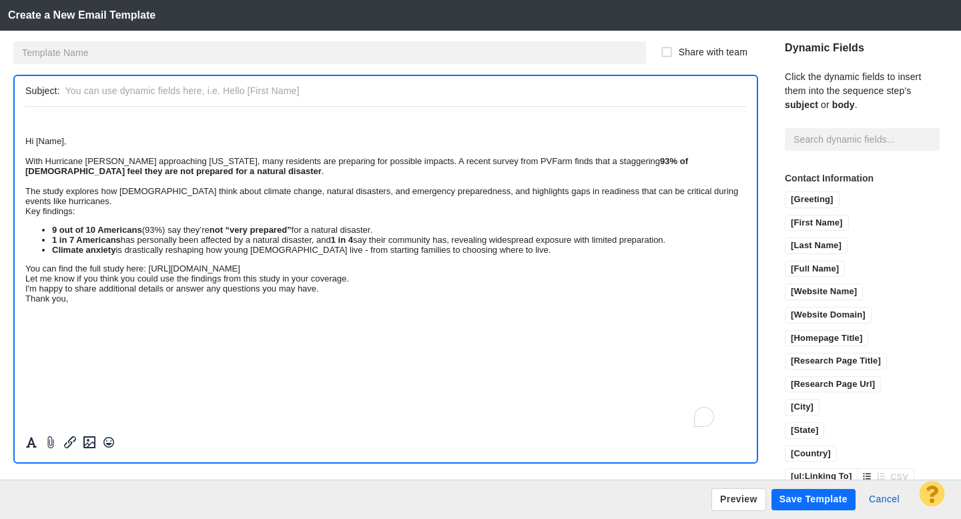
click at [28, 144] on div "Hi [Name], With Hurricane Erin approaching North Carolina, many residents are p…" at bounding box center [385, 170] width 721 height 70
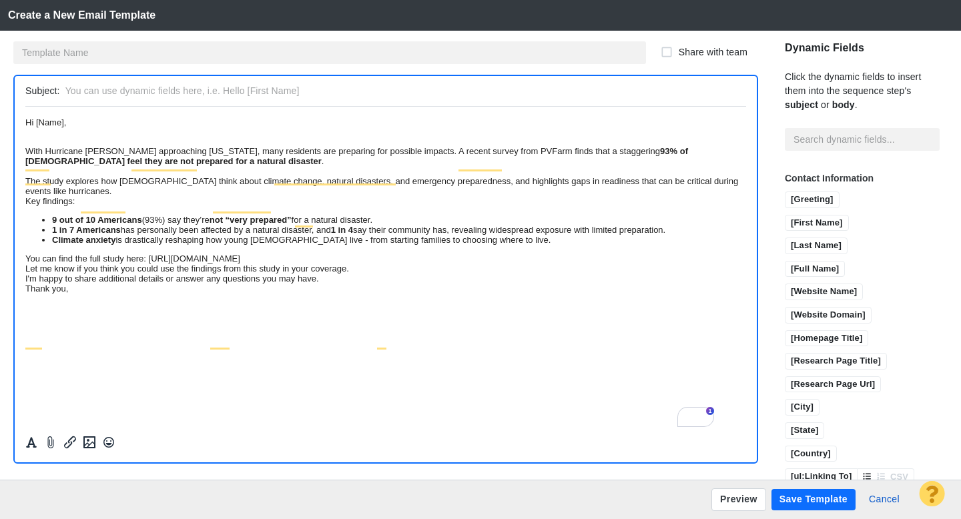
click at [314, 96] on input "text" at bounding box center [402, 90] width 675 height 19
paste input "Tip: 93% of Americans say they're not prepared for a natural disaster, survey f…"
type input "Tip: 93% of Americans say they're not prepared for a natural disaster, survey f…"
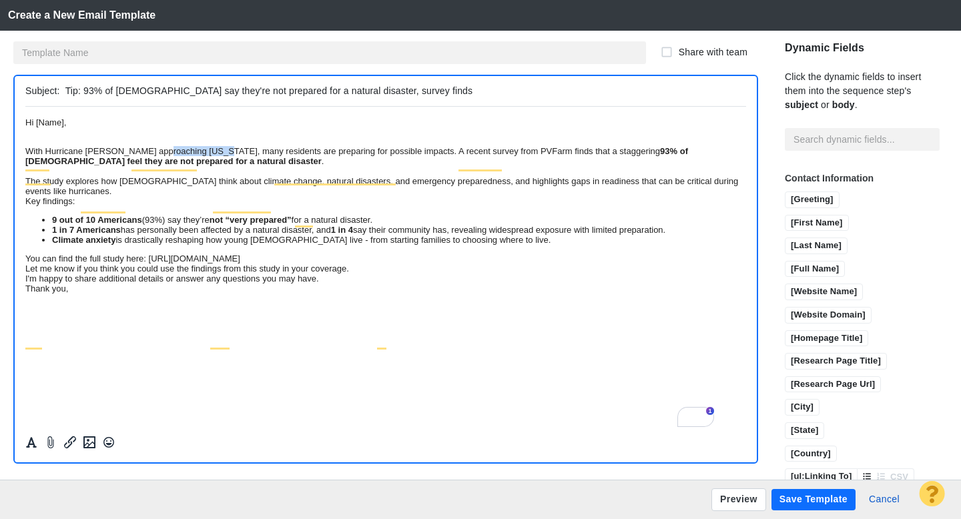
drag, startPoint x: 274, startPoint y: 166, endPoint x: 202, endPoint y: 164, distance: 72.1
click at [202, 164] on div "With Hurricane Erin approaching North Carolina, many residents are preparing fo…" at bounding box center [385, 165] width 721 height 60
drag, startPoint x: 363, startPoint y: 163, endPoint x: 318, endPoint y: 164, distance: 45.4
click at [318, 164] on div "With Hurricane Erin approaching the East Coast, many residents are preparing fo…" at bounding box center [385, 165] width 721 height 60
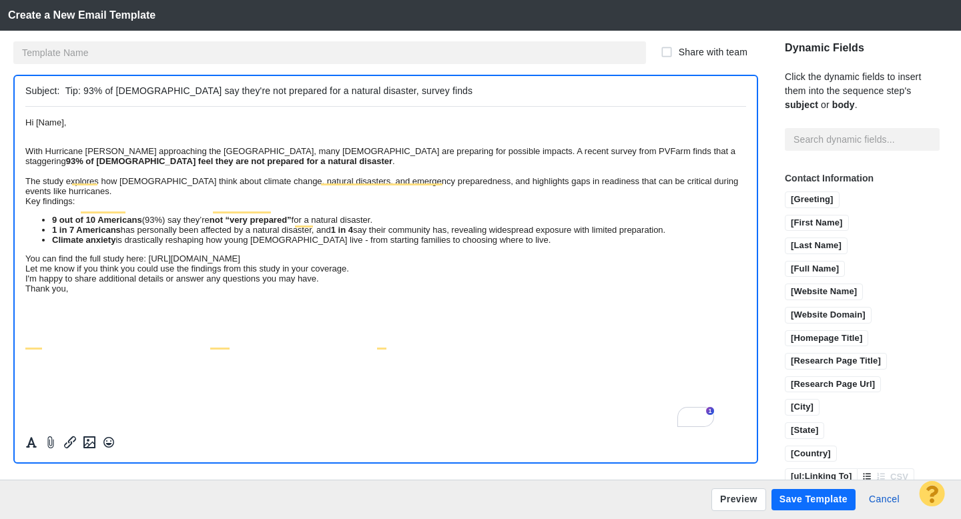
click at [553, 163] on div "With Hurricane Erin approaching the East Coast, many Americans are preparing fo…" at bounding box center [385, 165] width 721 height 60
drag, startPoint x: 318, startPoint y: 176, endPoint x: 298, endPoint y: 178, distance: 20.2
click at [298, 166] on strong "93% of Americans feel they are not prepared for a natural disaster" at bounding box center [229, 161] width 326 height 10
click at [575, 176] on div "With Hurricane Erin approaching the East Coast, many Americans are preparing fo…" at bounding box center [385, 165] width 721 height 60
click at [398, 196] on div "With Hurricane Erin approaching the East Coast, many Americans are preparing fo…" at bounding box center [385, 165] width 721 height 60
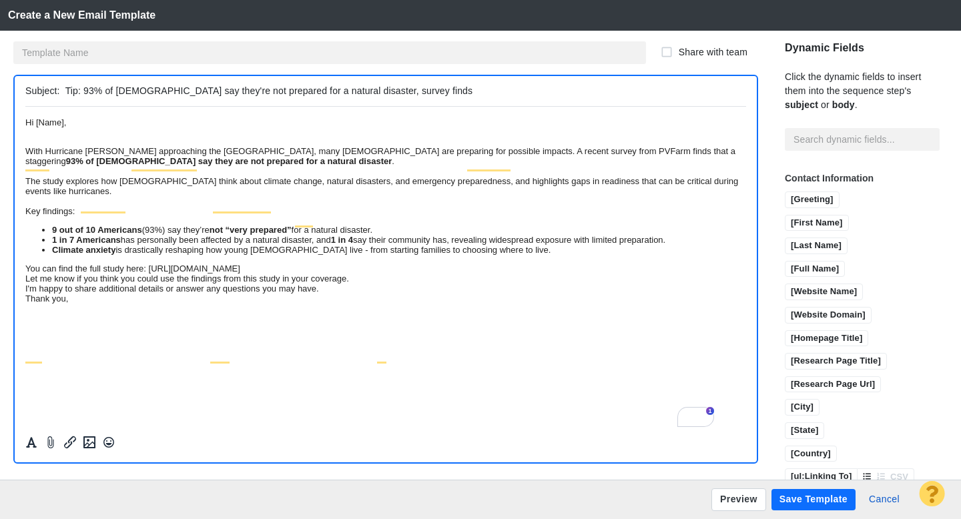
click at [371, 196] on div "With Hurricane Erin approaching the East Coast, many Americans are preparing fo…" at bounding box center [385, 165] width 721 height 60
click at [707, 273] on div "You can find the full study here: https://www.pvfarm.io/blog/natural-disasters-…" at bounding box center [385, 268] width 721 height 10
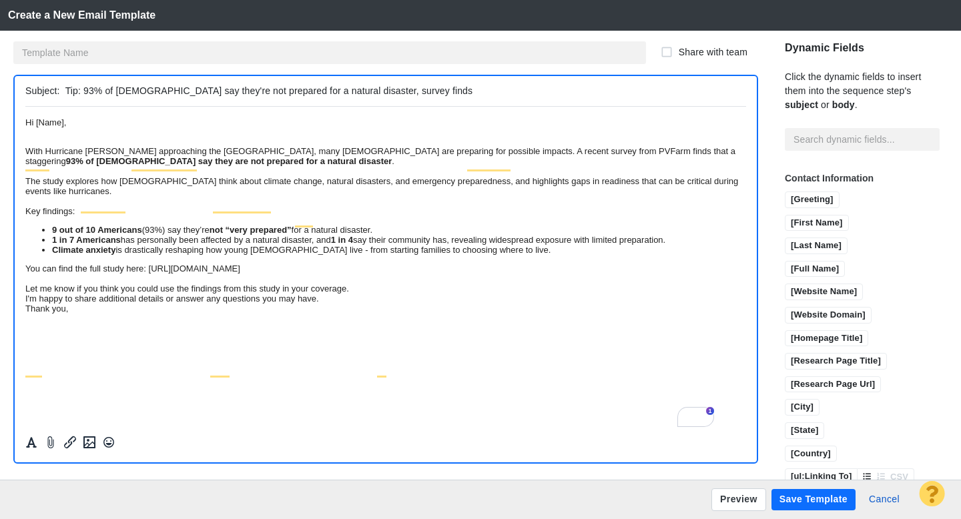
click at [484, 293] on div "Let me know if you think you could use the findings from this study in your cov…" at bounding box center [385, 288] width 721 height 10
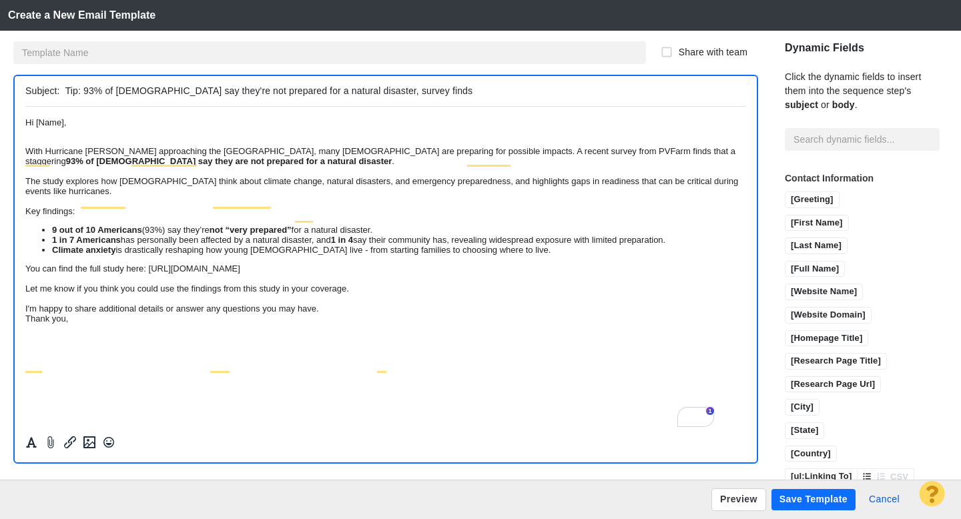
scroll to position [5, 0]
click at [437, 313] on div "I'm happy to share additional details or answer any questions you may have." at bounding box center [385, 308] width 721 height 10
click at [164, 343] on div "Thank you," at bounding box center [385, 338] width 721 height 10
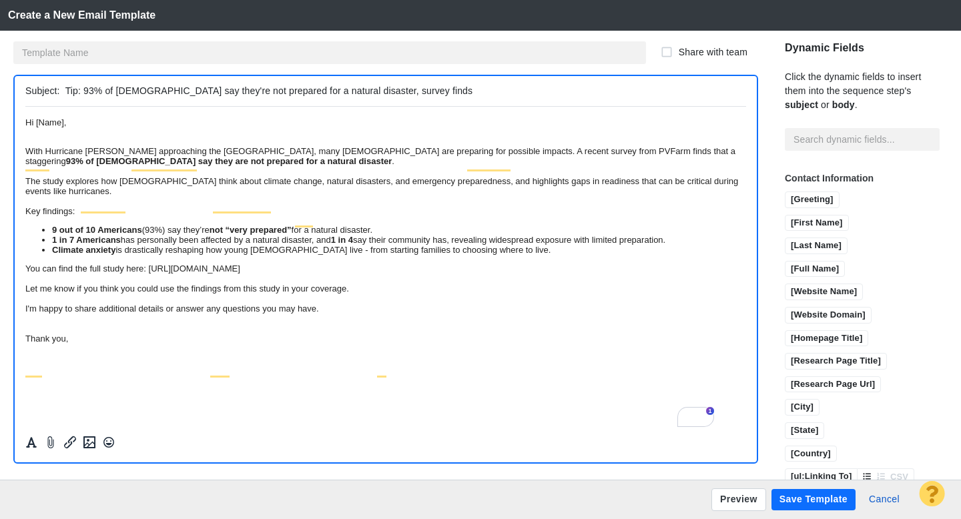
click at [66, 119] on span "Hi [Name]," at bounding box center [45, 122] width 41 height 10
click at [792, 216] on input "[First Name]" at bounding box center [817, 224] width 63 height 17
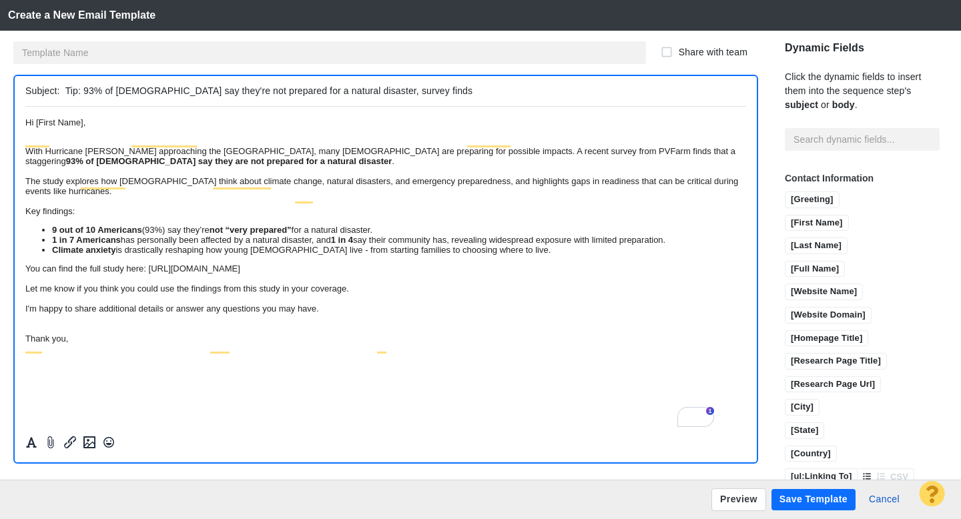
scroll to position [33, 0]
drag, startPoint x: 706, startPoint y: 314, endPoint x: 196, endPoint y: 312, distance: 509.9
click at [196, 273] on div "You can find the full study here: https://www.pvfarm.io/blog/natural-disasters-…" at bounding box center [385, 268] width 721 height 10
copy div "https://www.pvfarm.io/blog/natural-disasters-climate-change-eco-anxiety-and-con…"
click at [512, 234] on li "9 out of 10 Americans (93%) say they’re not “very prepared” for a natural disas…" at bounding box center [399, 229] width 694 height 10
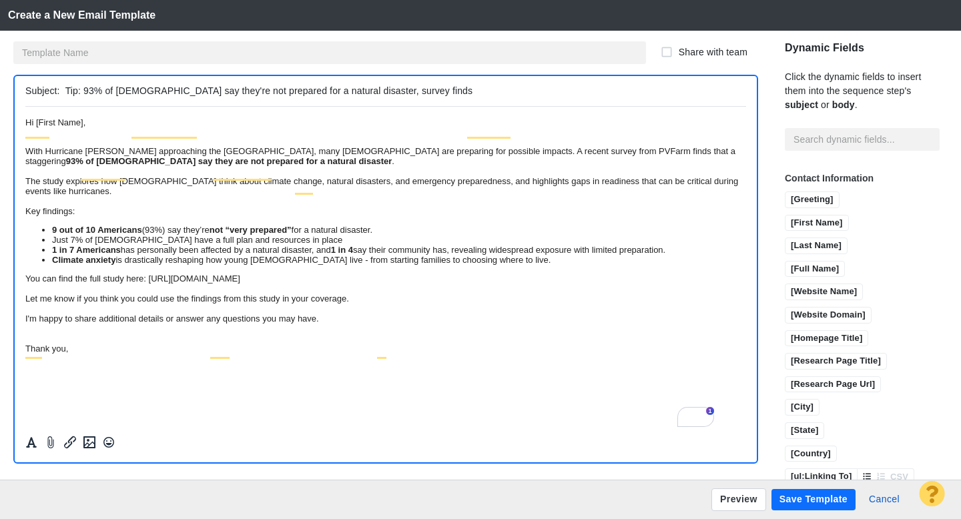
click at [230, 244] on li "Just 7% of Americans have a full plan and resources in place" at bounding box center [399, 239] width 694 height 10
click at [336, 244] on li "Just 7% of Americans have a full emergency plan and resources in place" at bounding box center [399, 239] width 694 height 10
click at [438, 244] on li "Just 7% of Americans have a full emergency plan and resources in place" at bounding box center [399, 239] width 694 height 10
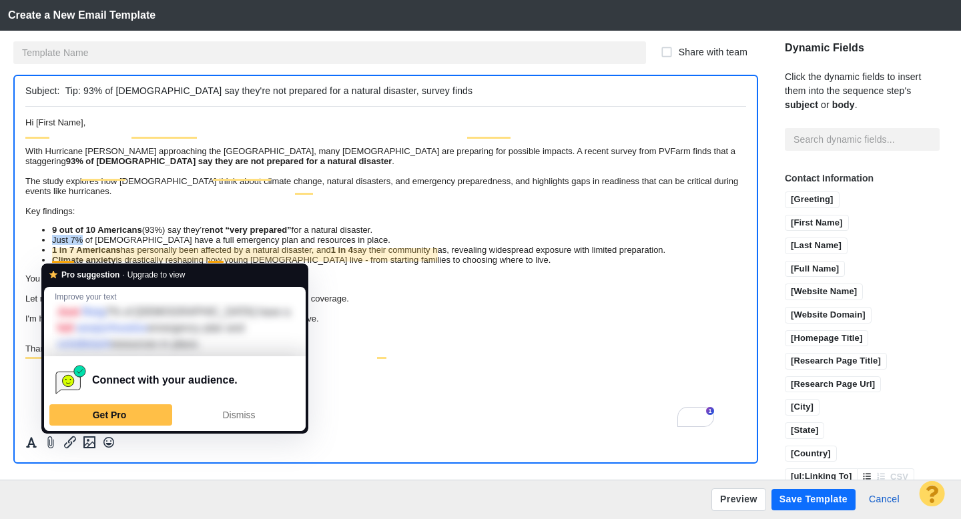
drag, startPoint x: 53, startPoint y: 257, endPoint x: 93, endPoint y: 260, distance: 39.5
click at [93, 244] on li "Just 7% of Americans have a full emergency plan and resources in place." at bounding box center [399, 239] width 694 height 10
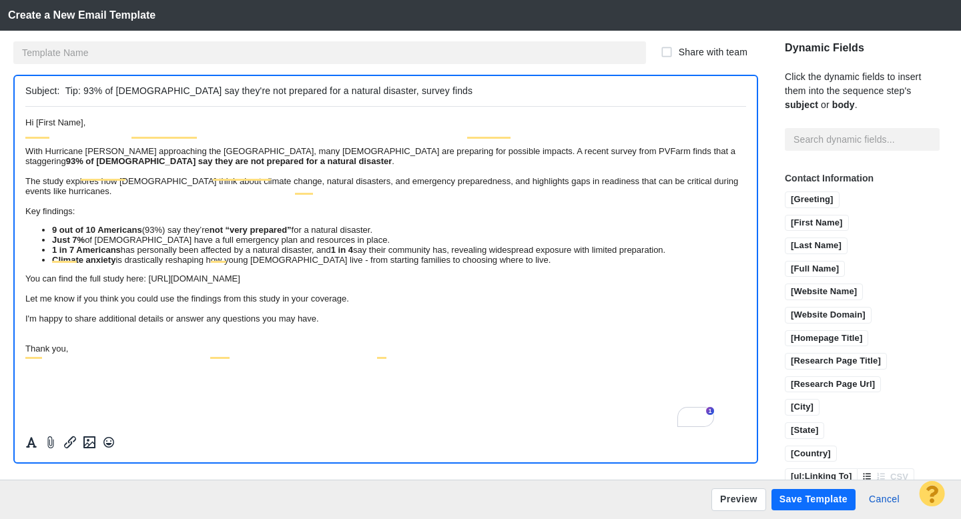
click at [129, 244] on li "Just 7% of Americans have a full emergency plan and resources in place." at bounding box center [399, 239] width 694 height 10
click at [334, 254] on li "1 in 7 Americans has personally been affected by a natural disaster, and 1 in 4…" at bounding box center [399, 249] width 694 height 10
click at [437, 264] on li "Climate anxiety is drastically reshaping how young Americans live - from starti…" at bounding box center [399, 259] width 694 height 10
click at [541, 264] on li "Climate anxiety is drastically reshaping how young Americans live - from choosi…" at bounding box center [399, 259] width 694 height 10
drag, startPoint x: 633, startPoint y: 300, endPoint x: 589, endPoint y: 300, distance: 44.1
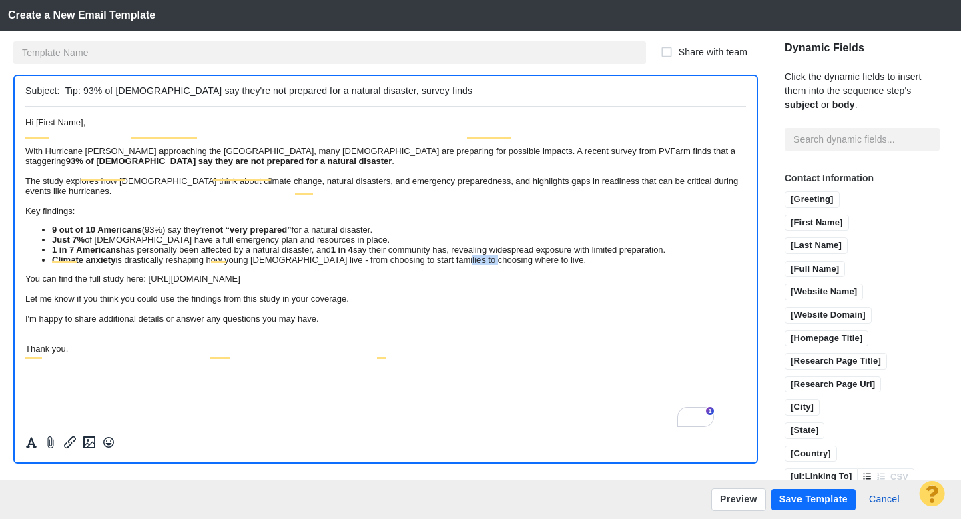
click at [589, 264] on li "Climate anxiety is drastically reshaping how young Americans live - from choosi…" at bounding box center [399, 259] width 694 height 10
click at [706, 264] on li "Climate anxiety is drastically reshaping how young Americans live - from choosi…" at bounding box center [399, 259] width 694 height 10
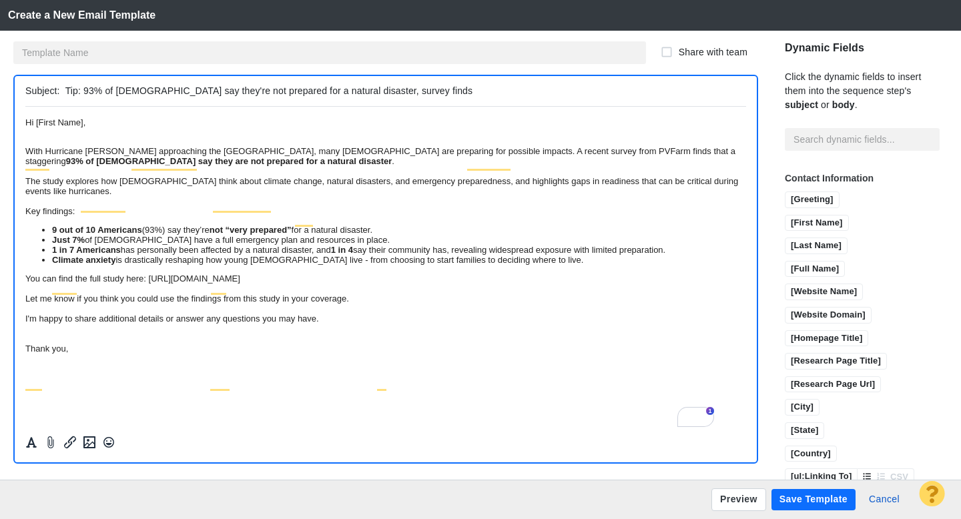
scroll to position [0, 0]
click at [790, 501] on button "Save Template" at bounding box center [814, 499] width 84 height 21
click at [184, 49] on input "text" at bounding box center [329, 52] width 633 height 23
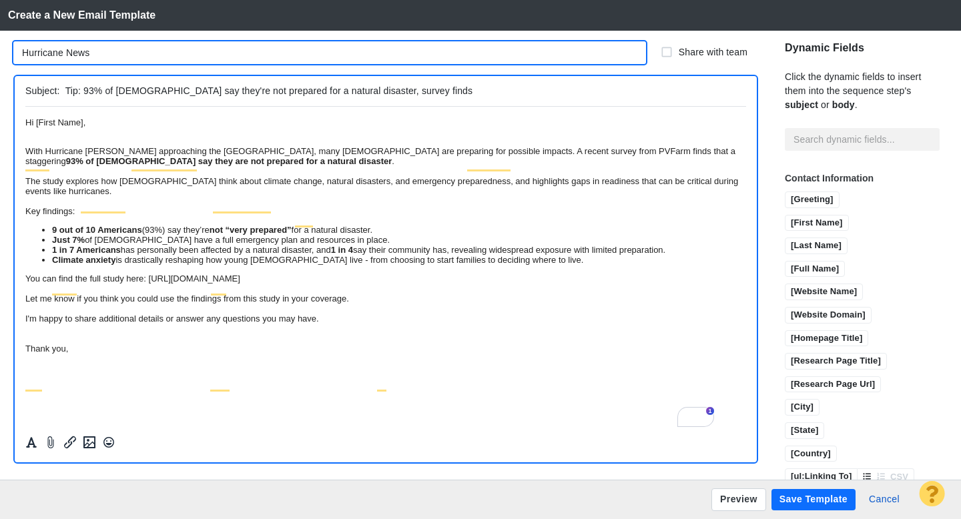
type input "Hurricane News"
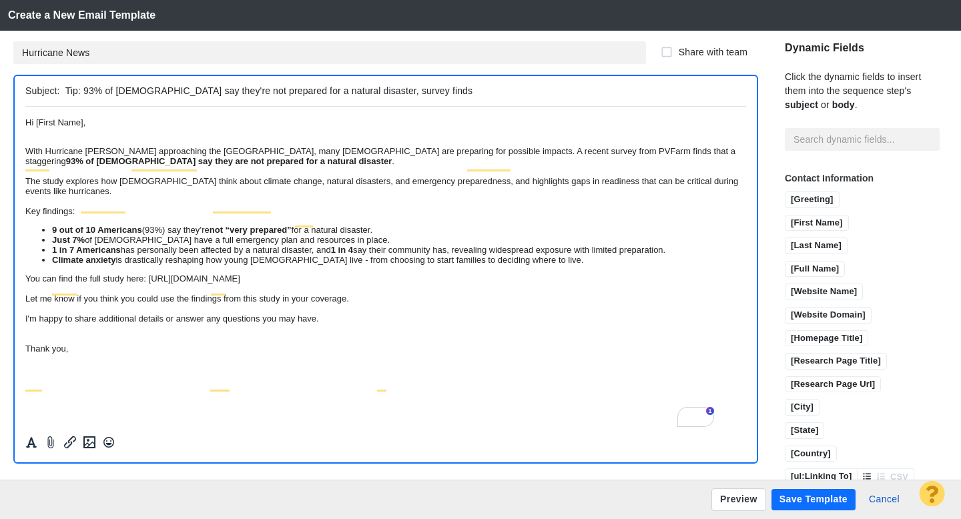
click at [800, 501] on button "Save Template" at bounding box center [814, 499] width 84 height 21
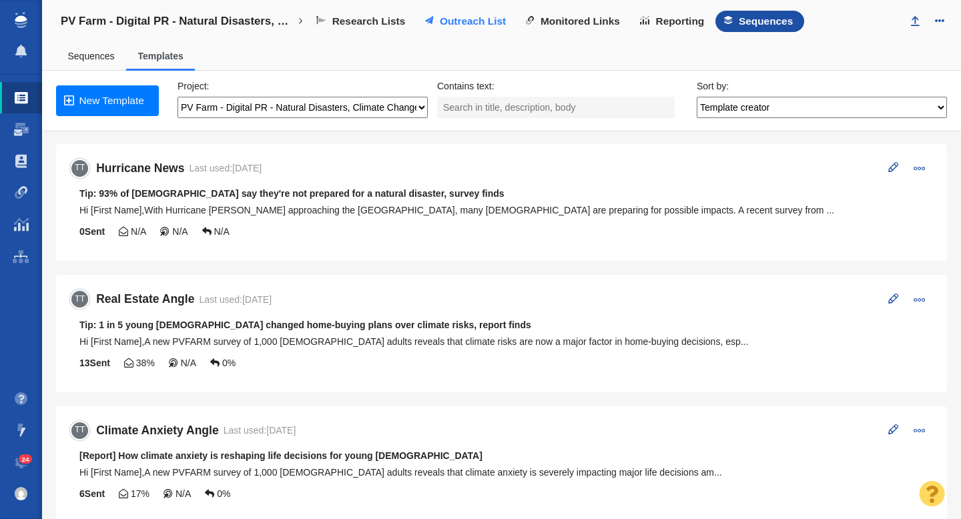
click at [445, 21] on span "Outreach List" at bounding box center [473, 21] width 66 height 12
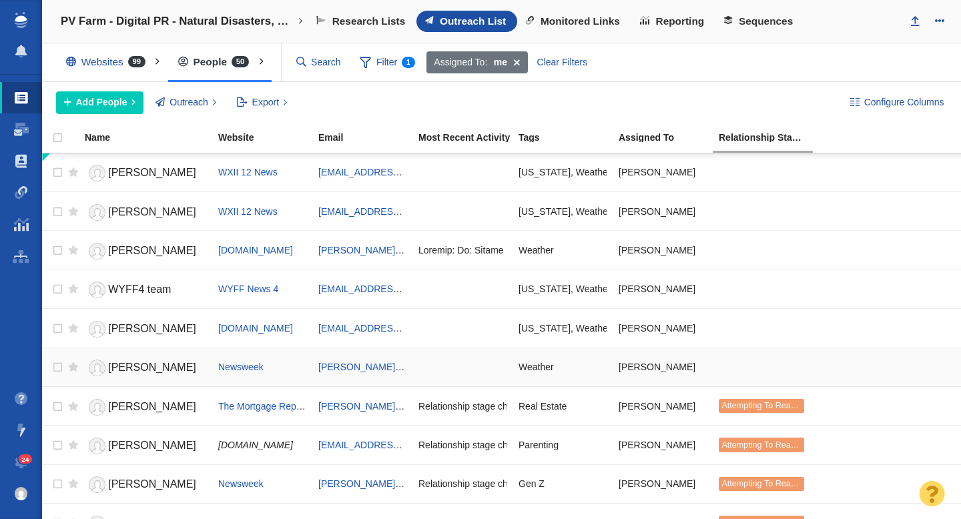
click at [62, 366] on td at bounding box center [70, 367] width 17 height 39
checkbox input "true"
click at [59, 366] on input "checkbox" at bounding box center [56, 367] width 20 height 29
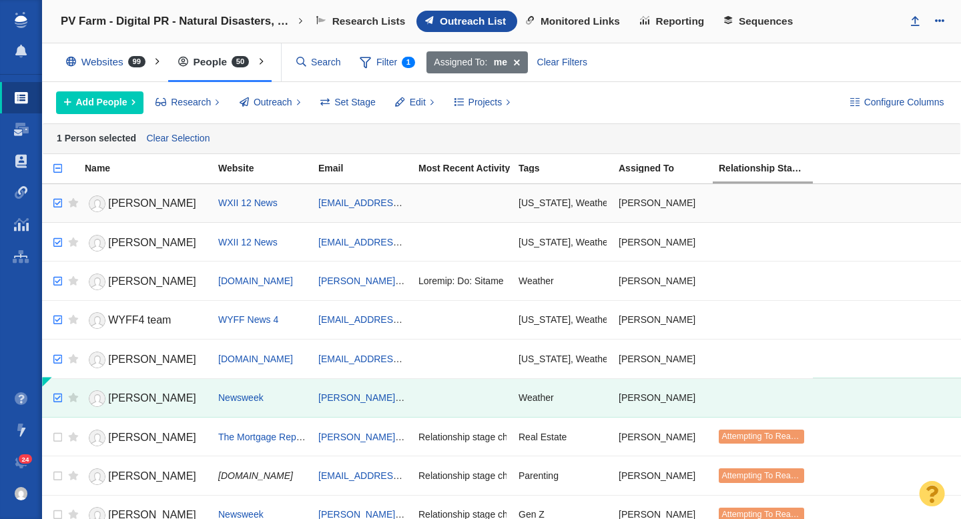
click at [59, 204] on input "checkbox" at bounding box center [56, 203] width 20 height 29
checkbox input "true"
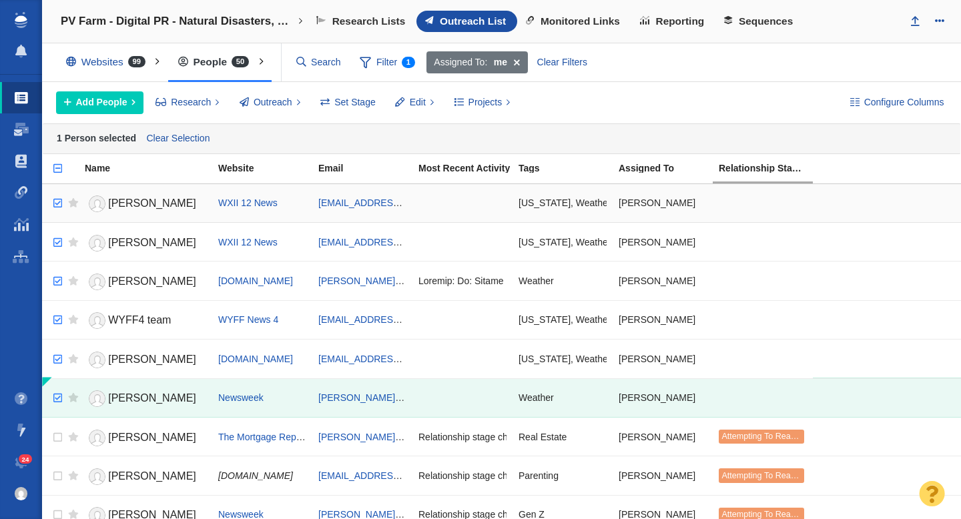
checkbox input "true"
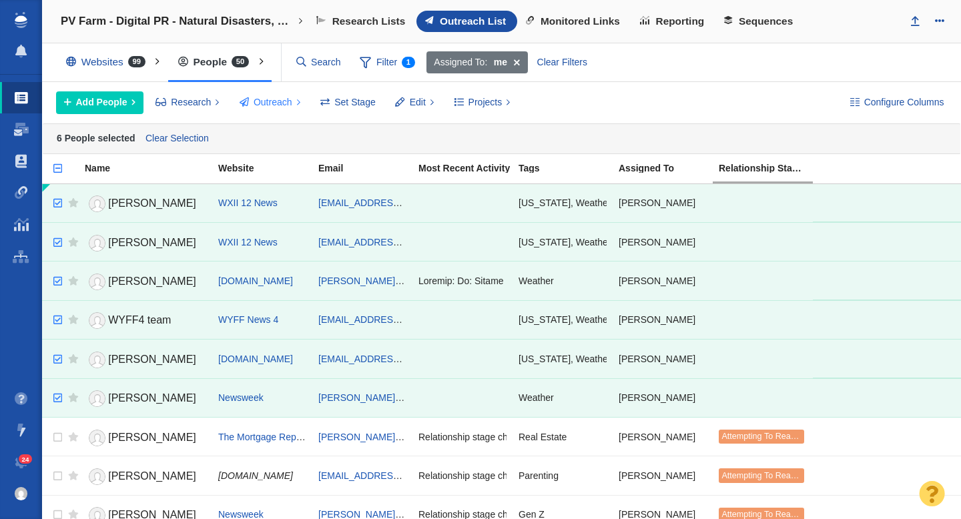
click at [280, 105] on span "Outreach" at bounding box center [273, 102] width 39 height 14
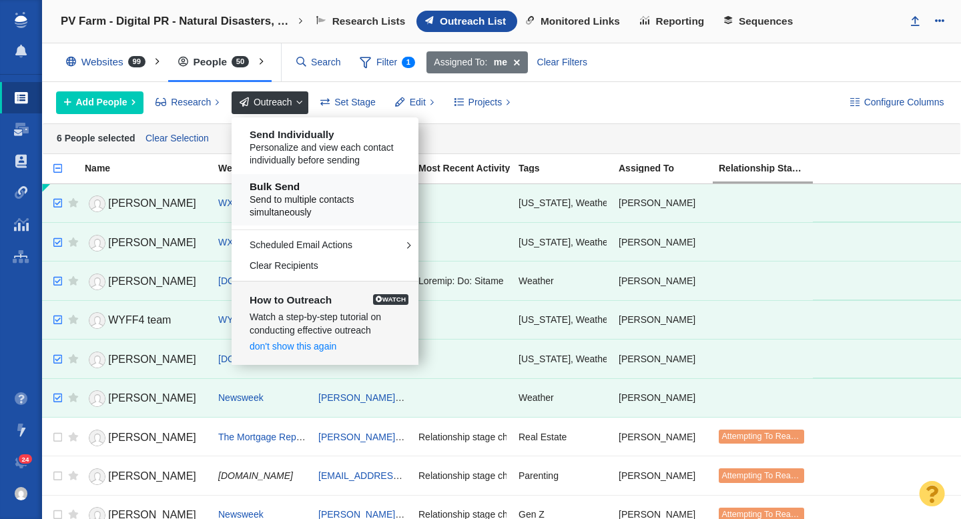
click at [301, 196] on span "Send to multiple contacts simultaneously" at bounding box center [330, 207] width 161 height 26
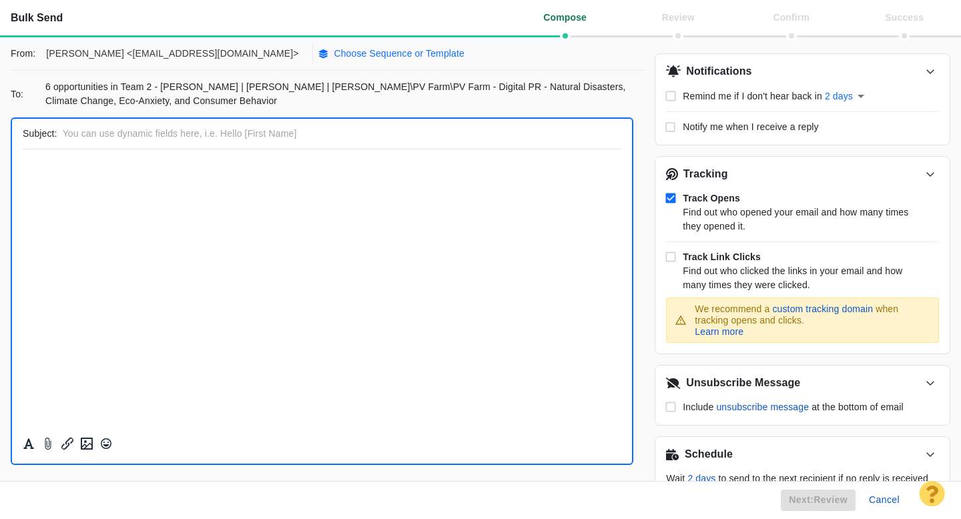
click at [335, 55] on p "Choose Sequence or Template" at bounding box center [399, 54] width 131 height 14
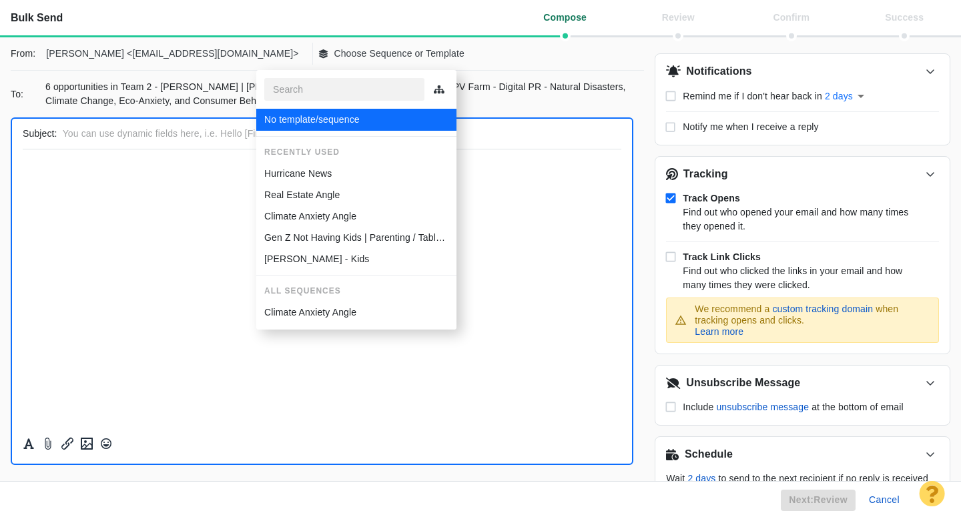
click at [310, 176] on p "Hurricane News" at bounding box center [297, 174] width 67 height 14
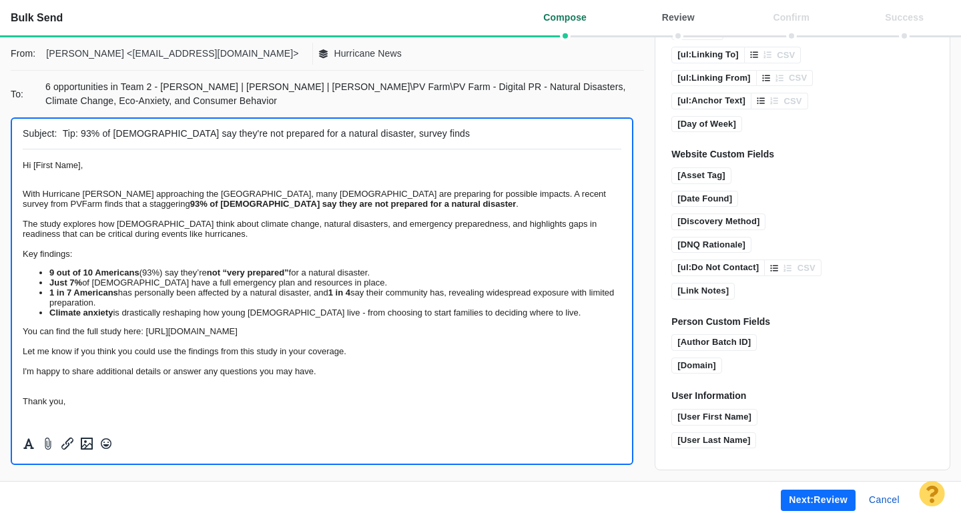
click at [815, 503] on button "Next: review" at bounding box center [818, 500] width 75 height 21
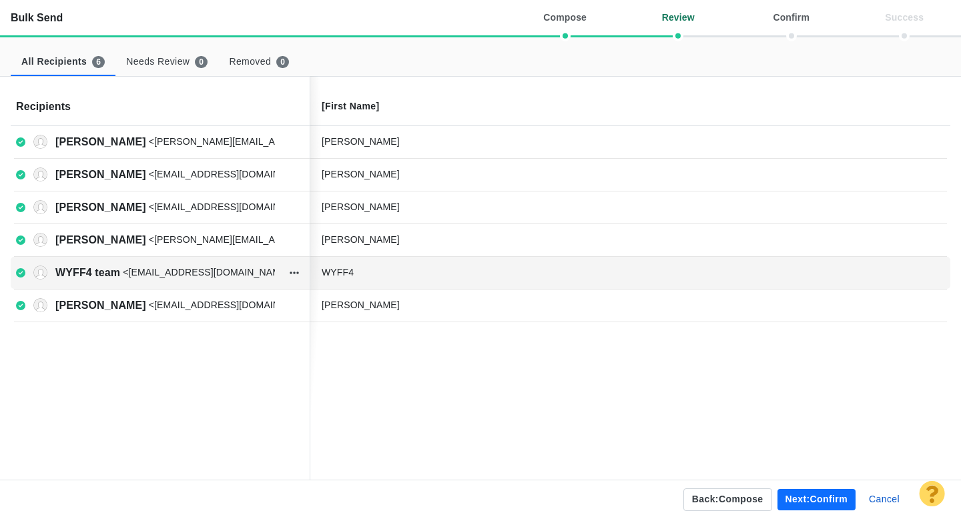
click at [380, 271] on div "WYFF4" at bounding box center [422, 273] width 200 height 14
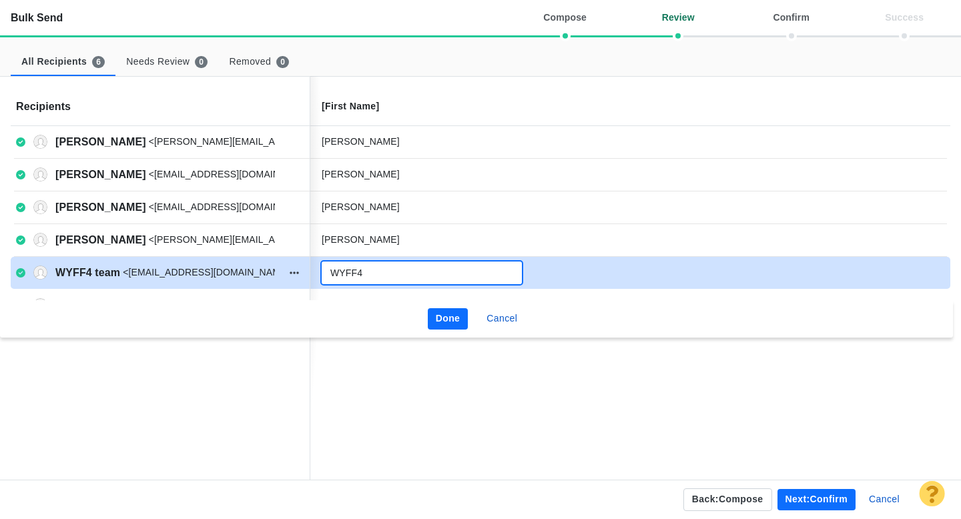
click at [390, 272] on input "WYFF4" at bounding box center [422, 273] width 200 height 23
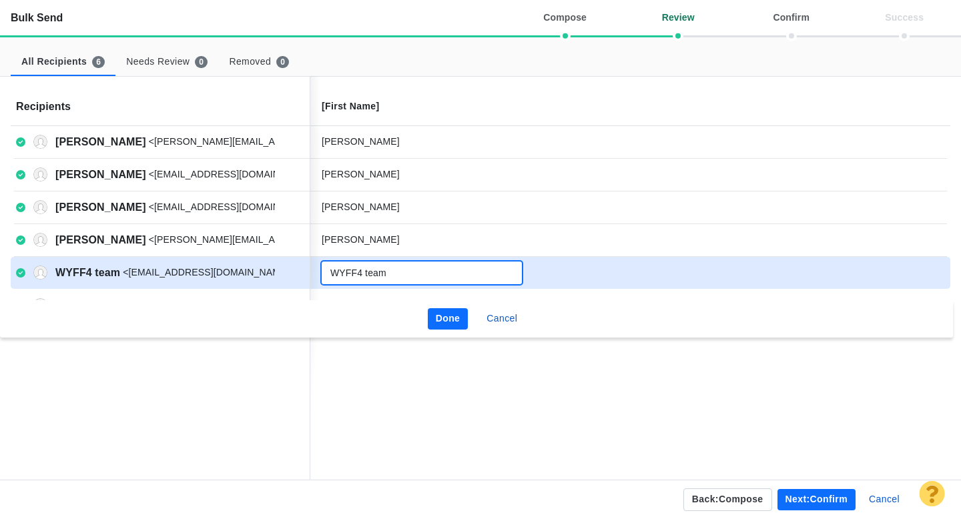
type input "WYFF4 team"
click at [444, 314] on button "Done" at bounding box center [448, 318] width 41 height 21
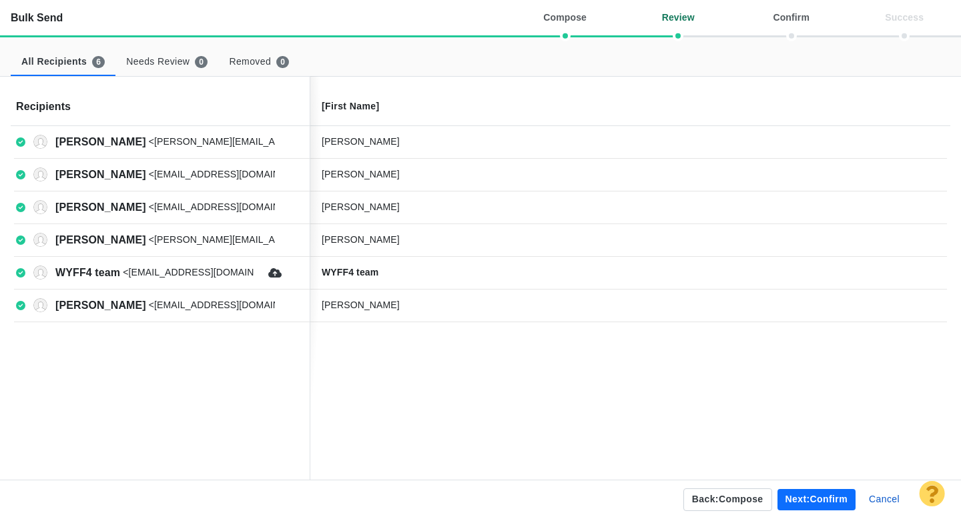
click at [803, 504] on button "Next: confirm" at bounding box center [817, 499] width 78 height 21
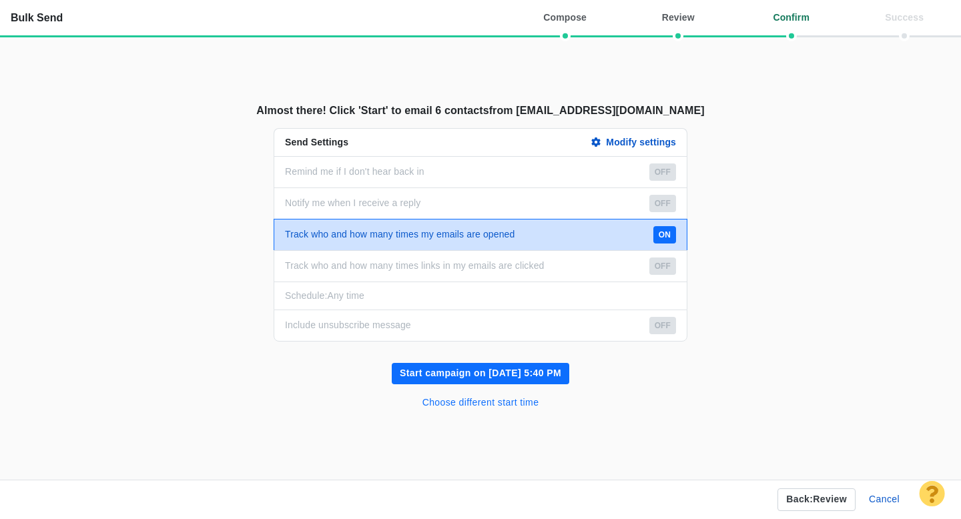
click at [495, 406] on button "Choose different start time" at bounding box center [480, 402] width 133 height 21
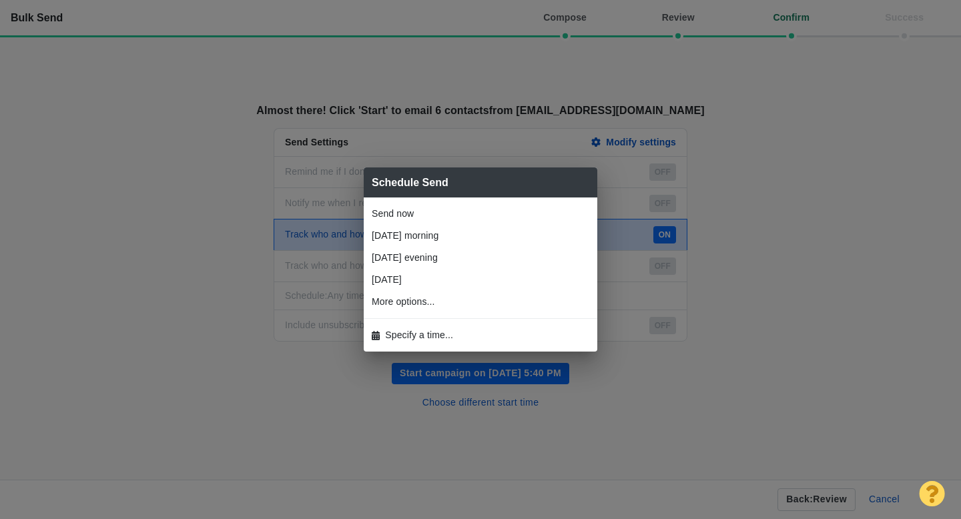
click at [439, 343] on li "Specify a time..." at bounding box center [481, 335] width 234 height 22
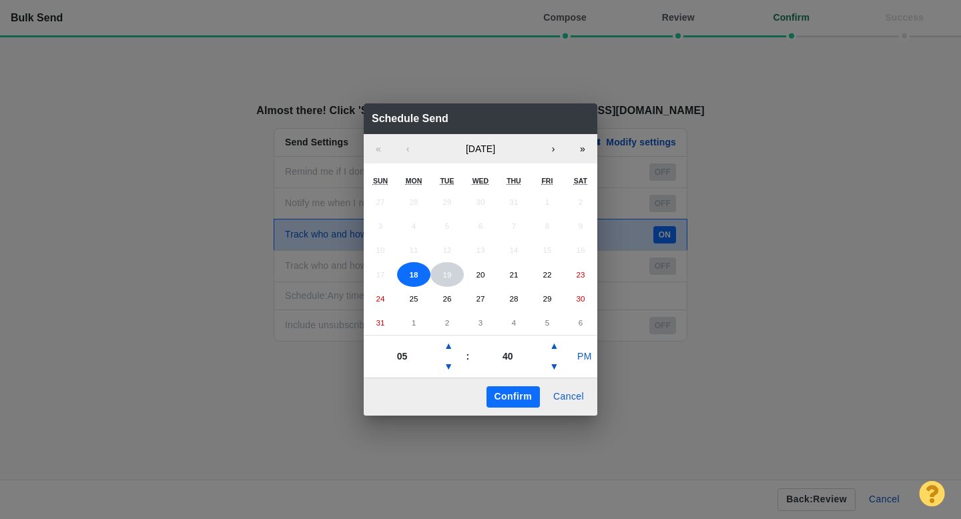
click at [450, 280] on button "19" at bounding box center [447, 274] width 33 height 25
click at [592, 358] on button "PM" at bounding box center [584, 356] width 25 height 21
click at [516, 399] on button "Confirm" at bounding box center [513, 396] width 53 height 21
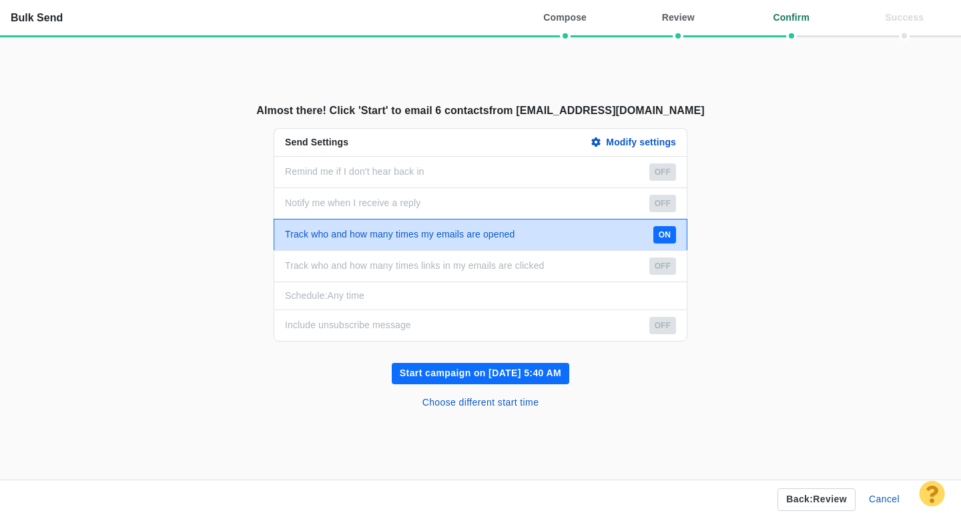
click at [495, 374] on button "Start campaign on Aug 19, 5:40 AM" at bounding box center [481, 373] width 178 height 21
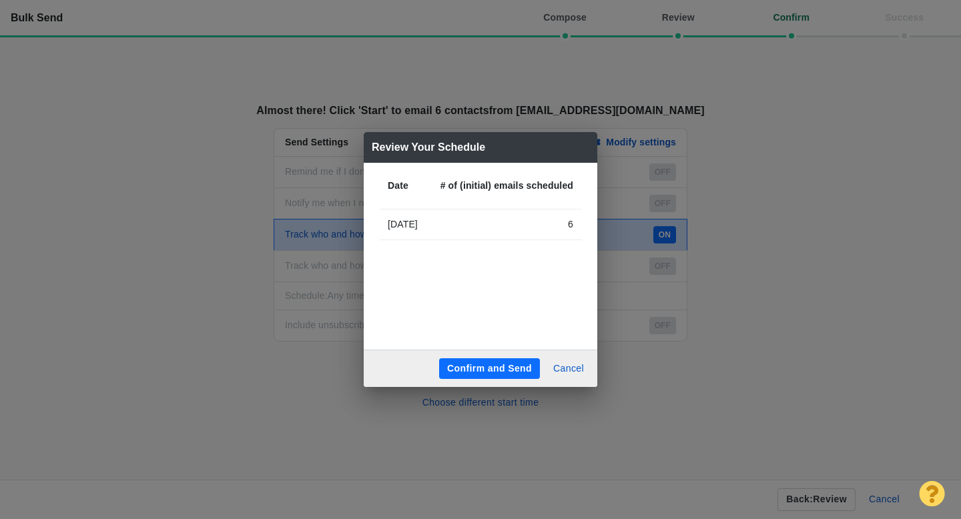
click at [482, 364] on button "Confirm and Send" at bounding box center [489, 368] width 101 height 21
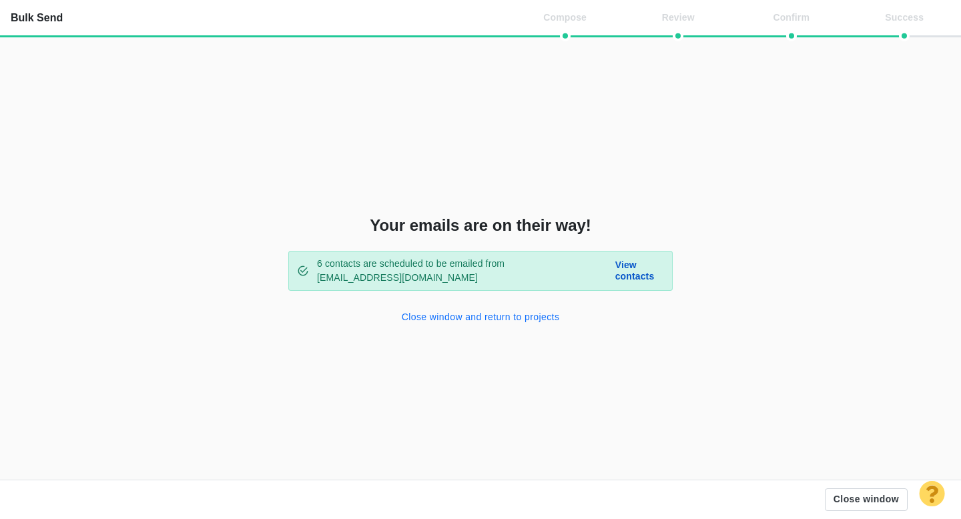
click at [487, 318] on button "Close window and return to projects" at bounding box center [481, 317] width 174 height 21
